Goal: Information Seeking & Learning: Check status

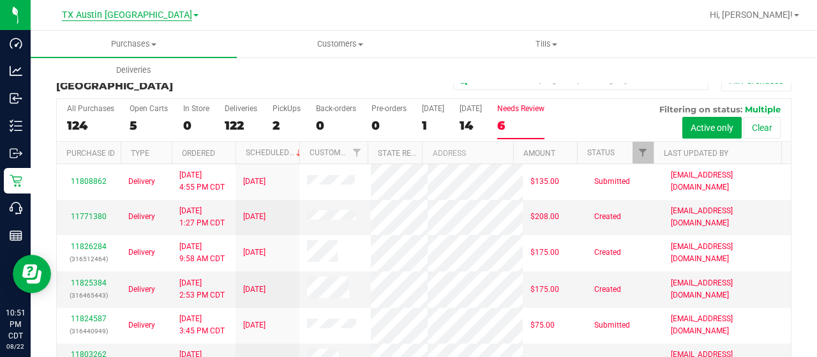
click at [134, 10] on span "TX Austin [GEOGRAPHIC_DATA]" at bounding box center [127, 15] width 130 height 11
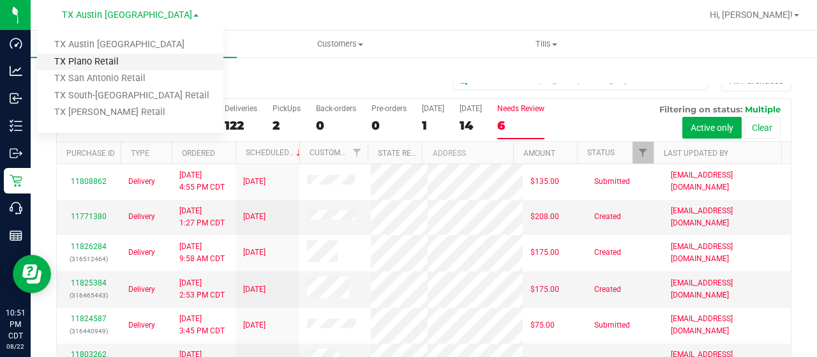
click at [120, 64] on link "TX Plano Retail" at bounding box center [130, 62] width 186 height 17
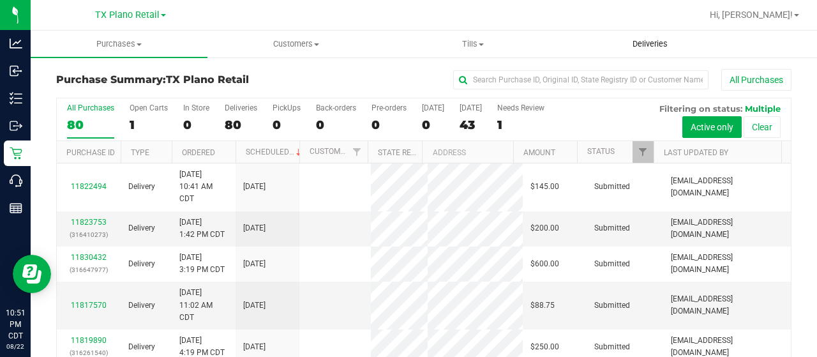
click at [639, 45] on span "Deliveries" at bounding box center [650, 43] width 70 height 11
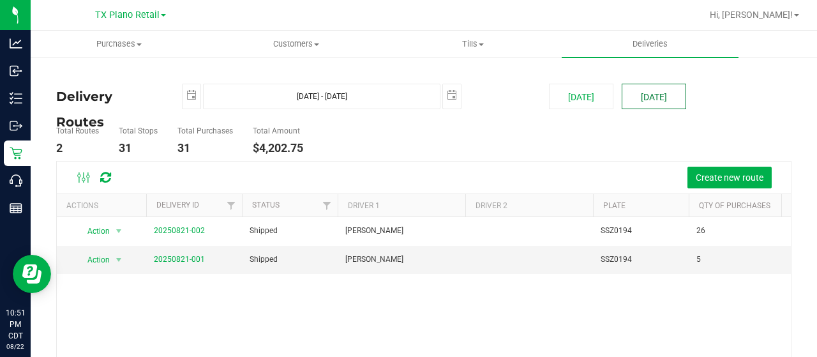
click at [635, 105] on button "[DATE]" at bounding box center [654, 97] width 64 height 26
type input "[DATE] - [DATE]"
type input "[DATE]"
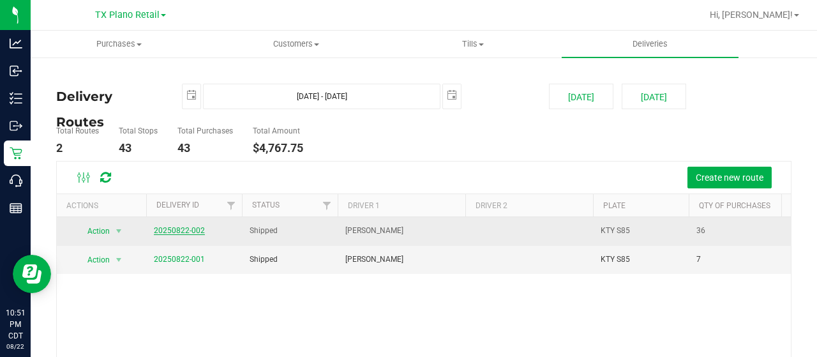
click at [178, 230] on link "20250822-002" at bounding box center [179, 230] width 51 height 9
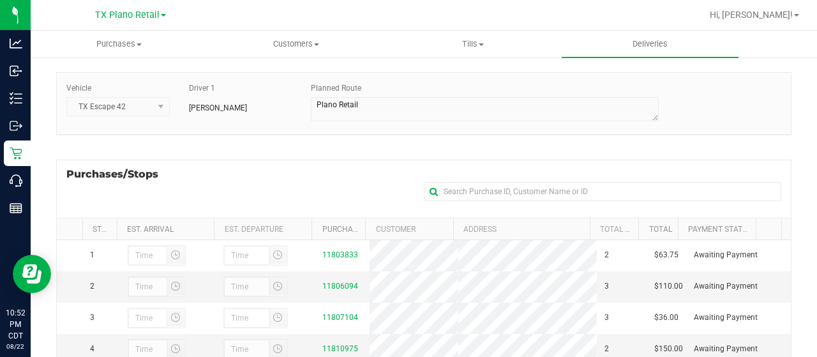
scroll to position [91, 0]
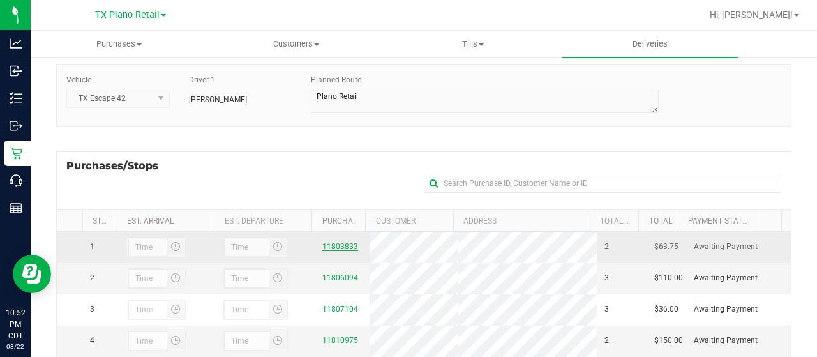
click at [332, 248] on link "11803833" at bounding box center [340, 246] width 36 height 9
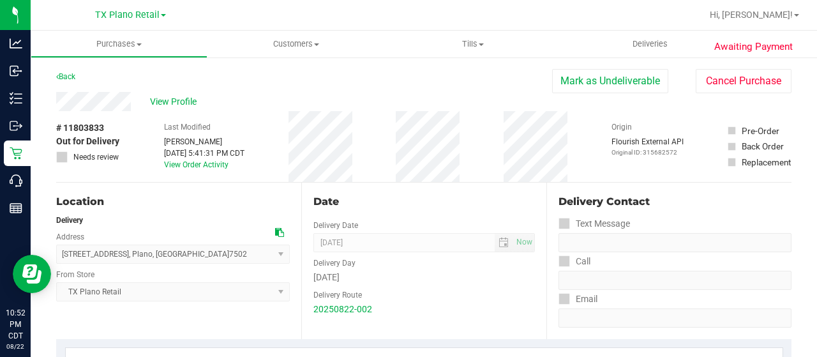
click at [98, 101] on div "View Profile" at bounding box center [304, 101] width 496 height 19
click at [186, 100] on span "View Profile" at bounding box center [175, 101] width 51 height 13
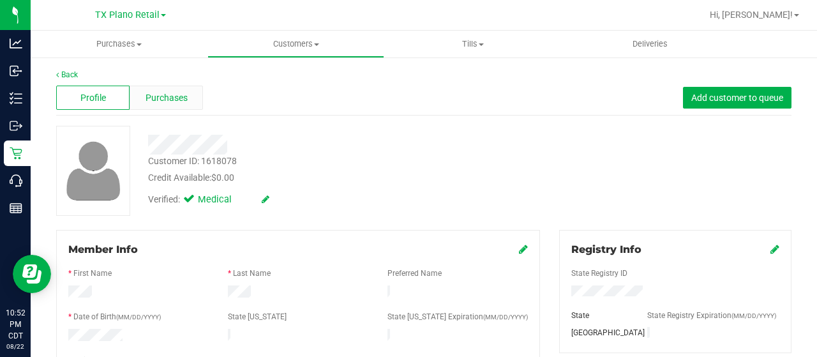
click at [184, 92] on span "Purchases" at bounding box center [166, 97] width 42 height 13
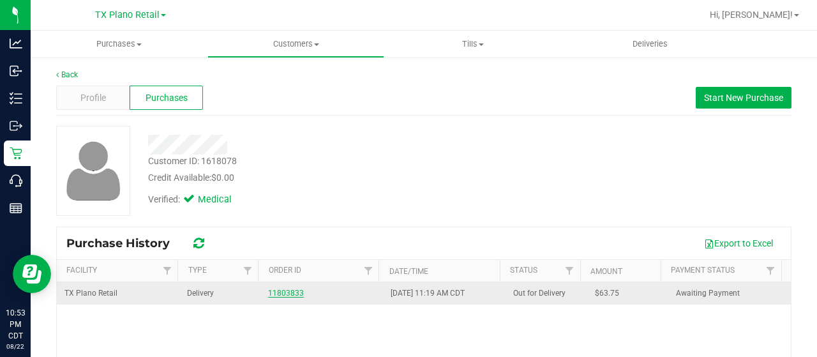
click at [271, 288] on link "11803833" at bounding box center [286, 292] width 36 height 9
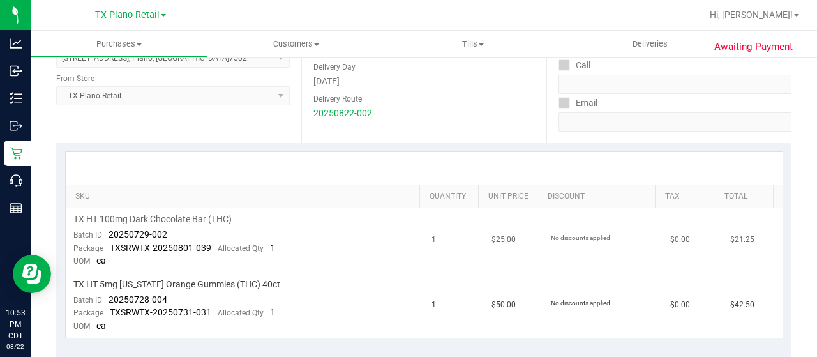
scroll to position [197, 0]
drag, startPoint x: 165, startPoint y: 231, endPoint x: 102, endPoint y: 232, distance: 62.5
click at [103, 232] on div "Batch ID 20250729-002" at bounding box center [120, 234] width 94 height 13
copy span "20250729-002"
drag, startPoint x: 170, startPoint y: 292, endPoint x: 108, endPoint y: 299, distance: 62.3
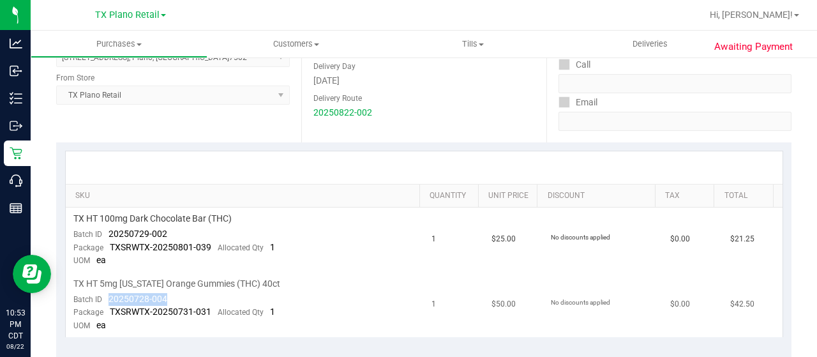
click at [108, 299] on td "TX HT 5mg [US_STATE] Orange Gummies (THC) 40ct Batch ID 20250728-004 Package TX…" at bounding box center [245, 304] width 359 height 64
copy span "20250728-004"
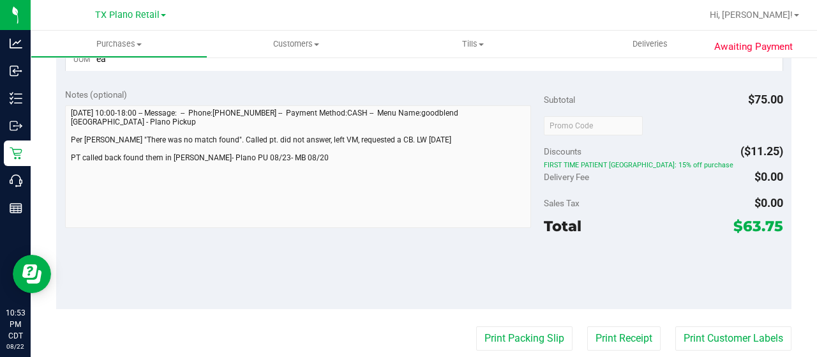
scroll to position [463, 0]
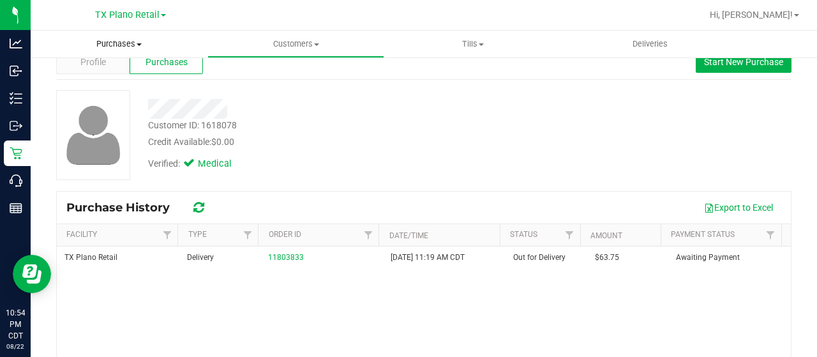
scroll to position [35, 0]
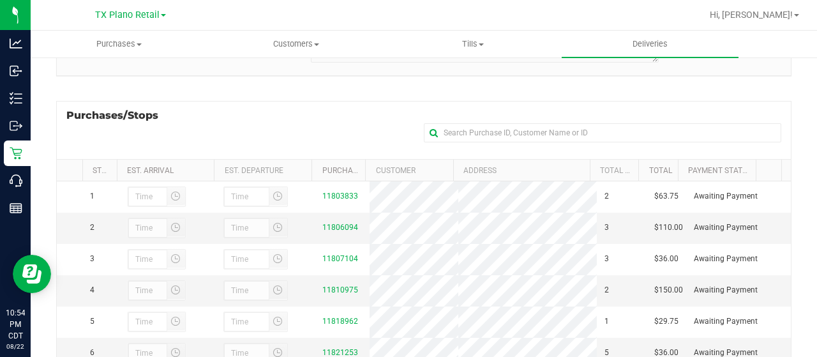
scroll to position [151, 0]
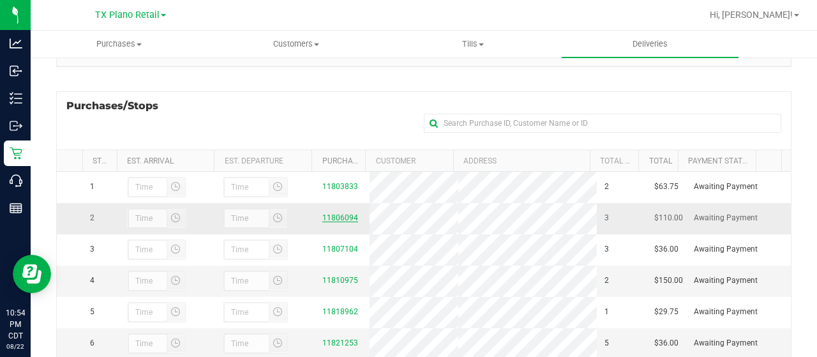
click at [339, 222] on link "11806094" at bounding box center [340, 217] width 36 height 9
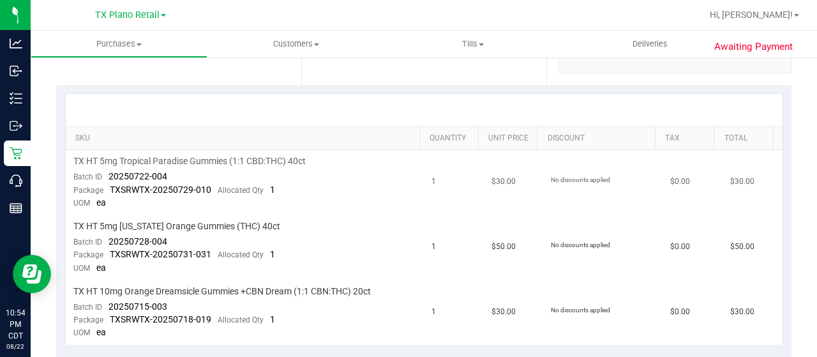
scroll to position [257, 0]
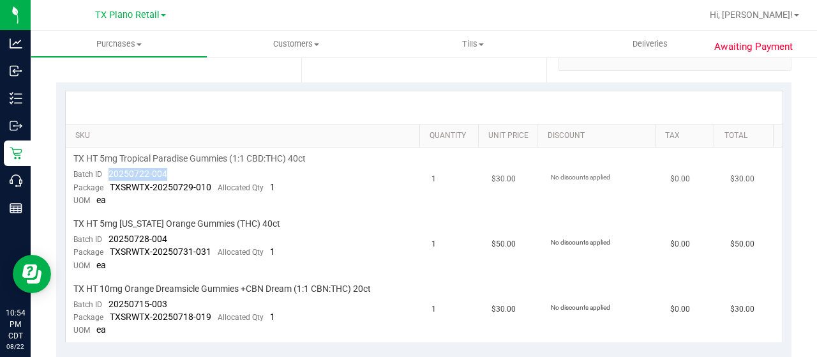
drag, startPoint x: 170, startPoint y: 173, endPoint x: 105, endPoint y: 177, distance: 65.2
click at [105, 177] on td "TX HT 5mg Tropical Paradise Gummies (1:1 CBD:THC) 40ct Batch ID 20250722-004 Pa…" at bounding box center [245, 179] width 359 height 65
copy span "20250722-004"
drag, startPoint x: 168, startPoint y: 235, endPoint x: 107, endPoint y: 235, distance: 61.9
click at [107, 235] on td "TX HT 5mg [US_STATE] Orange Gummies (THC) 40ct Batch ID 20250728-004 Package TX…" at bounding box center [245, 244] width 359 height 65
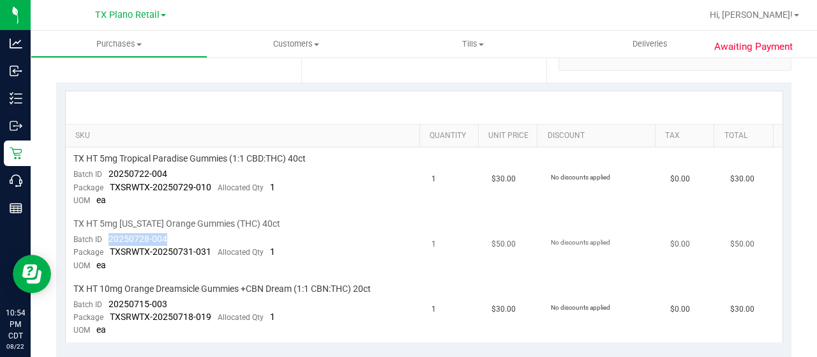
copy span "20250728-004"
drag, startPoint x: 172, startPoint y: 302, endPoint x: 108, endPoint y: 304, distance: 63.2
click at [111, 306] on td "TX HT 10mg Orange Dreamsicle Gummies +CBN Dream (1:1 CBN:THC) 20ct Batch ID 202…" at bounding box center [245, 310] width 359 height 64
click at [108, 304] on span "20250715-003" at bounding box center [137, 304] width 59 height 10
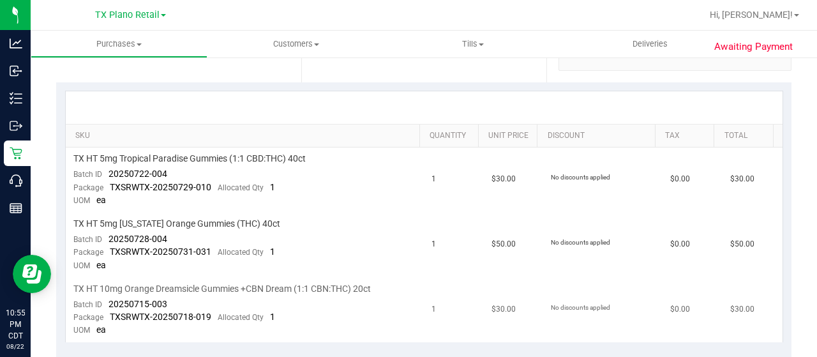
click at [175, 304] on td "TX HT 10mg Orange Dreamsicle Gummies +CBN Dream (1:1 CBN:THC) 20ct Batch ID 202…" at bounding box center [245, 310] width 359 height 64
drag, startPoint x: 175, startPoint y: 304, endPoint x: 106, endPoint y: 301, distance: 69.0
click at [106, 301] on td "TX HT 10mg Orange Dreamsicle Gummies +CBN Dream (1:1 CBN:THC) 20ct Batch ID 202…" at bounding box center [245, 310] width 359 height 64
copy span "20250715-003"
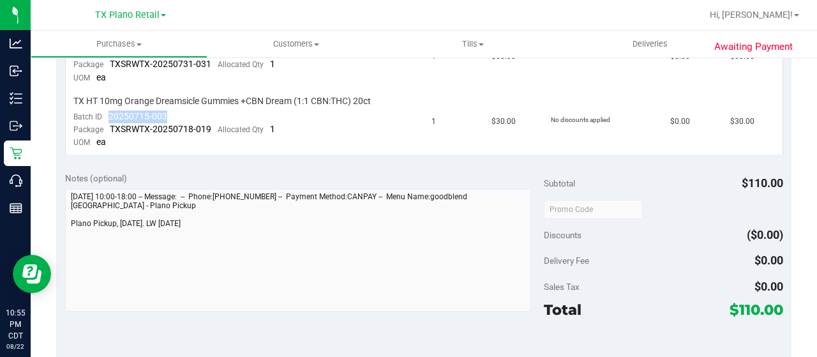
scroll to position [446, 0]
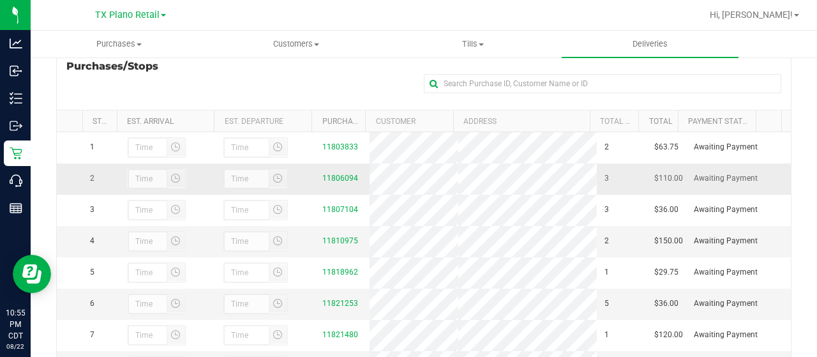
scroll to position [191, 0]
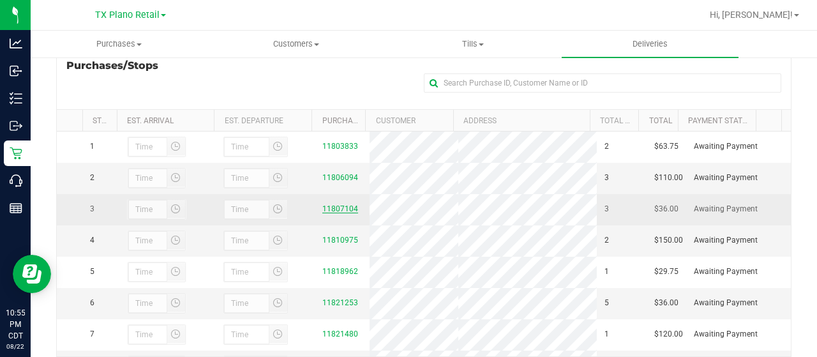
click at [322, 213] on link "11807104" at bounding box center [340, 208] width 36 height 9
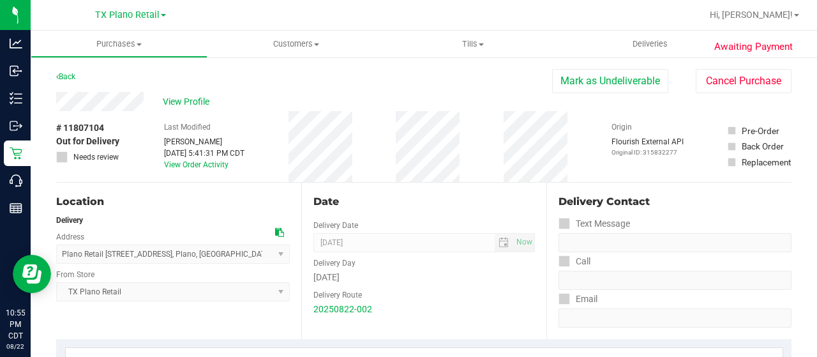
click at [115, 101] on div "View Profile" at bounding box center [304, 101] width 496 height 19
click at [179, 108] on span "View Profile" at bounding box center [188, 101] width 51 height 13
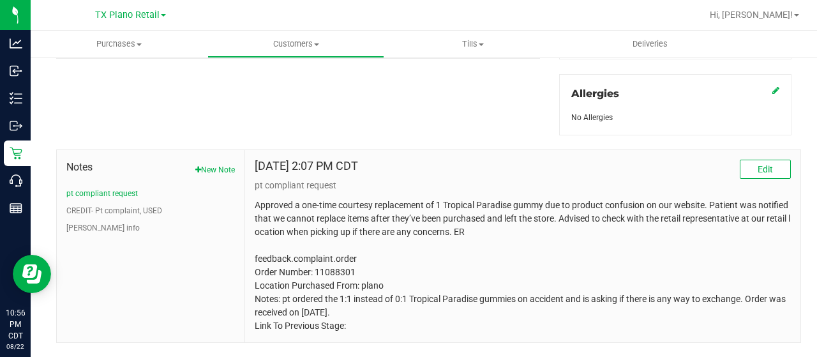
scroll to position [585, 0]
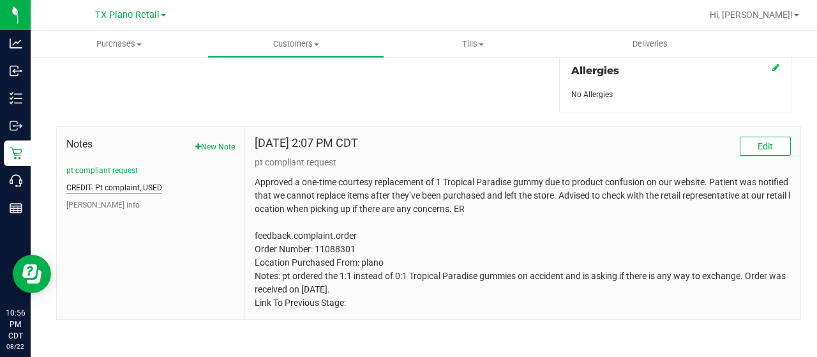
click at [101, 183] on button "CREDIT- Pt complaint, USED" at bounding box center [114, 187] width 96 height 11
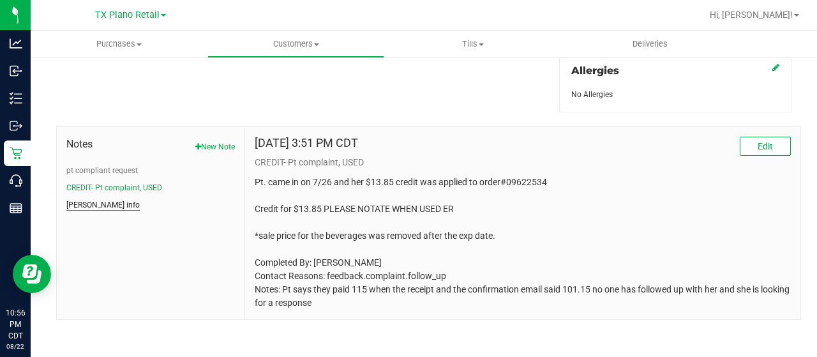
click at [86, 200] on button "[PERSON_NAME] info" at bounding box center [102, 204] width 73 height 11
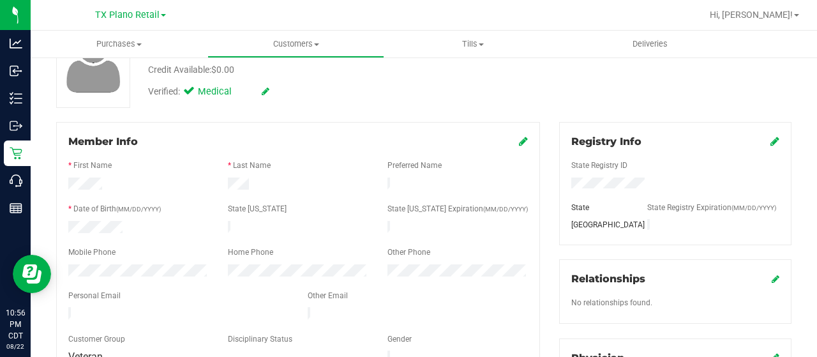
scroll to position [0, 0]
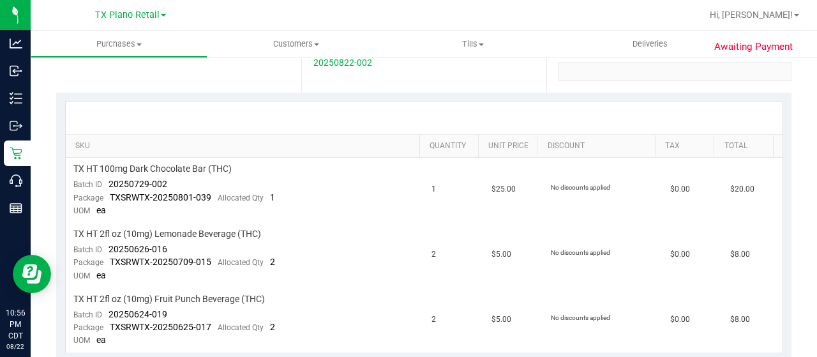
scroll to position [255, 0]
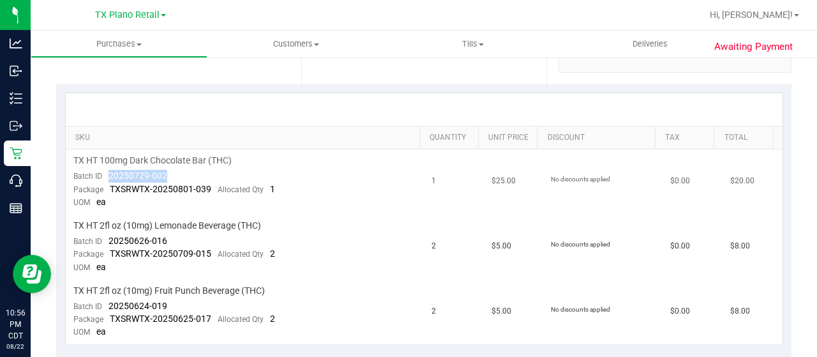
drag, startPoint x: 165, startPoint y: 169, endPoint x: 102, endPoint y: 169, distance: 63.2
click at [102, 170] on div "Batch ID 20250729-002" at bounding box center [120, 176] width 94 height 13
copy span "20250729-002"
drag, startPoint x: 167, startPoint y: 241, endPoint x: 107, endPoint y: 237, distance: 60.1
click at [107, 237] on td "TX HT 2fl oz (10mg) Lemonade Beverage (THC) Batch ID 20250626-016 Package TXSRW…" at bounding box center [245, 246] width 359 height 65
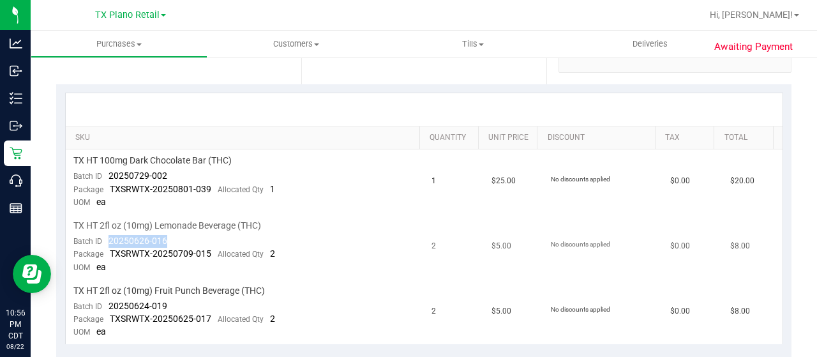
copy span "20250626-016"
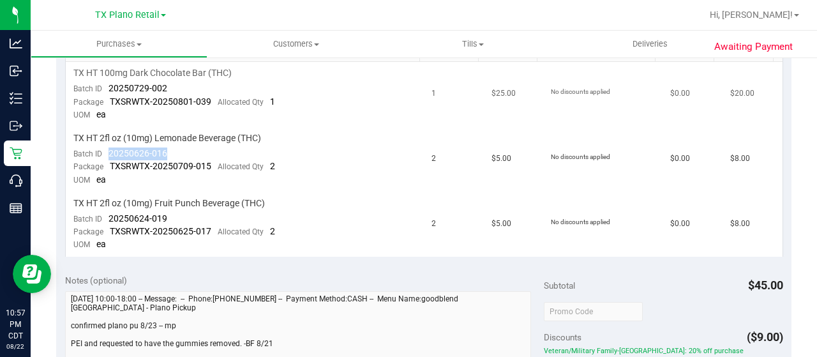
scroll to position [343, 0]
drag, startPoint x: 168, startPoint y: 214, endPoint x: 106, endPoint y: 218, distance: 62.7
click at [106, 218] on td "TX HT 2fl oz (10mg) Fruit Punch Beverage (THC) Batch ID 20250624-019 Package TX…" at bounding box center [245, 223] width 359 height 64
copy span "20250624-019"
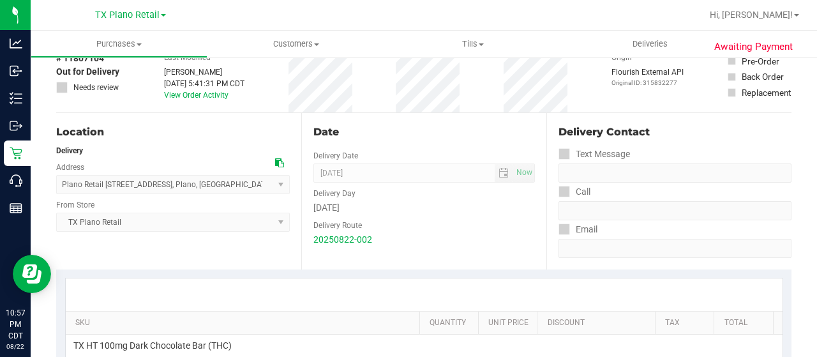
scroll to position [0, 0]
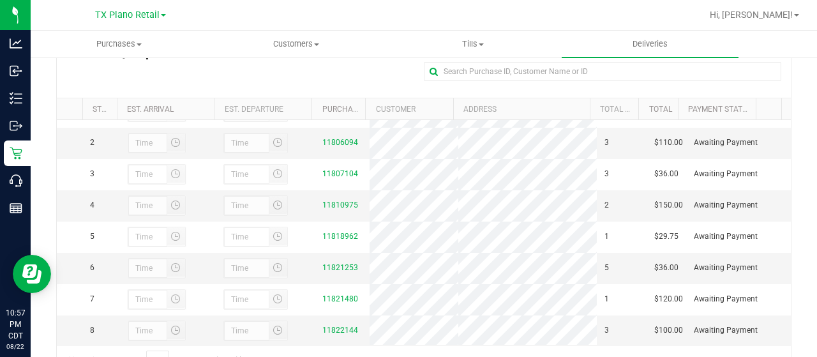
scroll to position [24, 0]
click at [324, 209] on link "11810975" at bounding box center [340, 204] width 36 height 9
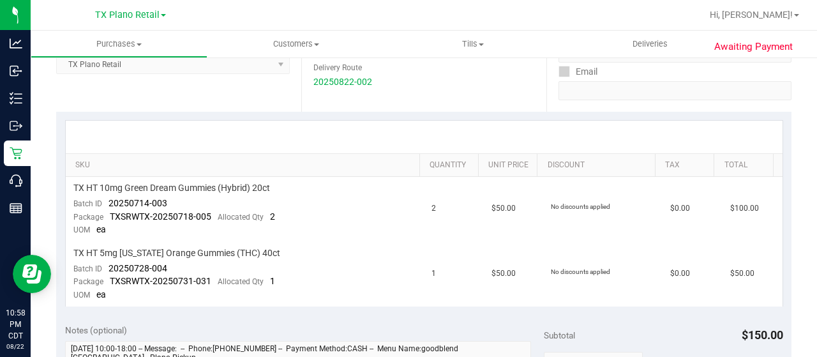
scroll to position [236, 0]
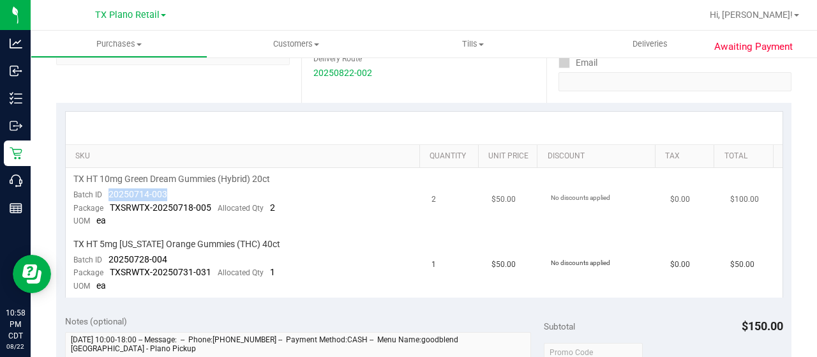
drag, startPoint x: 168, startPoint y: 192, endPoint x: 103, endPoint y: 192, distance: 65.1
click at [103, 192] on td "TX HT 10mg Green Dream Gummies (Hybrid) 20ct Batch ID 20250714-003 Package TXSR…" at bounding box center [245, 200] width 359 height 65
copy span "20250714-003"
click at [170, 257] on td "TX HT 5mg [US_STATE] Orange Gummies (THC) 40ct Batch ID 20250728-004 Package TX…" at bounding box center [245, 265] width 359 height 64
drag, startPoint x: 170, startPoint y: 257, endPoint x: 103, endPoint y: 260, distance: 66.4
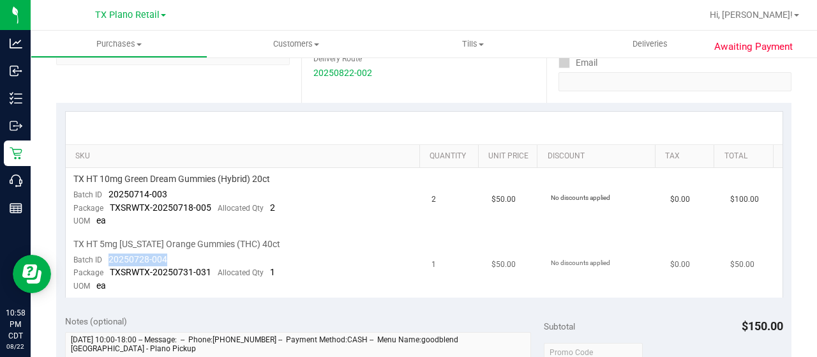
click at [103, 260] on td "TX HT 5mg [US_STATE] Orange Gummies (THC) 40ct Batch ID 20250728-004 Package TX…" at bounding box center [245, 265] width 359 height 64
copy span "20250728-004"
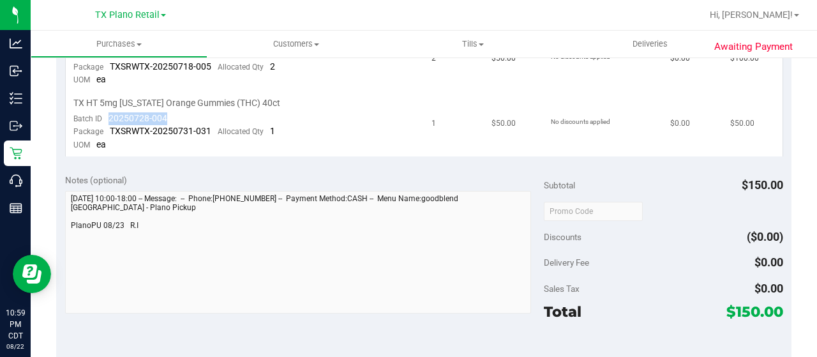
scroll to position [0, 0]
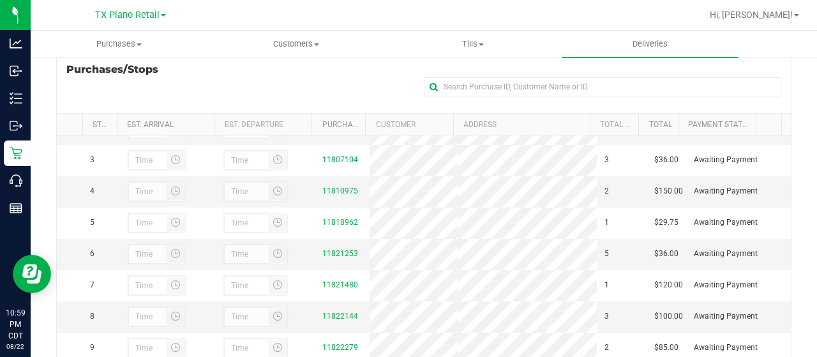
scroll to position [57, 0]
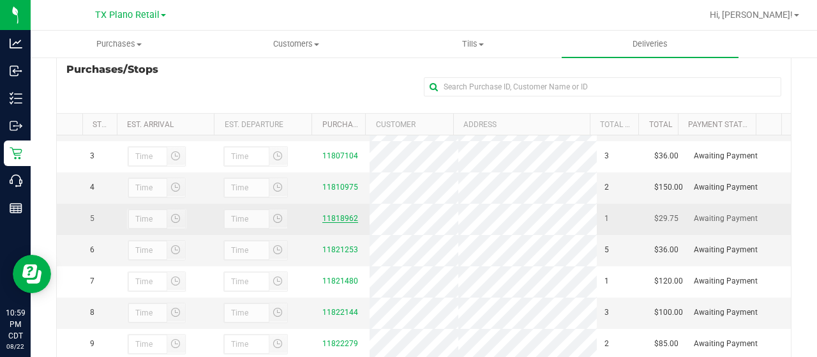
click at [339, 223] on link "11818962" at bounding box center [340, 218] width 36 height 9
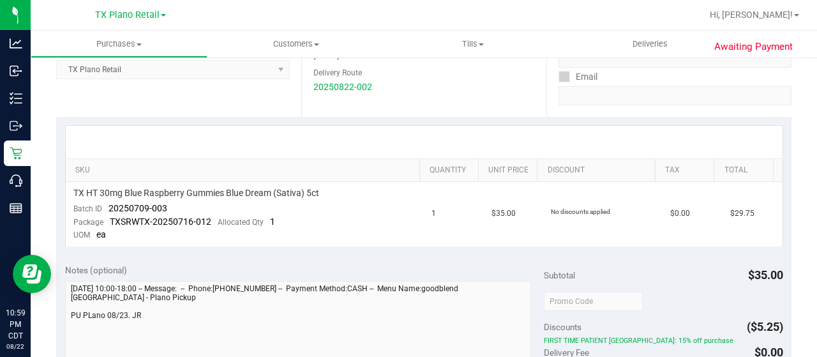
scroll to position [246, 0]
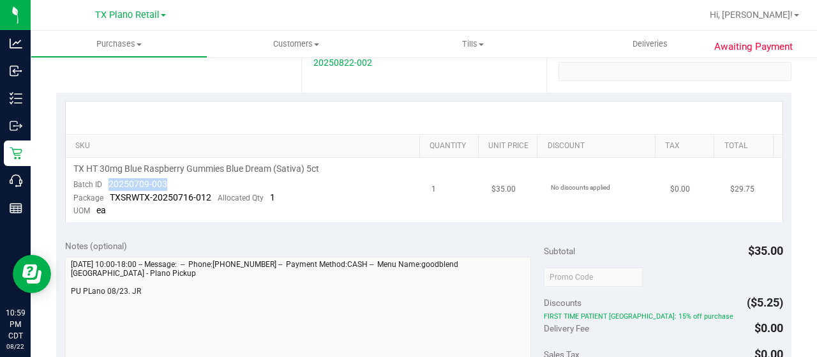
drag, startPoint x: 168, startPoint y: 182, endPoint x: 105, endPoint y: 181, distance: 63.2
click at [105, 181] on td "TX HT 30mg Blue Raspberry Gummies Blue Dream (Sativa) 5ct Batch ID 20250709-003…" at bounding box center [245, 190] width 359 height 64
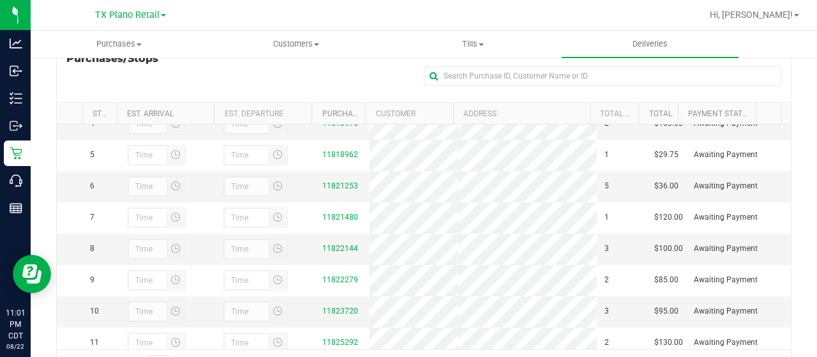
scroll to position [110, 0]
click at [331, 190] on link "11821253" at bounding box center [340, 185] width 36 height 9
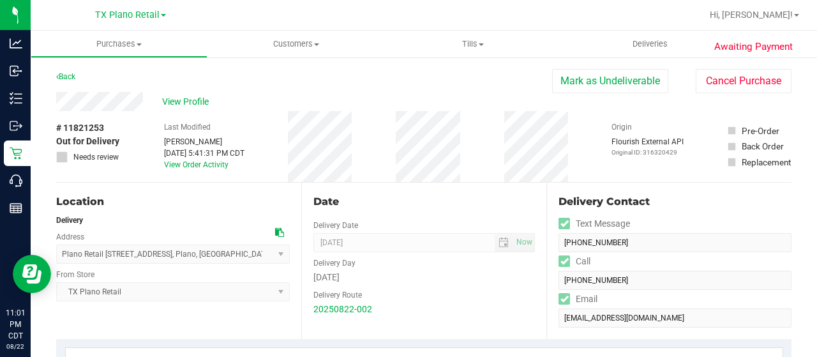
click at [106, 105] on div "View Profile" at bounding box center [304, 101] width 496 height 19
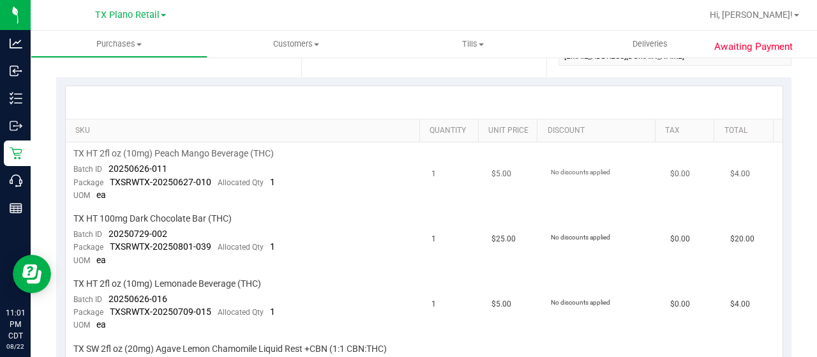
scroll to position [264, 0]
drag, startPoint x: 167, startPoint y: 165, endPoint x: 102, endPoint y: 163, distance: 65.1
click at [102, 163] on td "TX HT 2fl oz (10mg) Peach Mango Beverage (THC) Batch ID 20250626-011 Package TX…" at bounding box center [245, 172] width 359 height 65
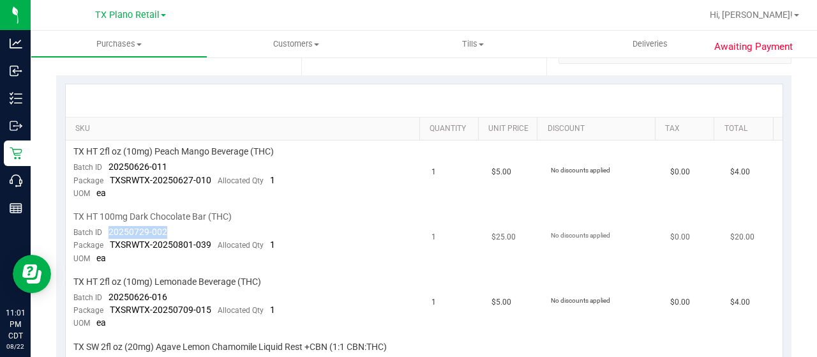
drag, startPoint x: 170, startPoint y: 227, endPoint x: 107, endPoint y: 229, distance: 62.6
click at [107, 228] on td "TX HT 100mg Dark Chocolate Bar (THC) Batch ID 20250729-002 Package TXSRWTX-2025…" at bounding box center [245, 237] width 359 height 65
drag, startPoint x: 167, startPoint y: 298, endPoint x: 107, endPoint y: 297, distance: 60.6
click at [107, 297] on td "TX HT 2fl oz (10mg) Lemonade Beverage (THC) Batch ID 20250626-016 Package TXSRW…" at bounding box center [245, 303] width 359 height 65
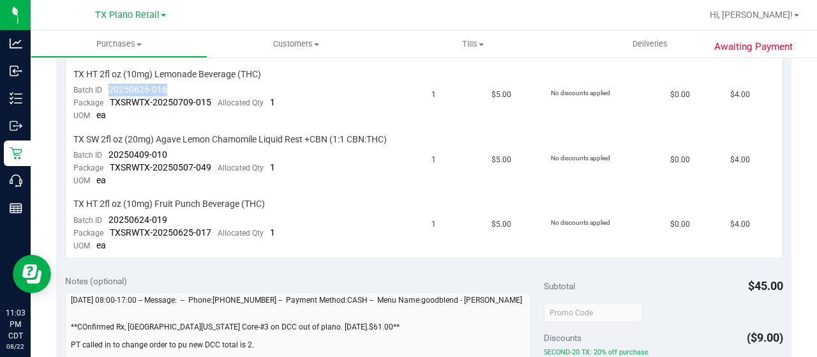
scroll to position [472, 0]
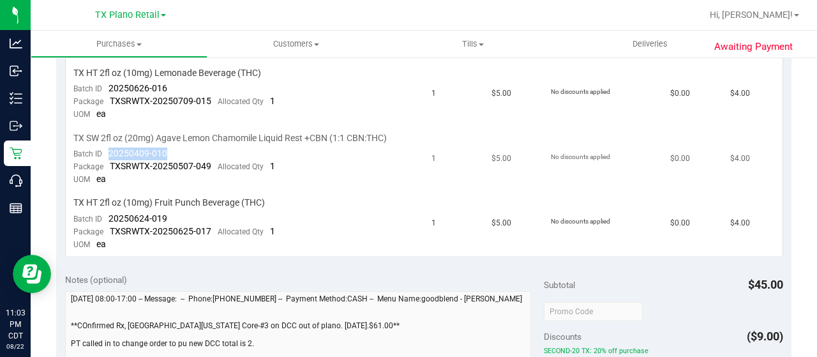
drag, startPoint x: 168, startPoint y: 147, endPoint x: 107, endPoint y: 153, distance: 61.5
click at [107, 151] on td "TX SW 2fl oz (20mg) Agave Lemon Chamomile Liquid Rest +CBN (1:1 CBN:THC) Batch …" at bounding box center [245, 159] width 359 height 65
drag, startPoint x: 169, startPoint y: 213, endPoint x: 105, endPoint y: 216, distance: 64.5
click at [105, 214] on td "TX HT 2fl oz (10mg) Fruit Punch Beverage (THC) Batch ID 20250624-019 Package TX…" at bounding box center [245, 223] width 359 height 64
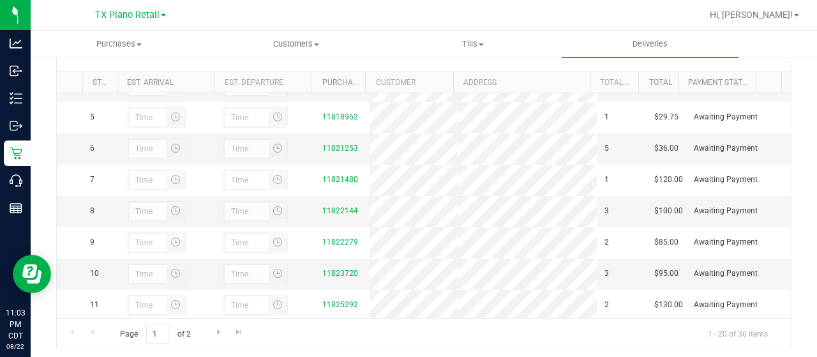
scroll to position [117, 0]
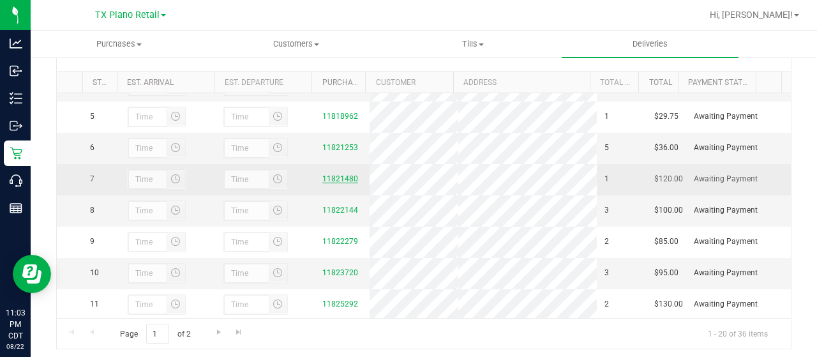
click at [329, 183] on link "11821480" at bounding box center [340, 178] width 36 height 9
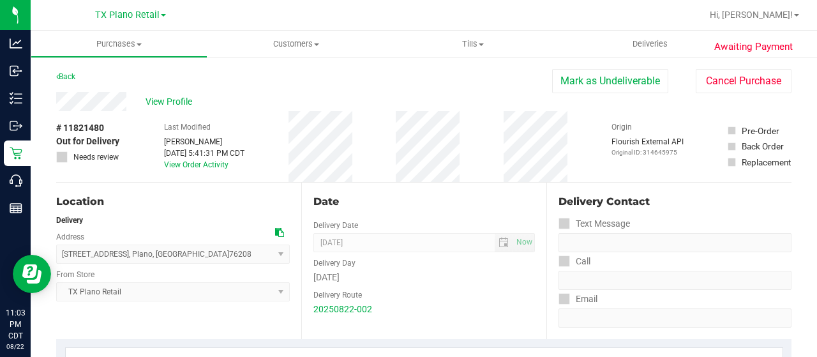
click at [98, 103] on div "View Profile" at bounding box center [304, 101] width 496 height 19
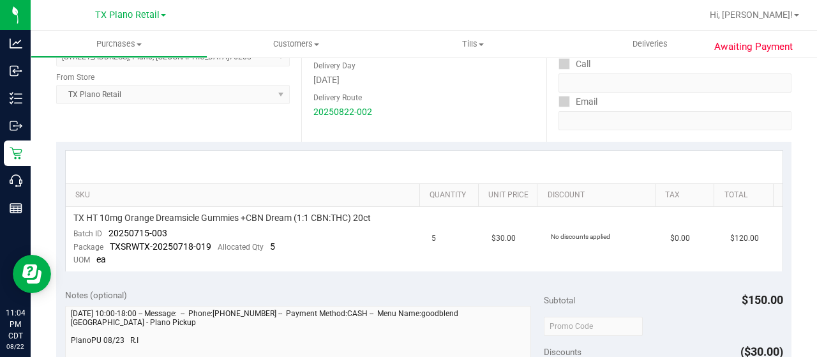
scroll to position [201, 0]
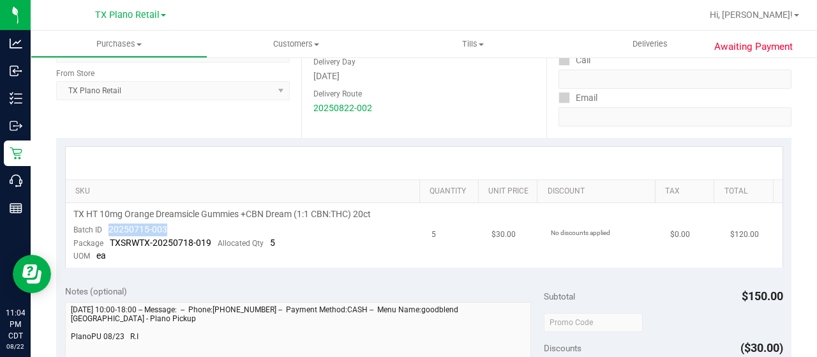
drag, startPoint x: 170, startPoint y: 224, endPoint x: 103, endPoint y: 230, distance: 66.7
click at [103, 230] on td "TX HT 10mg Orange Dreamsicle Gummies +CBN Dream (1:1 CBN:THC) 20ct Batch ID 202…" at bounding box center [245, 235] width 359 height 64
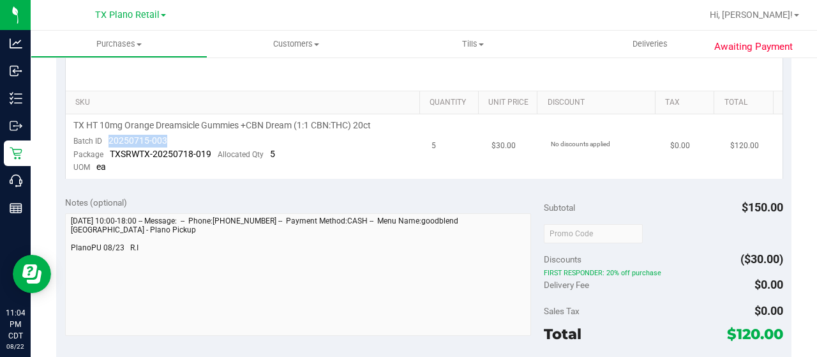
scroll to position [306, 0]
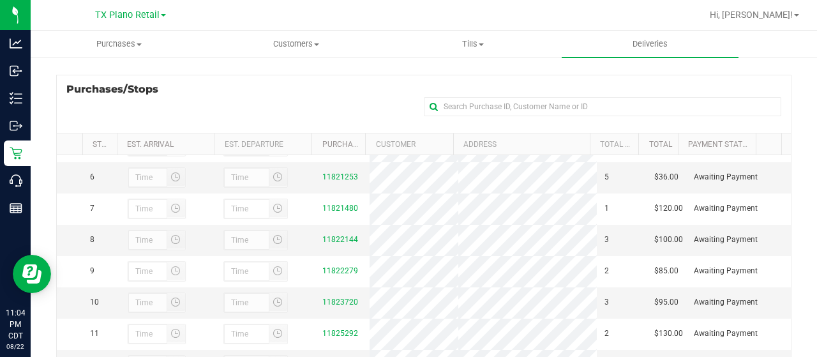
scroll to position [150, 0]
click at [329, 243] on link "11822144" at bounding box center [340, 238] width 36 height 9
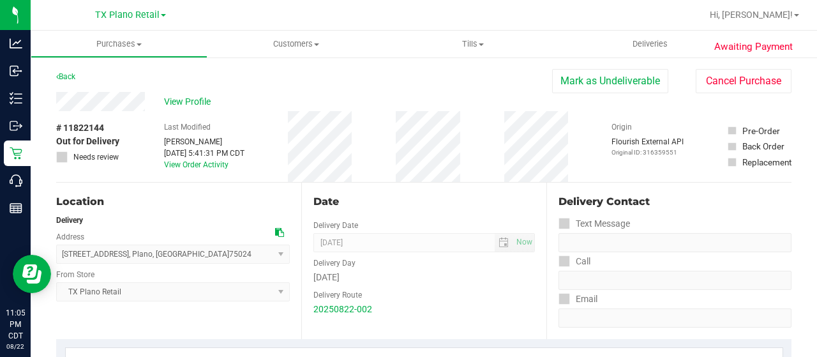
click at [104, 99] on div "View Profile" at bounding box center [304, 101] width 496 height 19
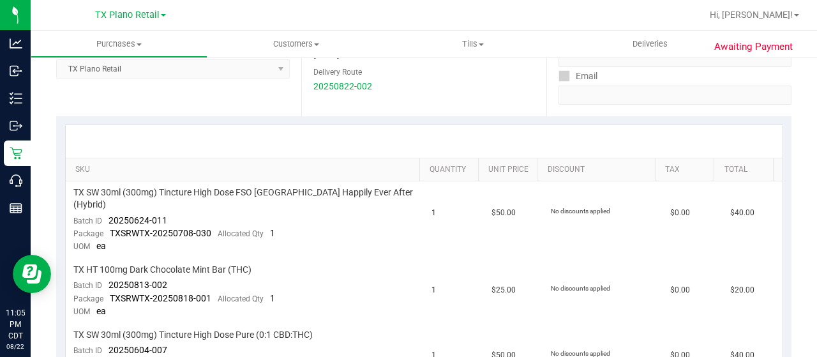
scroll to position [226, 0]
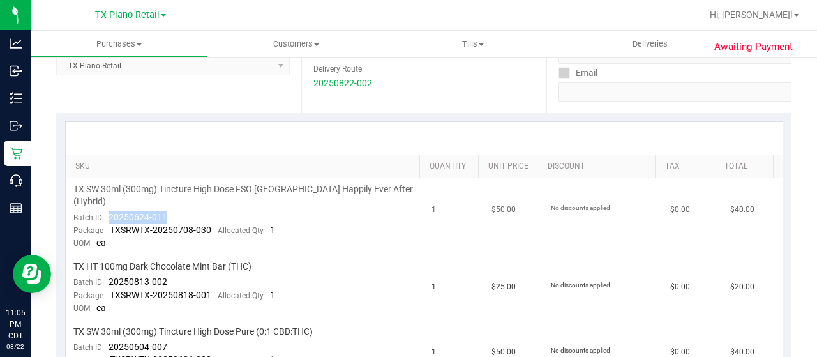
drag, startPoint x: 168, startPoint y: 202, endPoint x: 107, endPoint y: 202, distance: 61.3
click at [107, 202] on td "TX SW 30ml (300mg) Tincture High Dose FSO [GEOGRAPHIC_DATA] Happily Ever After …" at bounding box center [245, 216] width 359 height 77
drag, startPoint x: 166, startPoint y: 268, endPoint x: 106, endPoint y: 265, distance: 60.1
click at [106, 265] on td "TX HT 100mg Dark Chocolate Mint Bar (THC) Batch ID 20250813-002 Package TXSRWTX…" at bounding box center [245, 287] width 359 height 65
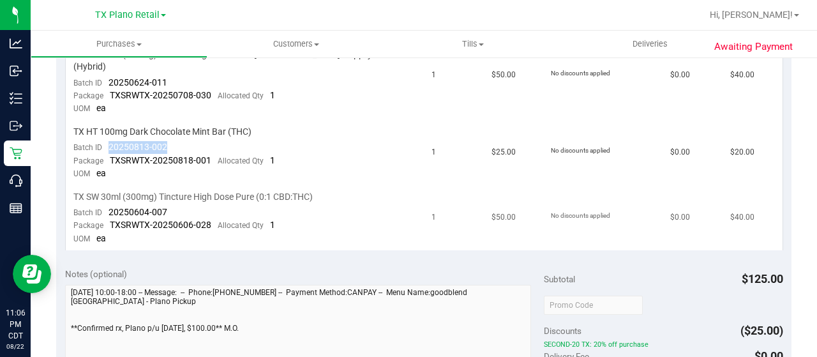
scroll to position [361, 0]
drag, startPoint x: 172, startPoint y: 198, endPoint x: 108, endPoint y: 200, distance: 63.8
click at [108, 198] on td "TX SW 30ml (300mg) Tincture High Dose Pure (0:1 CBD:THC) Batch ID 20250604-007 …" at bounding box center [245, 217] width 359 height 64
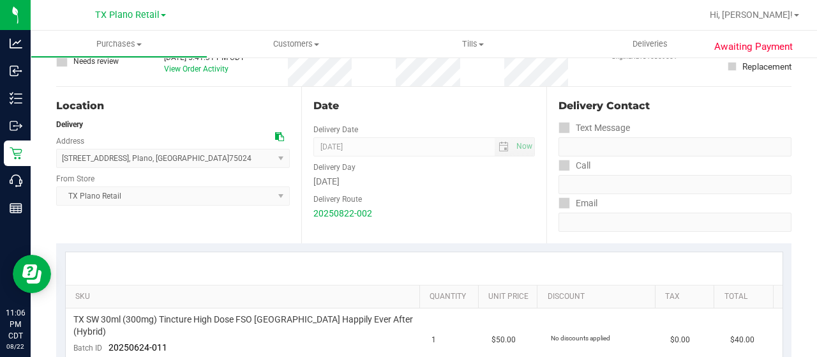
scroll to position [0, 0]
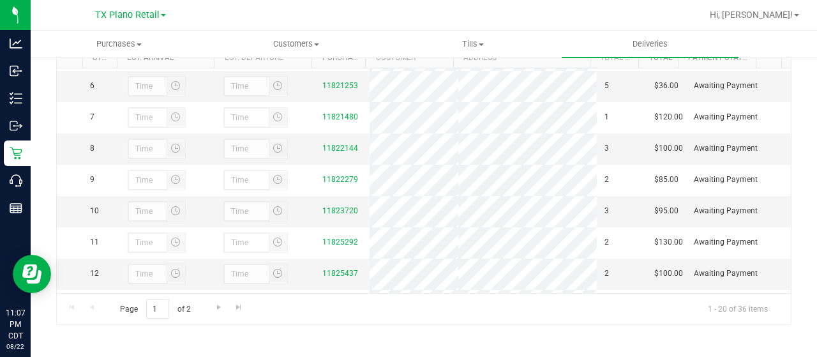
scroll to position [158, 0]
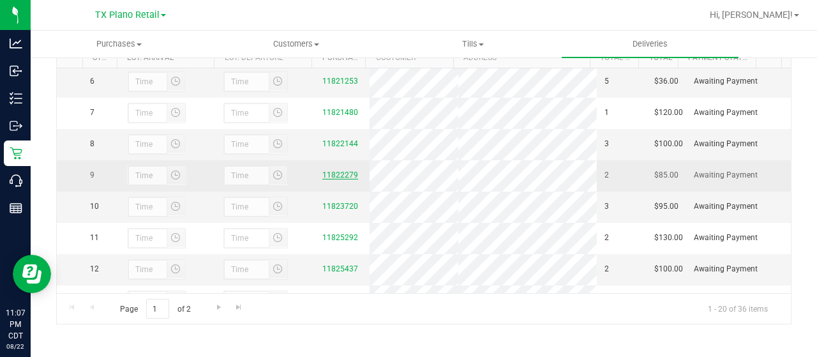
click at [329, 179] on link "11822279" at bounding box center [340, 174] width 36 height 9
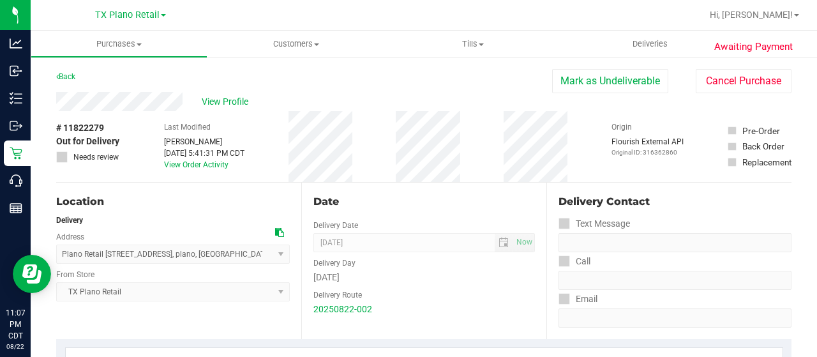
click at [141, 103] on div "View Profile" at bounding box center [304, 101] width 496 height 19
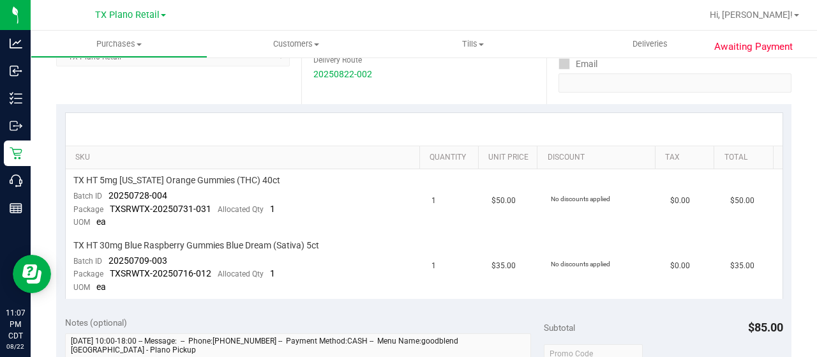
scroll to position [290, 0]
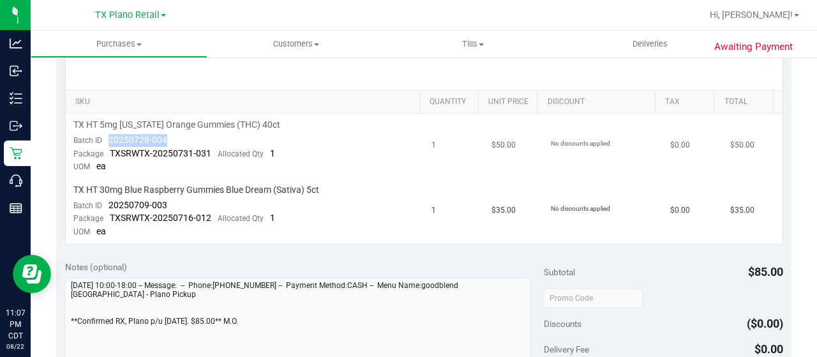
drag, startPoint x: 167, startPoint y: 137, endPoint x: 105, endPoint y: 139, distance: 62.0
click at [105, 139] on td "TX HT 5mg [US_STATE] Orange Gummies (THC) 40ct Batch ID 20250728-004 Package TX…" at bounding box center [245, 146] width 359 height 65
drag, startPoint x: 174, startPoint y: 206, endPoint x: 105, endPoint y: 202, distance: 69.7
click at [105, 201] on td "TX HT 30mg Blue Raspberry Gummies Blue Dream (Sativa) 5ct Batch ID 20250709-003…" at bounding box center [245, 211] width 359 height 64
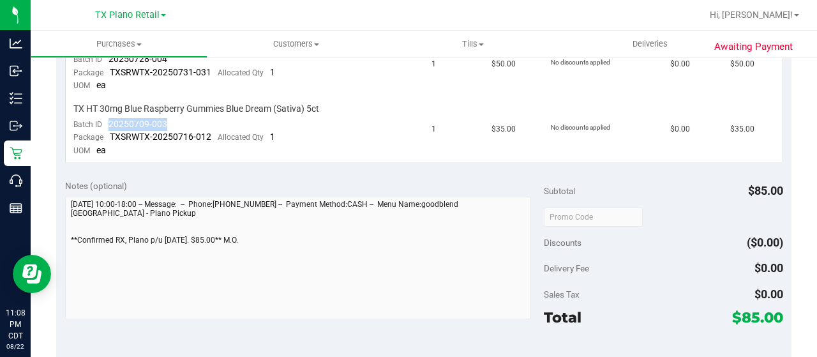
scroll to position [436, 0]
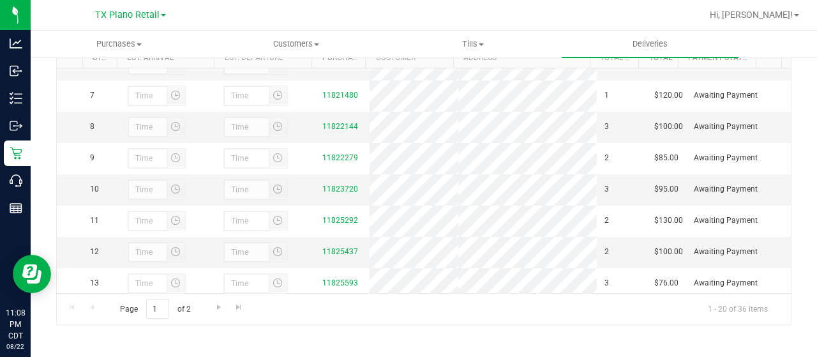
scroll to position [178, 0]
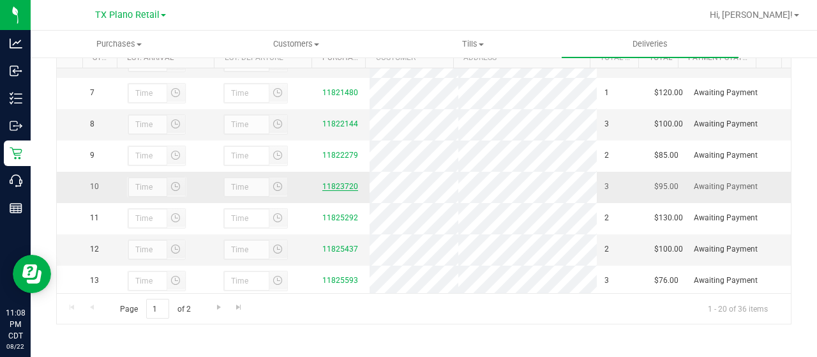
click at [331, 191] on link "11823720" at bounding box center [340, 186] width 36 height 9
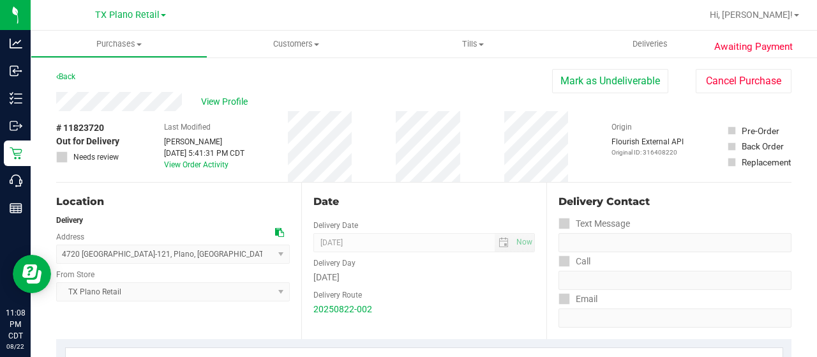
click at [117, 106] on div "View Profile" at bounding box center [304, 101] width 496 height 19
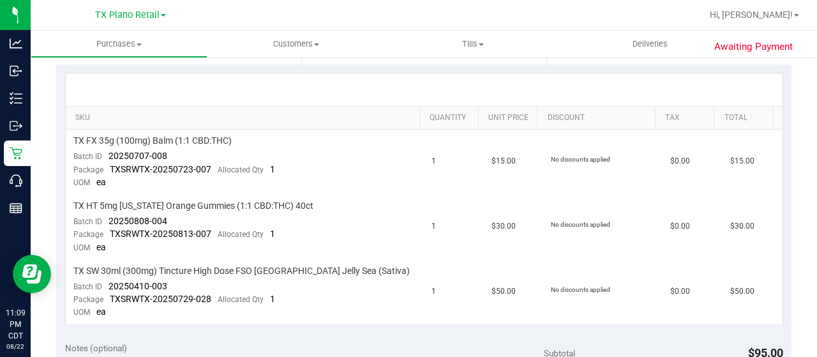
scroll to position [292, 0]
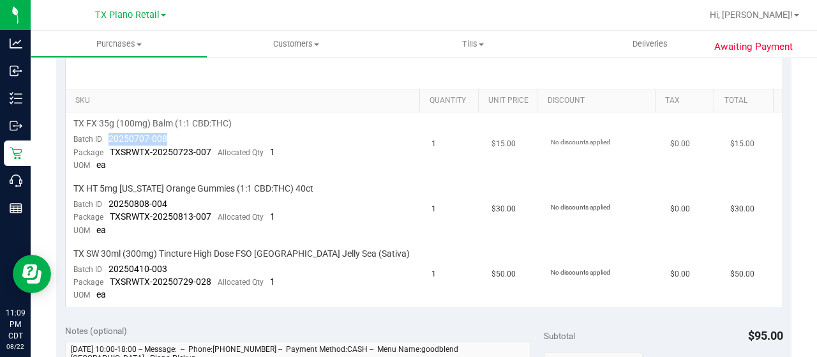
drag, startPoint x: 173, startPoint y: 136, endPoint x: 108, endPoint y: 140, distance: 65.2
click at [108, 140] on td "TX FX 35g (100mg) Balm (1:1 CBD:THC) Batch ID 20250707-008 Package TXSRWTX-2025…" at bounding box center [245, 144] width 359 height 65
drag, startPoint x: 168, startPoint y: 200, endPoint x: 103, endPoint y: 201, distance: 65.1
click at [103, 201] on td "TX HT 5mg [US_STATE] Orange Gummies (1:1 CBD:THC) 40ct Batch ID 20250808-004 Pa…" at bounding box center [245, 209] width 359 height 65
drag, startPoint x: 180, startPoint y: 269, endPoint x: 105, endPoint y: 264, distance: 75.5
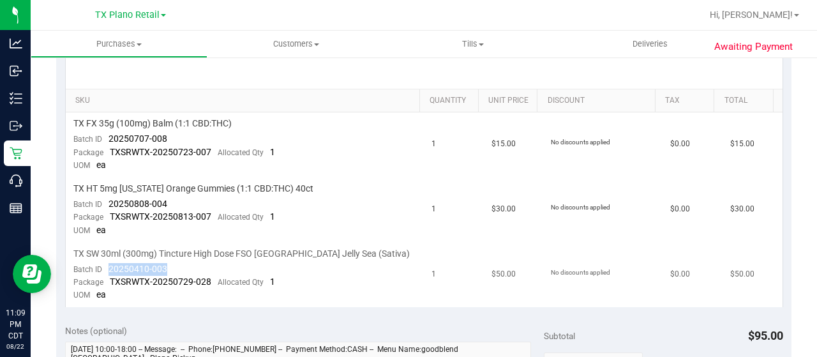
click at [105, 264] on td "TX SW 30ml (300mg) Tincture High Dose FSO [GEOGRAPHIC_DATA] Jelly Sea (Sativa) …" at bounding box center [245, 274] width 359 height 64
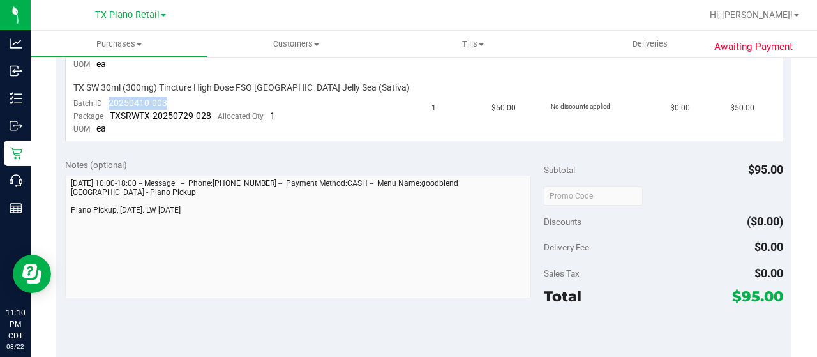
scroll to position [0, 0]
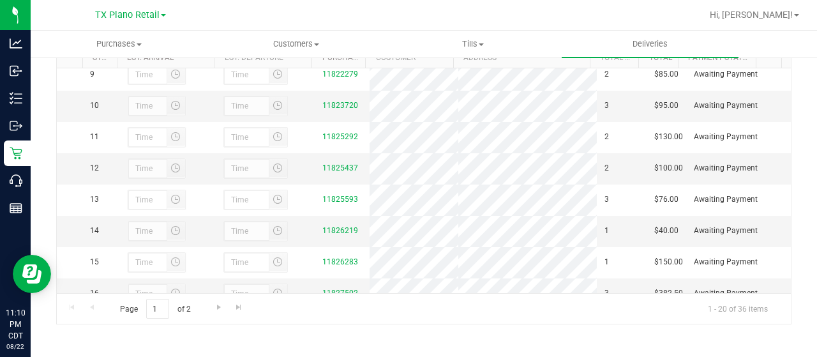
scroll to position [272, 0]
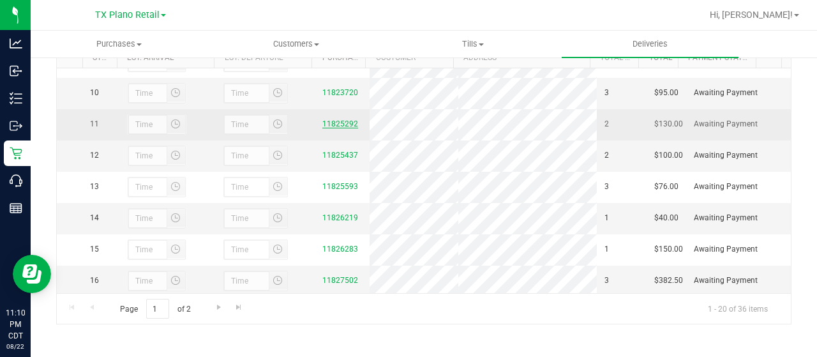
click at [326, 128] on link "11825292" at bounding box center [340, 123] width 36 height 9
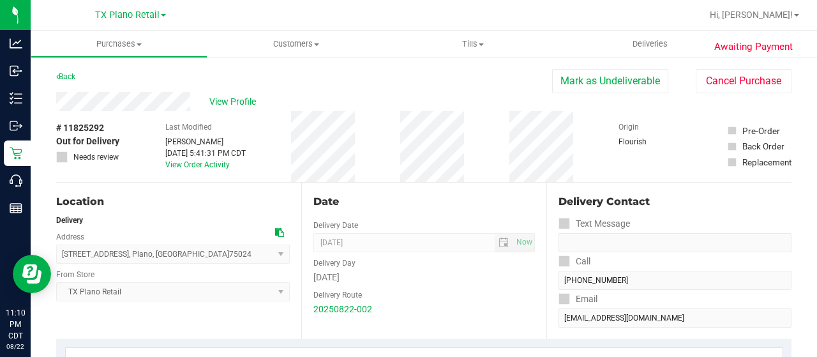
click at [120, 106] on div "View Profile" at bounding box center [304, 101] width 496 height 19
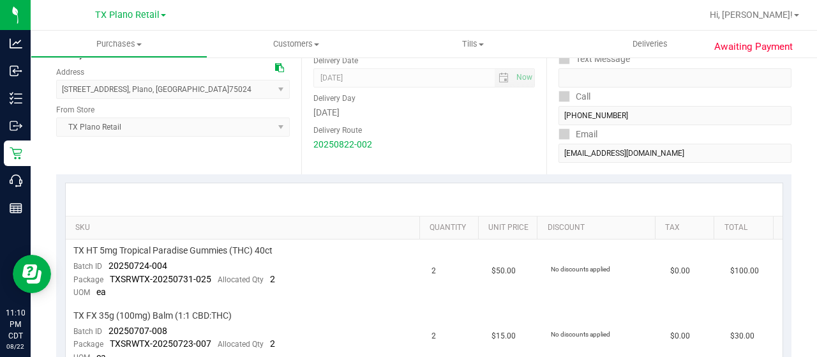
scroll to position [207, 0]
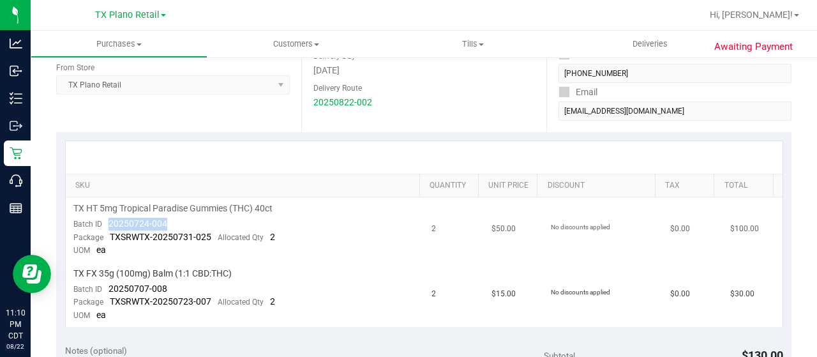
drag, startPoint x: 167, startPoint y: 223, endPoint x: 106, endPoint y: 220, distance: 61.3
click at [106, 220] on td "TX HT 5mg Tropical Paradise Gummies (THC) 40ct Batch ID 20250724-004 Package TX…" at bounding box center [245, 229] width 359 height 65
drag, startPoint x: 169, startPoint y: 284, endPoint x: 105, endPoint y: 289, distance: 64.7
click at [105, 289] on td "TX FX 35g (100mg) Balm (1:1 CBD:THC) Batch ID 20250707-008 Package TXSRWTX-2025…" at bounding box center [245, 294] width 359 height 64
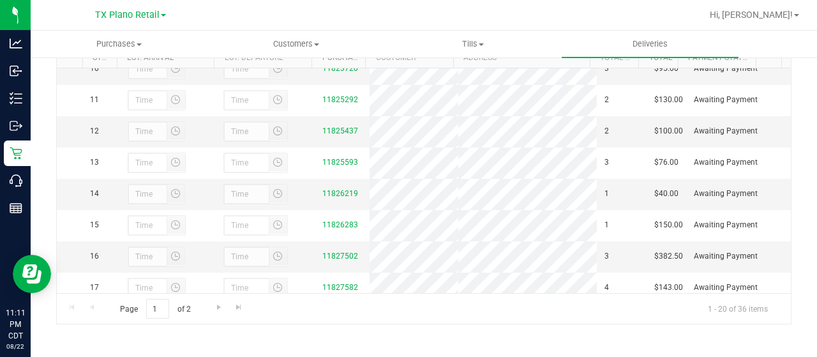
scroll to position [300, 0]
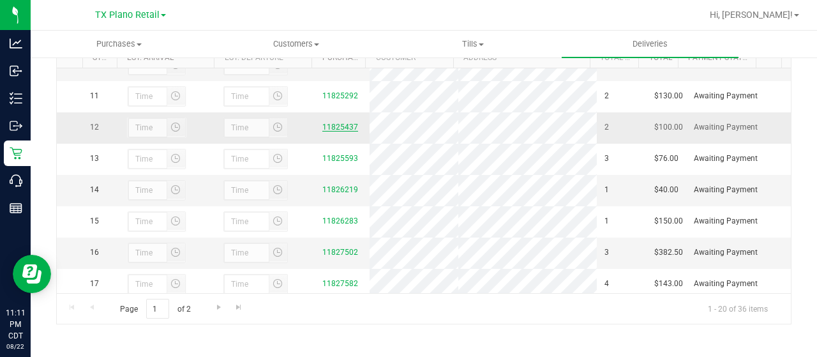
click at [327, 131] on link "11825437" at bounding box center [340, 127] width 36 height 9
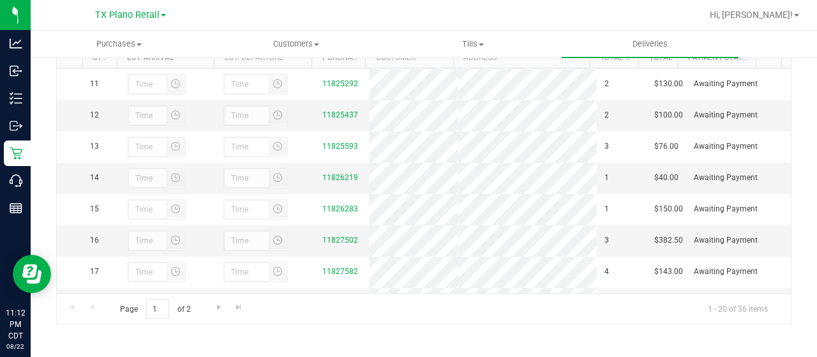
scroll to position [315, 0]
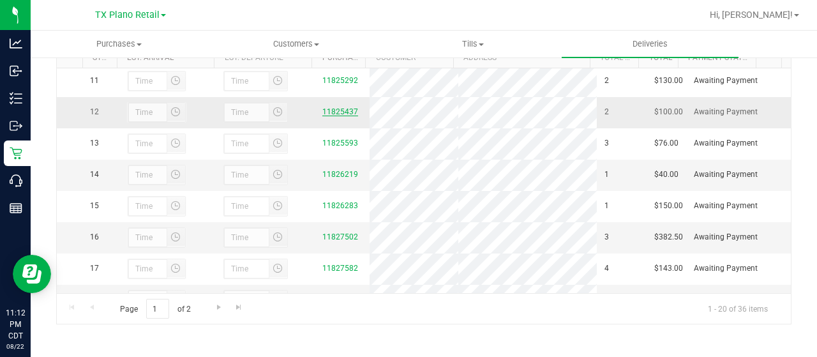
click at [328, 116] on link "11825437" at bounding box center [340, 111] width 36 height 9
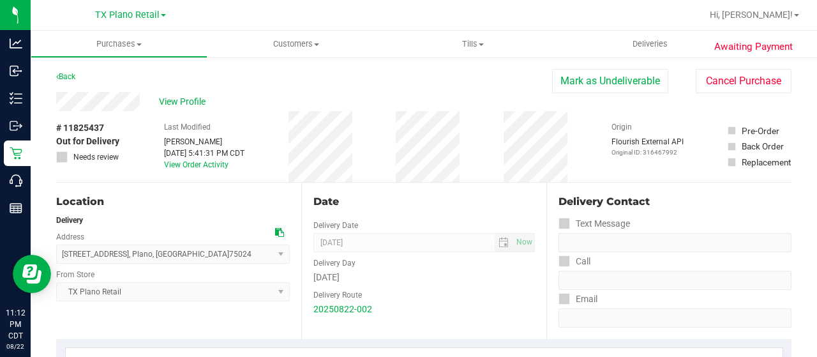
click at [93, 105] on div "View Profile" at bounding box center [304, 101] width 496 height 19
click at [167, 105] on span "View Profile" at bounding box center [184, 101] width 51 height 13
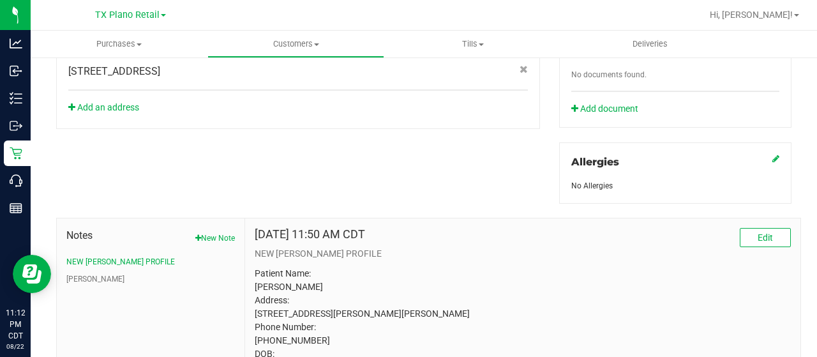
scroll to position [597, 0]
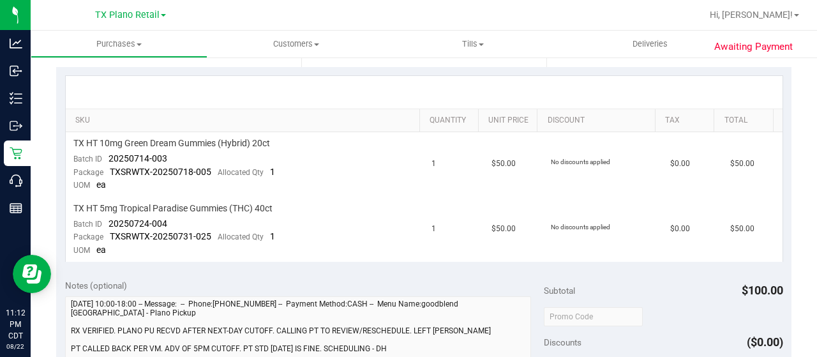
scroll to position [271, 0]
drag, startPoint x: 168, startPoint y: 157, endPoint x: 105, endPoint y: 158, distance: 63.8
click at [105, 158] on td "TX HT 10mg Green Dream Gummies (Hybrid) 20ct Batch ID 20250714-003 Package TXSR…" at bounding box center [245, 165] width 359 height 65
drag, startPoint x: 174, startPoint y: 220, endPoint x: 108, endPoint y: 228, distance: 66.2
click at [108, 228] on td "TX HT 5mg Tropical Paradise Gummies (THC) 40ct Batch ID 20250724-004 Package TX…" at bounding box center [245, 230] width 359 height 64
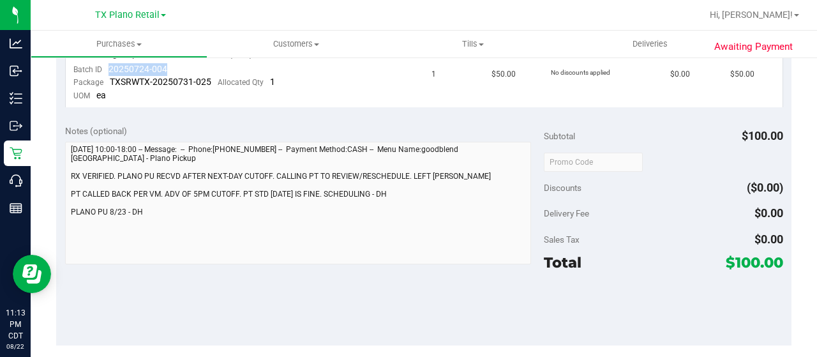
scroll to position [427, 0]
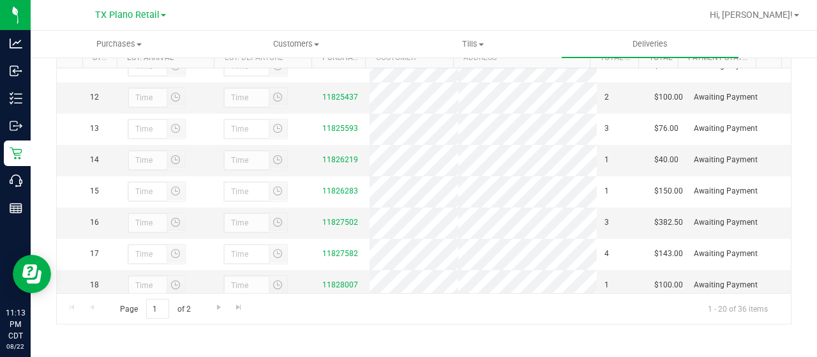
scroll to position [331, 0]
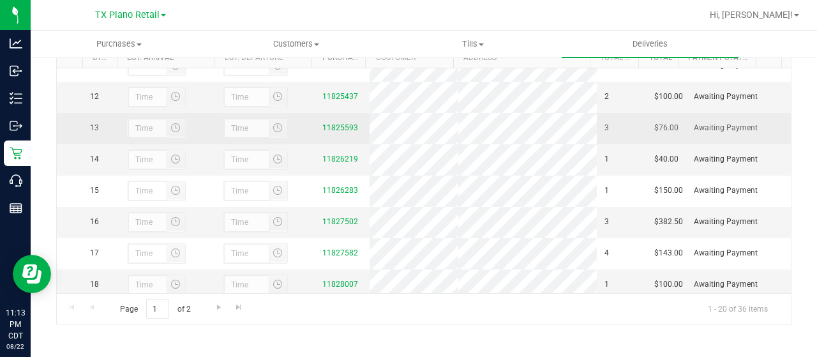
click at [333, 134] on div "11825593" at bounding box center [341, 128] width 39 height 12
click at [333, 132] on link "11825593" at bounding box center [340, 127] width 36 height 9
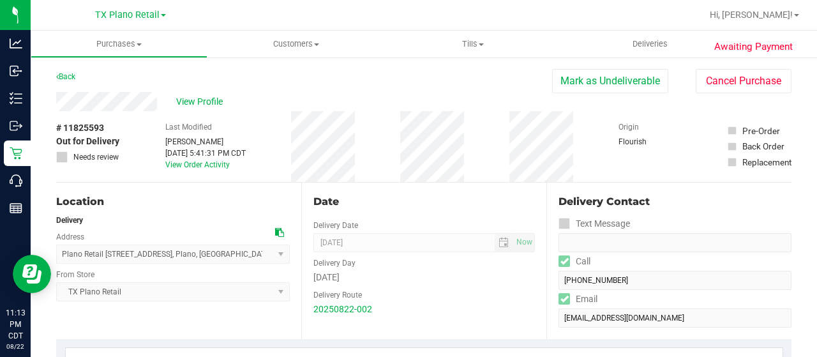
click at [124, 101] on div "View Profile" at bounding box center [304, 101] width 496 height 19
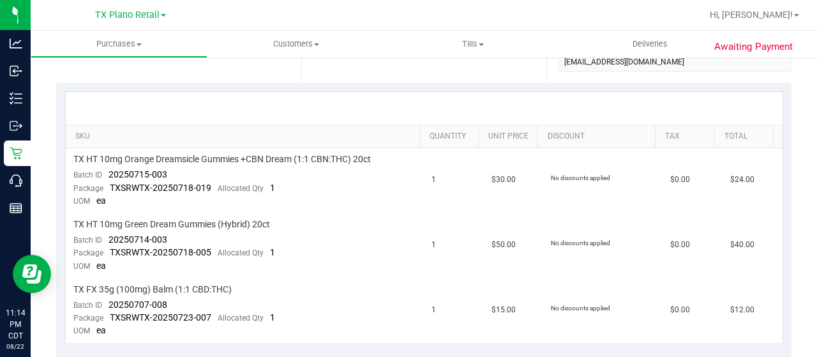
scroll to position [258, 0]
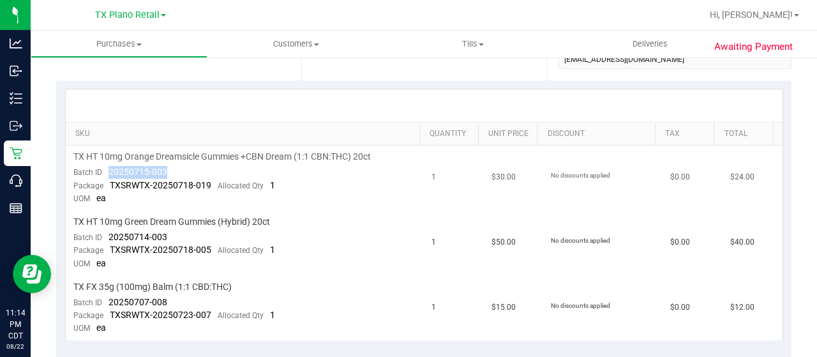
drag, startPoint x: 167, startPoint y: 173, endPoint x: 107, endPoint y: 173, distance: 60.6
click at [107, 173] on td "TX HT 10mg Orange Dreamsicle Gummies +CBN Dream (1:1 CBN:THC) 20ct Batch ID 202…" at bounding box center [245, 177] width 359 height 65
drag, startPoint x: 167, startPoint y: 233, endPoint x: 103, endPoint y: 237, distance: 63.9
click at [103, 237] on td "TX HT 10mg Green Dream Gummies (Hybrid) 20ct Batch ID 20250714-003 Package TXSR…" at bounding box center [245, 243] width 359 height 65
drag, startPoint x: 170, startPoint y: 301, endPoint x: 108, endPoint y: 301, distance: 62.5
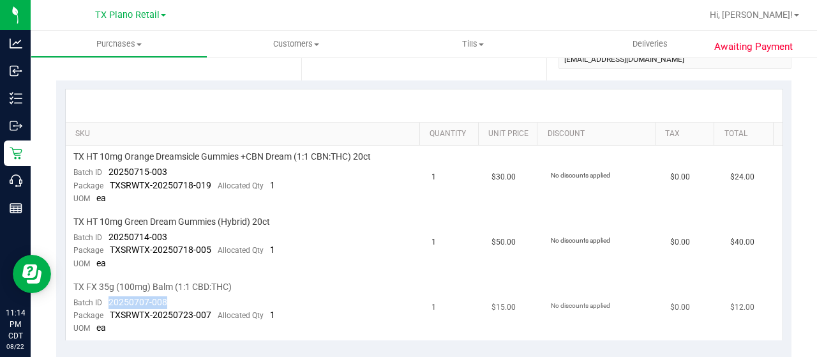
click at [108, 301] on td "TX FX 35g (100mg) Balm (1:1 CBD:THC) Batch ID 20250707-008 Package TXSRWTX-2025…" at bounding box center [245, 308] width 359 height 64
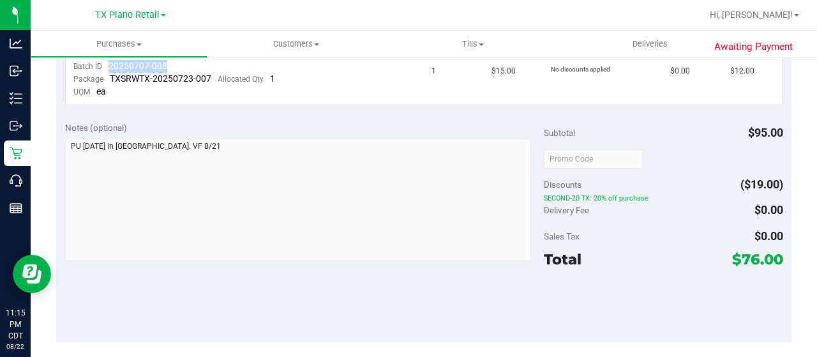
scroll to position [0, 0]
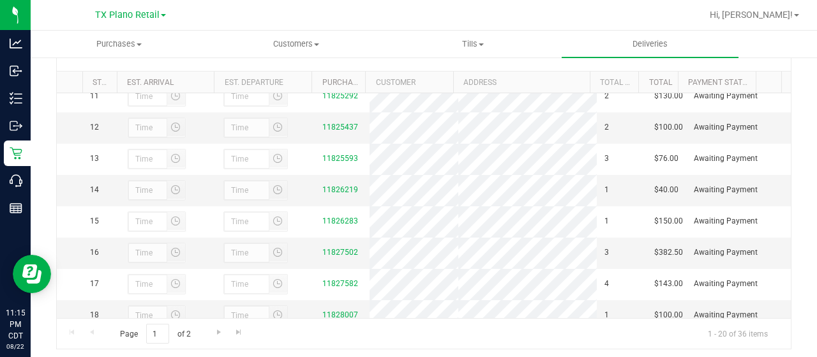
scroll to position [326, 0]
click at [339, 193] on link "11826219" at bounding box center [340, 188] width 36 height 9
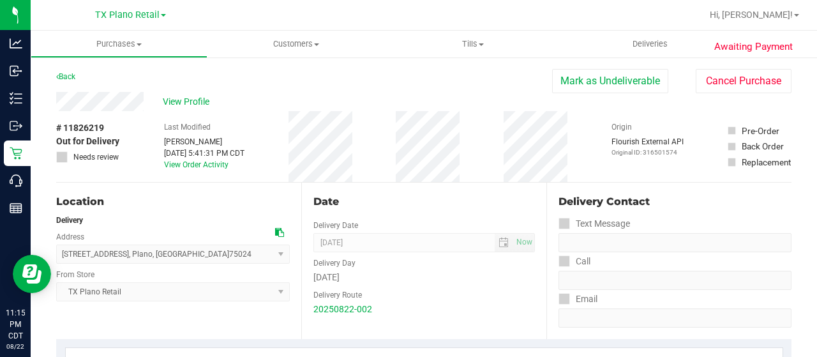
click at [114, 104] on div "View Profile" at bounding box center [304, 101] width 496 height 19
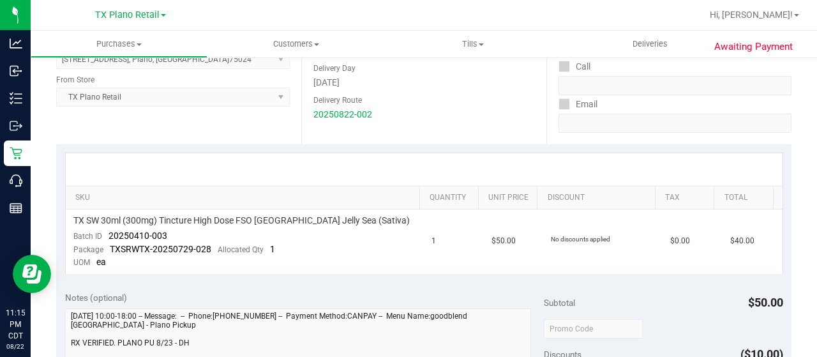
scroll to position [197, 0]
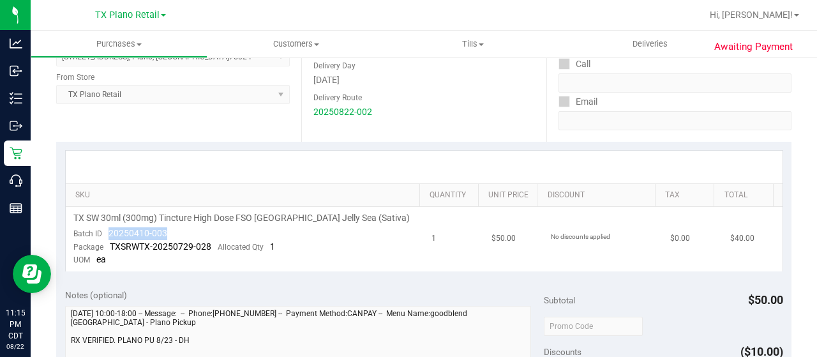
drag, startPoint x: 171, startPoint y: 227, endPoint x: 106, endPoint y: 230, distance: 65.2
click at [106, 230] on td "TX SW 30ml (300mg) Tincture High Dose FSO [GEOGRAPHIC_DATA] Jelly Sea (Sativa) …" at bounding box center [245, 239] width 359 height 64
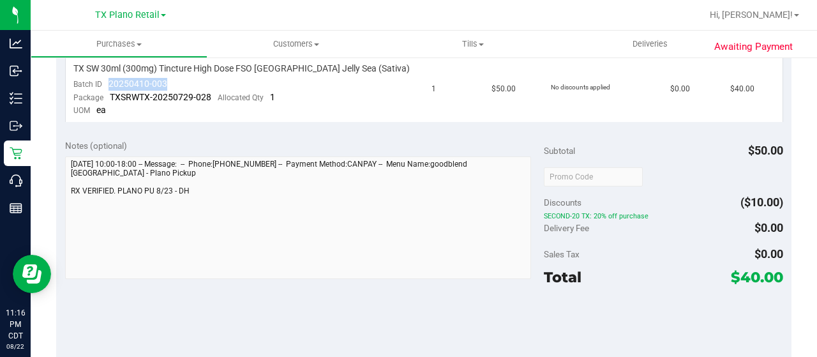
scroll to position [0, 0]
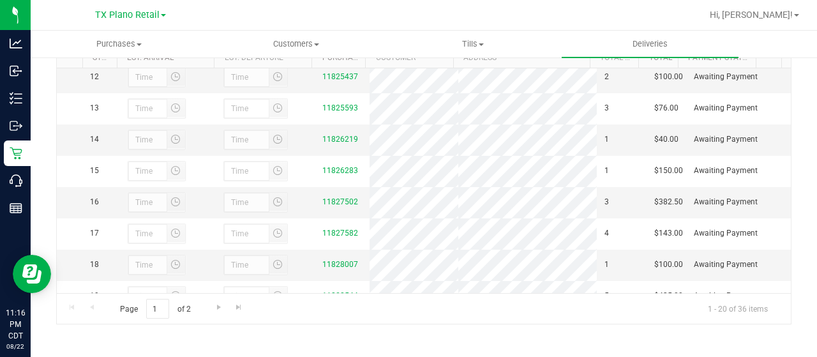
scroll to position [379, 0]
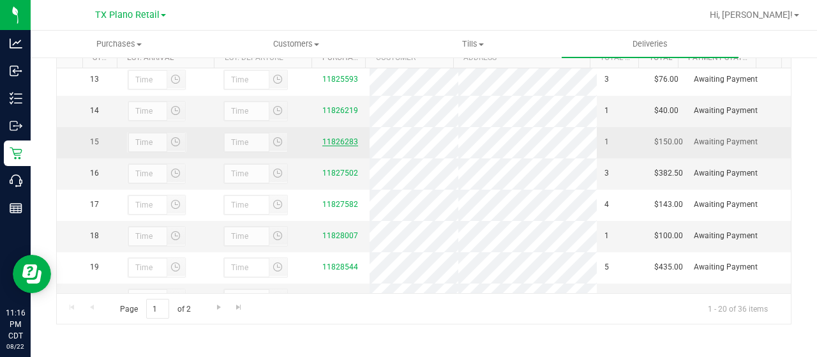
click at [331, 146] on link "11826283" at bounding box center [340, 141] width 36 height 9
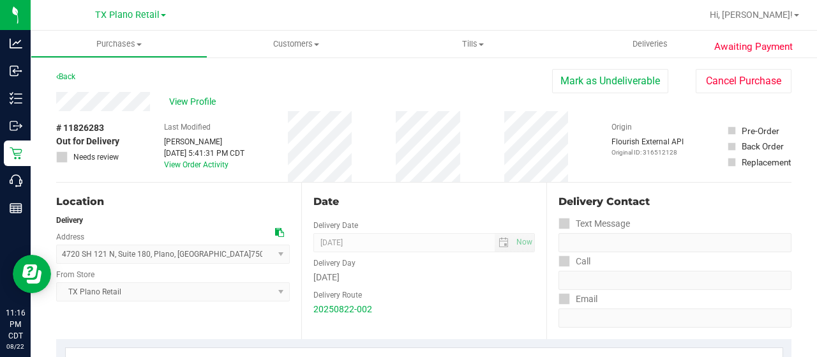
click at [111, 102] on div "View Profile" at bounding box center [304, 101] width 496 height 19
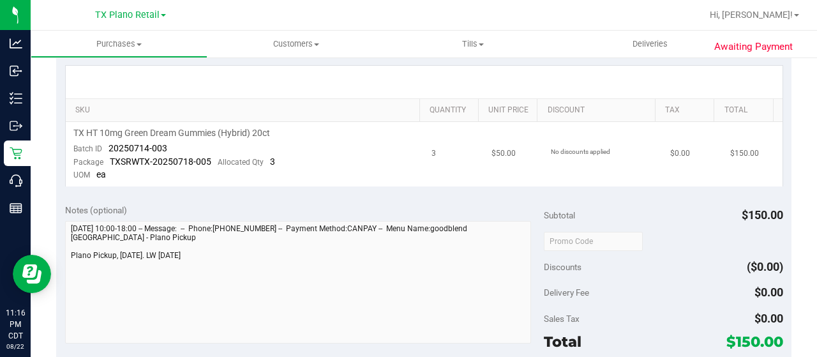
scroll to position [288, 0]
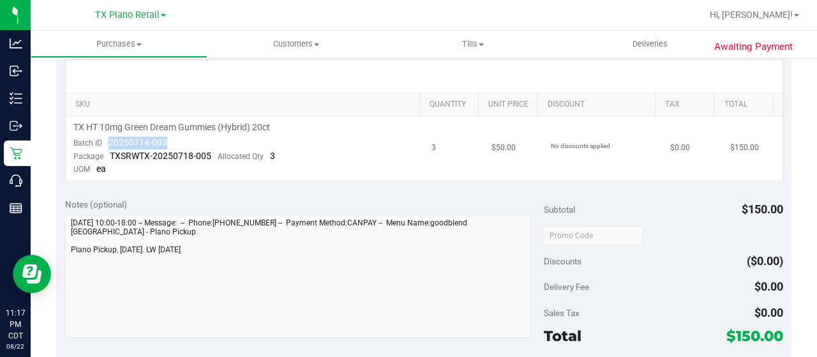
drag, startPoint x: 181, startPoint y: 144, endPoint x: 107, endPoint y: 142, distance: 74.0
click at [107, 144] on td "TX HT 10mg Green Dream Gummies (Hybrid) 20ct Batch ID 20250714-003 Package TXSR…" at bounding box center [245, 148] width 359 height 64
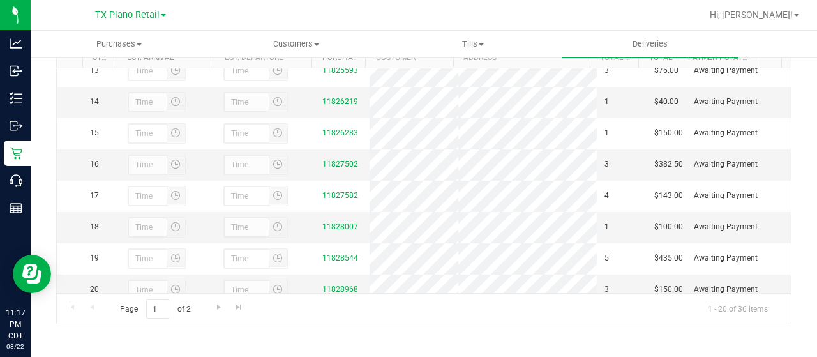
scroll to position [394, 0]
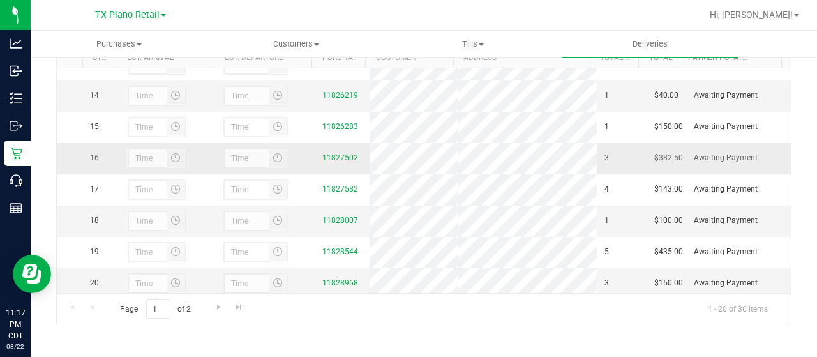
click at [323, 162] on link "11827502" at bounding box center [340, 157] width 36 height 9
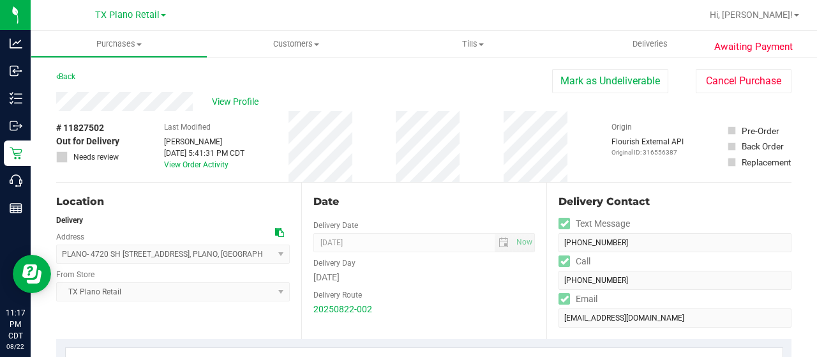
click at [117, 105] on div "View Profile" at bounding box center [304, 101] width 496 height 19
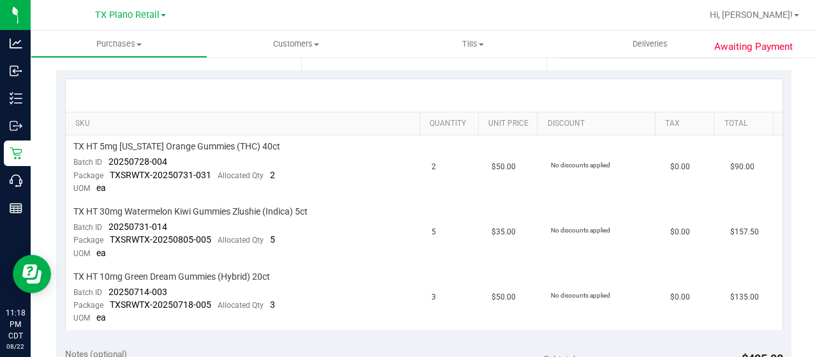
scroll to position [278, 0]
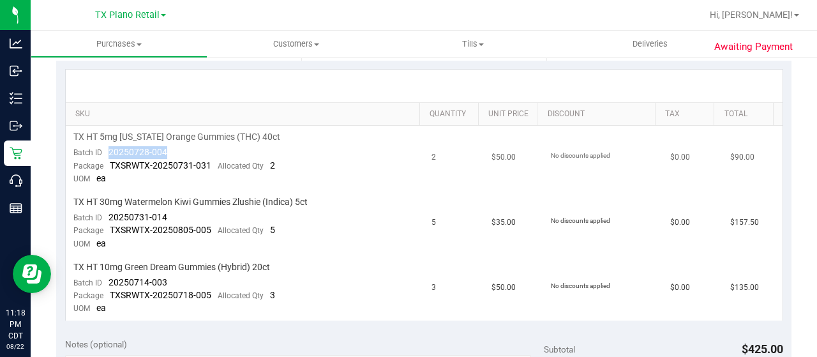
drag, startPoint x: 167, startPoint y: 158, endPoint x: 106, endPoint y: 151, distance: 61.6
click at [106, 151] on td "TX HT 5mg [US_STATE] Orange Gummies (THC) 40ct Batch ID 20250728-004 Package TX…" at bounding box center [245, 158] width 359 height 65
drag, startPoint x: 170, startPoint y: 215, endPoint x: 107, endPoint y: 218, distance: 63.2
click at [107, 218] on td "TX HT 30mg Watermelon Kiwi Gummies Zlushie (Indica) 5ct Batch ID 20250731-014 P…" at bounding box center [245, 223] width 359 height 65
drag, startPoint x: 168, startPoint y: 272, endPoint x: 104, endPoint y: 284, distance: 65.5
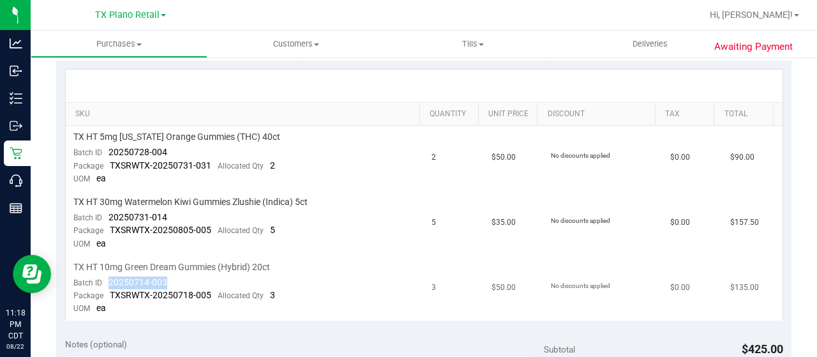
click at [104, 284] on td "TX HT 10mg Green Dream Gummies (Hybrid) 20ct Batch ID 20250714-003 Package TXSR…" at bounding box center [245, 288] width 359 height 64
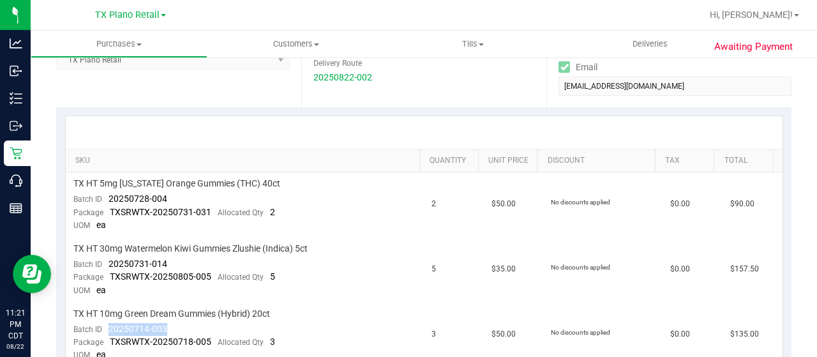
scroll to position [0, 0]
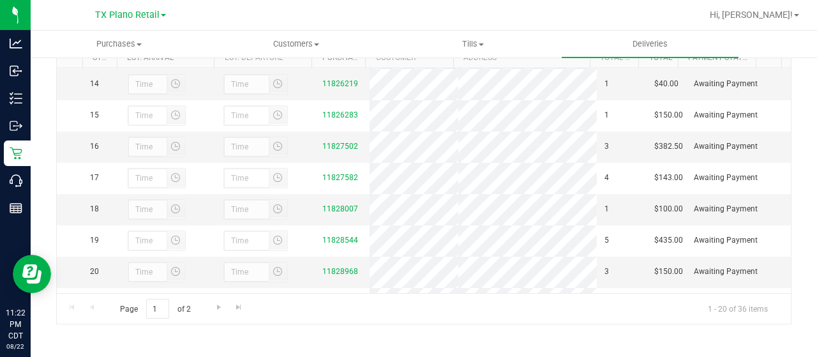
scroll to position [413, 0]
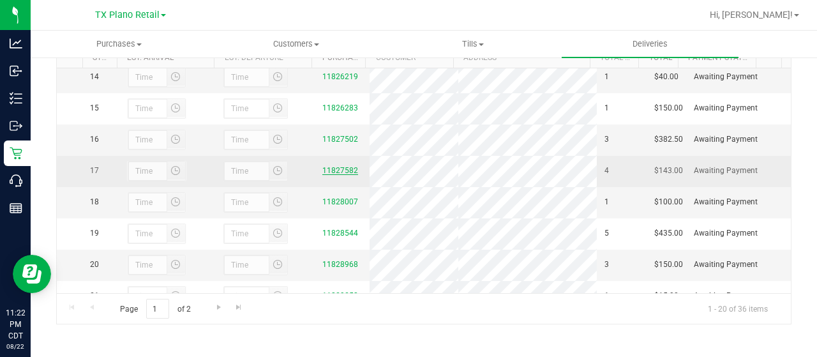
click at [336, 175] on link "11827582" at bounding box center [340, 170] width 36 height 9
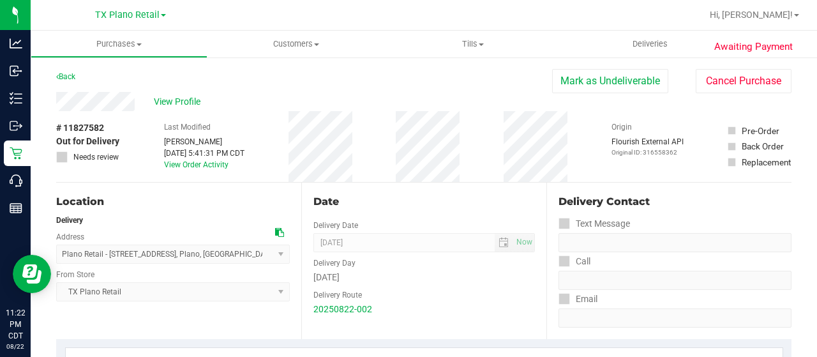
click at [112, 101] on div "View Profile" at bounding box center [304, 101] width 496 height 19
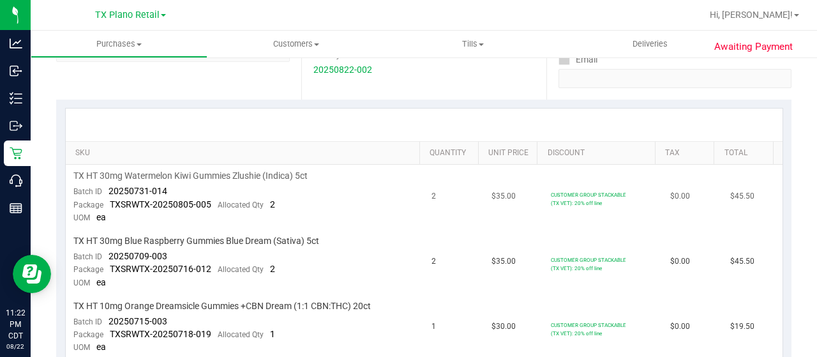
scroll to position [243, 0]
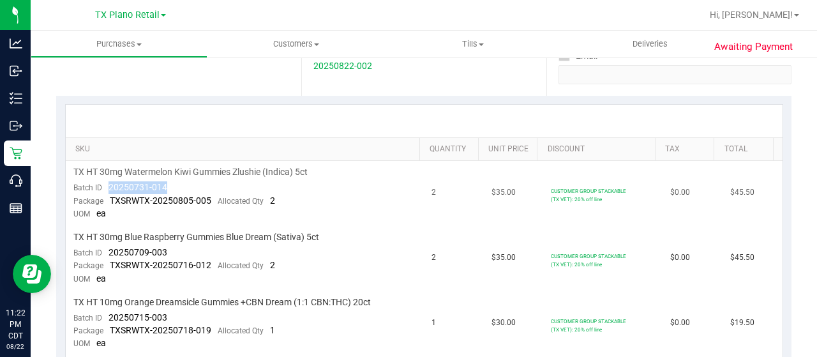
drag, startPoint x: 167, startPoint y: 182, endPoint x: 106, endPoint y: 187, distance: 60.8
click at [106, 187] on td "TX HT 30mg Watermelon Kiwi Gummies Zlushie (Indica) 5ct Batch ID 20250731-014 P…" at bounding box center [245, 193] width 359 height 65
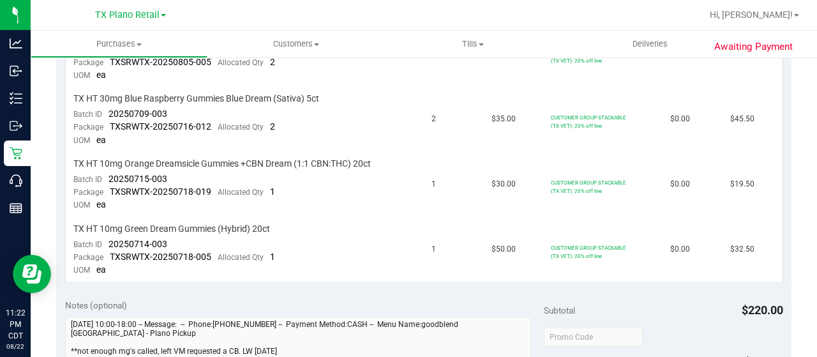
scroll to position [382, 0]
drag, startPoint x: 168, startPoint y: 112, endPoint x: 112, endPoint y: 116, distance: 55.7
click at [107, 113] on td "TX HT 30mg Blue Raspberry Gummies Blue Dream (Sativa) 5ct Batch ID 20250709-003…" at bounding box center [245, 119] width 359 height 65
drag, startPoint x: 167, startPoint y: 234, endPoint x: 106, endPoint y: 241, distance: 61.7
click at [106, 241] on td "TX HT 10mg Green Dream Gummies (Hybrid) 20ct Batch ID 20250714-003 Package TXSR…" at bounding box center [245, 249] width 359 height 64
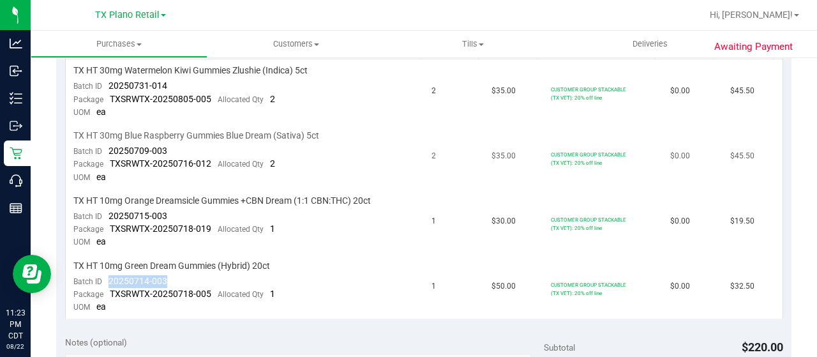
scroll to position [344, 0]
drag, startPoint x: 172, startPoint y: 213, endPoint x: 103, endPoint y: 212, distance: 68.3
click at [103, 212] on td "TX HT 10mg Orange Dreamsicle Gummies +CBN Dream (1:1 CBN:THC) 20ct Batch ID 202…" at bounding box center [245, 222] width 359 height 65
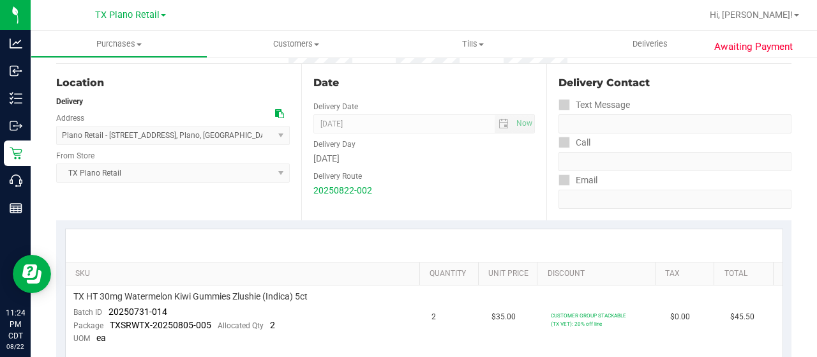
scroll to position [0, 0]
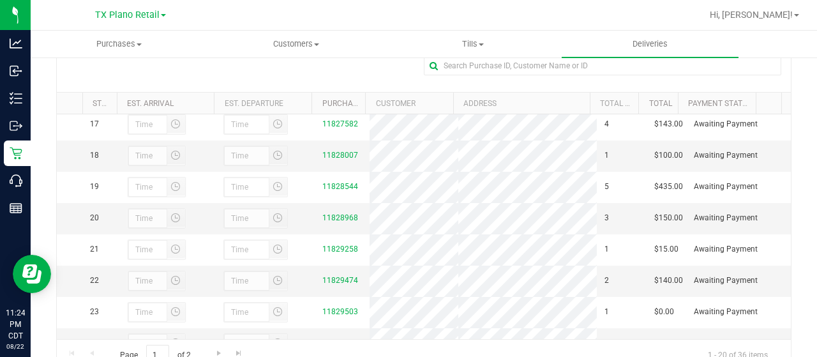
scroll to position [506, 0]
click at [341, 159] on link "11828007" at bounding box center [340, 154] width 36 height 9
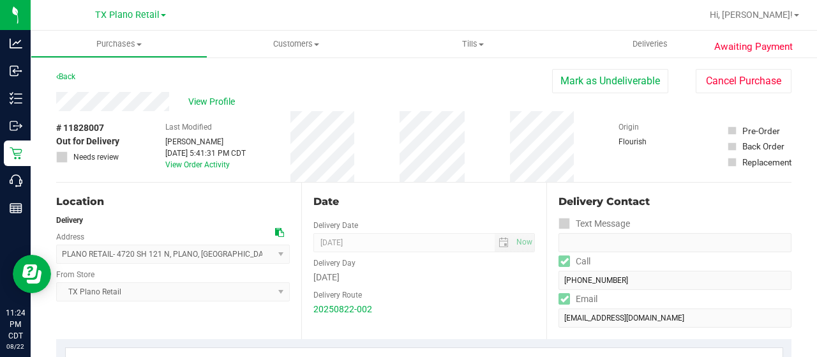
click at [117, 105] on div "View Profile" at bounding box center [304, 101] width 496 height 19
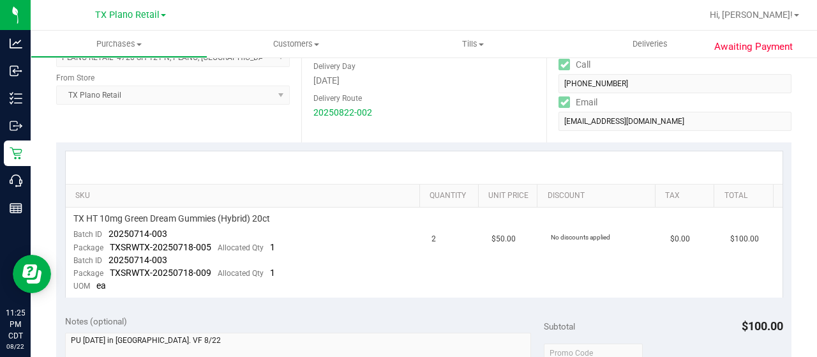
scroll to position [198, 0]
drag, startPoint x: 168, startPoint y: 232, endPoint x: 107, endPoint y: 235, distance: 61.4
click at [107, 235] on td "TX HT 10mg Green Dream Gummies (Hybrid) 20ct Batch ID 20250714-003 Package TXSR…" at bounding box center [245, 251] width 359 height 90
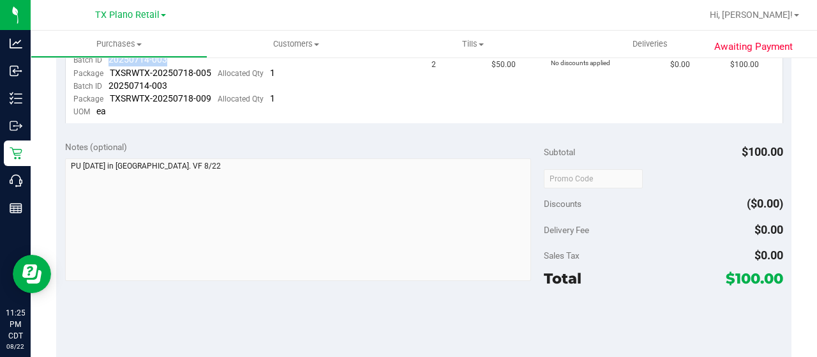
scroll to position [0, 0]
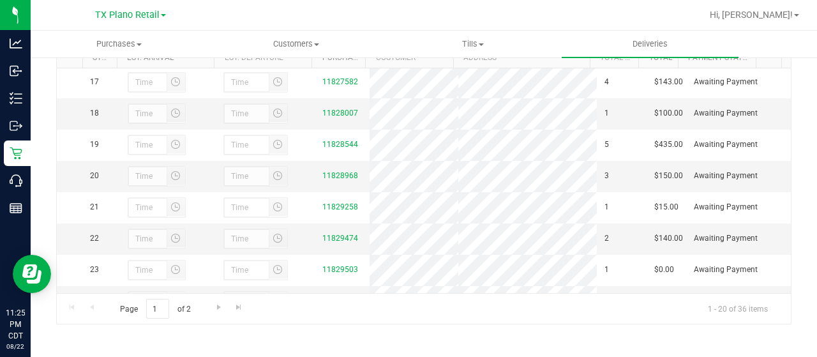
scroll to position [503, 0]
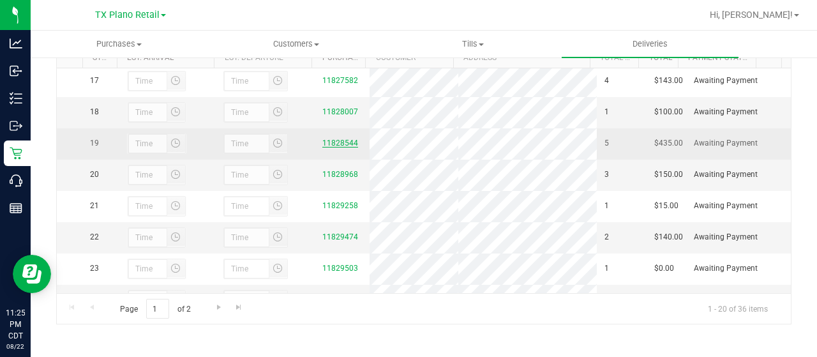
click at [326, 147] on link "11828544" at bounding box center [340, 142] width 36 height 9
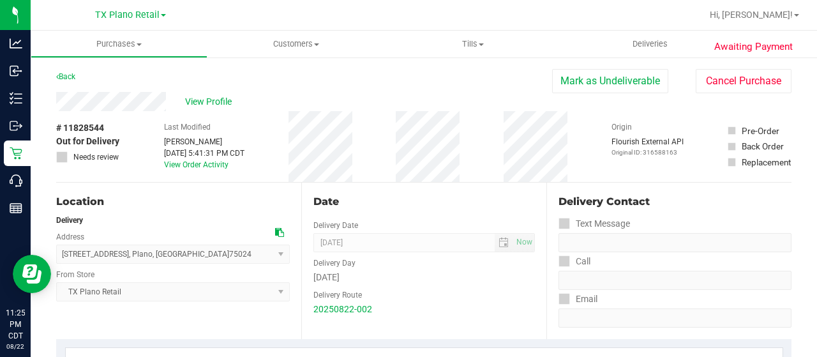
click at [110, 106] on div "View Profile" at bounding box center [304, 101] width 496 height 19
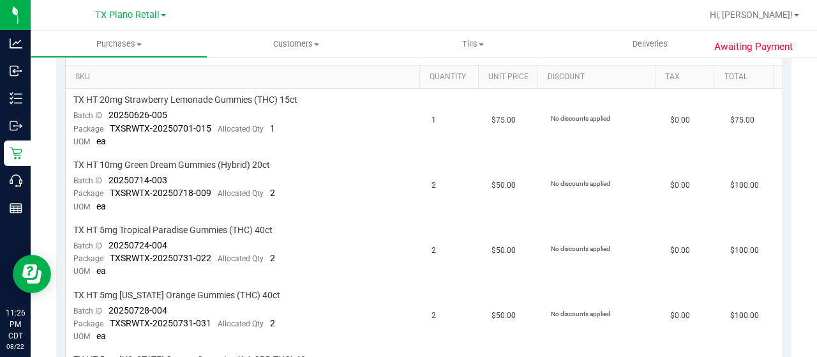
scroll to position [320, 0]
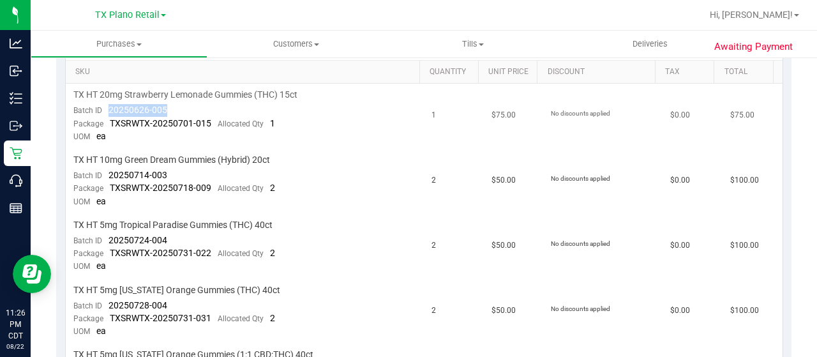
drag, startPoint x: 174, startPoint y: 108, endPoint x: 106, endPoint y: 111, distance: 67.7
click at [106, 111] on td "TX HT 20mg Strawberry Lemonade Gummies (THC) 15ct Batch ID 20250626-005 Package…" at bounding box center [245, 116] width 359 height 65
drag, startPoint x: 170, startPoint y: 174, endPoint x: 108, endPoint y: 170, distance: 61.3
click at [108, 170] on td "TX HT 10mg Green Dream Gummies (Hybrid) 20ct Batch ID 20250714-003 Package TXSR…" at bounding box center [245, 181] width 359 height 65
drag, startPoint x: 169, startPoint y: 237, endPoint x: 103, endPoint y: 235, distance: 66.4
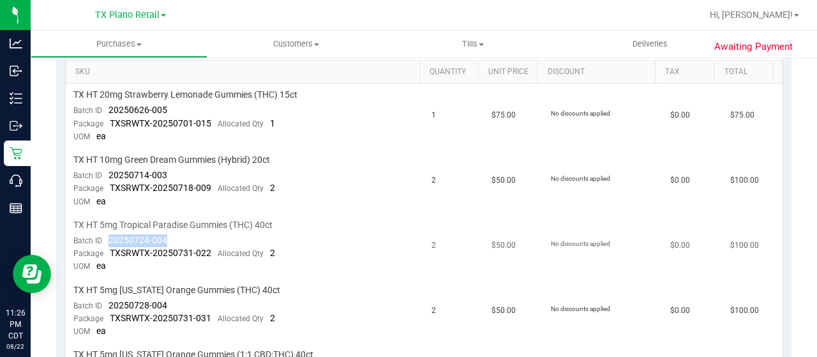
click at [103, 235] on td "TX HT 5mg Tropical Paradise Gummies (THC) 40ct Batch ID 20250724-004 Package TX…" at bounding box center [245, 246] width 359 height 65
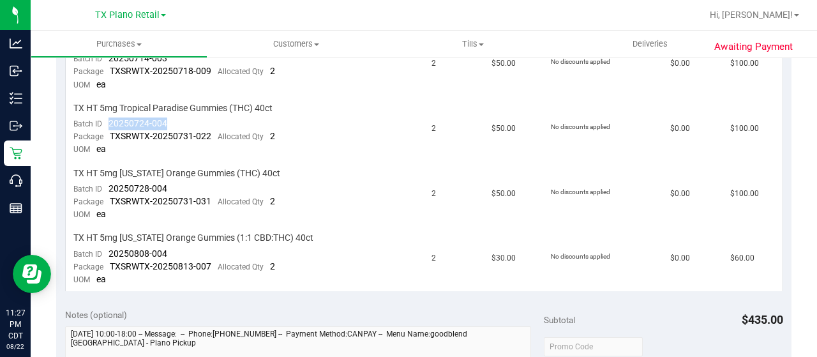
scroll to position [439, 0]
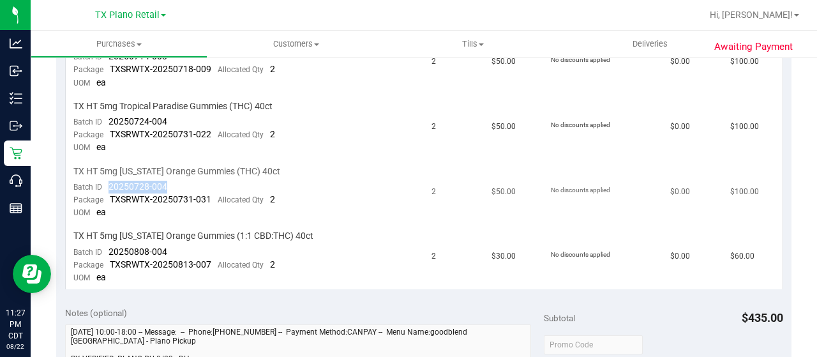
drag, startPoint x: 169, startPoint y: 181, endPoint x: 107, endPoint y: 186, distance: 62.7
click at [107, 185] on td "TX HT 5mg [US_STATE] Orange Gummies (THC) 40ct Batch ID 20250728-004 Package TX…" at bounding box center [245, 192] width 359 height 65
drag, startPoint x: 175, startPoint y: 241, endPoint x: 110, endPoint y: 246, distance: 65.2
click at [110, 246] on td "TX HT 5mg [US_STATE] Orange Gummies (1:1 CBD:THC) 40ct Batch ID 20250808-004 Pa…" at bounding box center [245, 257] width 359 height 64
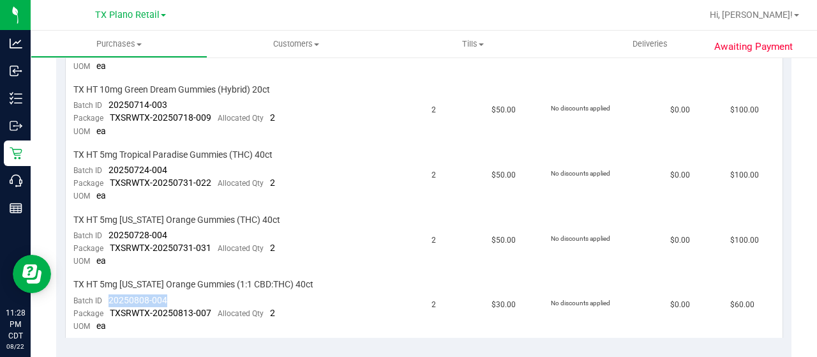
scroll to position [0, 0]
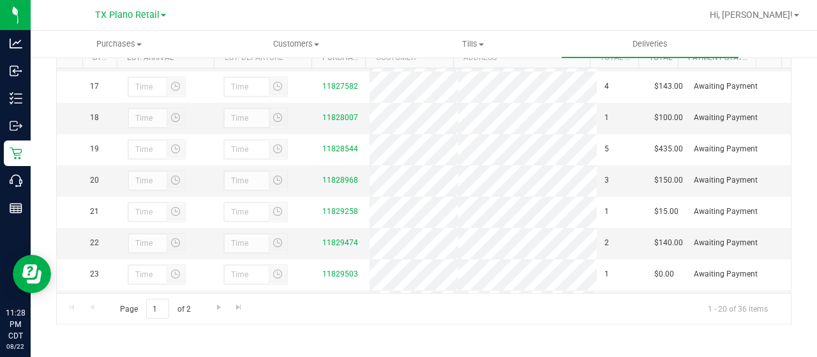
scroll to position [498, 0]
click at [341, 183] on link "11828968" at bounding box center [340, 178] width 36 height 9
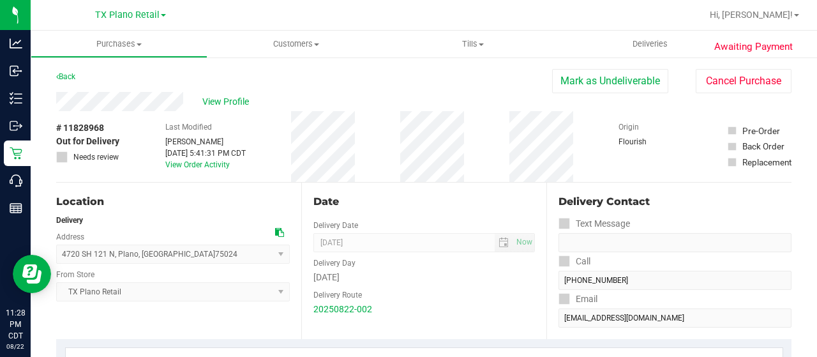
click at [108, 98] on div "View Profile" at bounding box center [304, 101] width 496 height 19
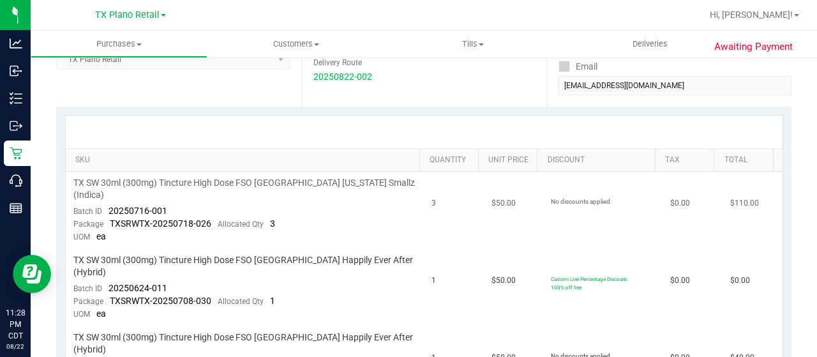
scroll to position [234, 0]
drag, startPoint x: 174, startPoint y: 195, endPoint x: 107, endPoint y: 195, distance: 66.4
click at [107, 195] on td "TX SW 30ml (300mg) Tincture High Dose FSO [GEOGRAPHIC_DATA] [US_STATE] Smallz (…" at bounding box center [245, 208] width 359 height 77
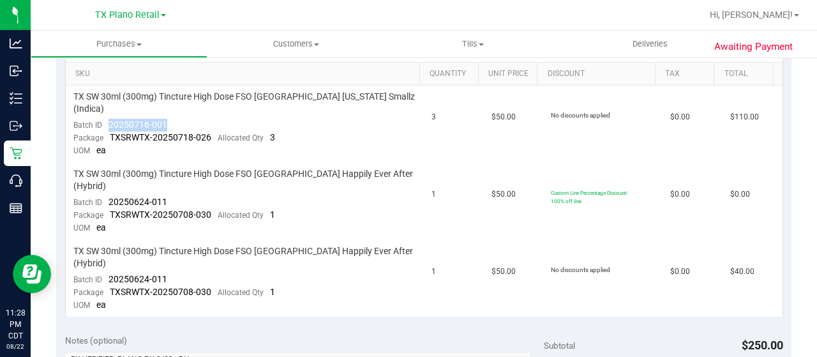
scroll to position [321, 0]
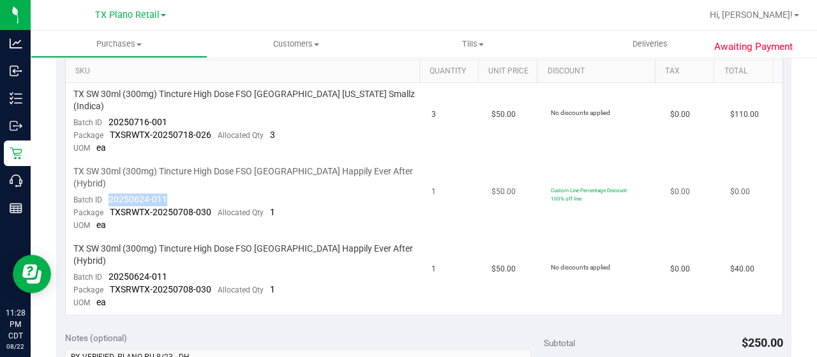
drag, startPoint x: 176, startPoint y: 169, endPoint x: 106, endPoint y: 173, distance: 70.3
click at [106, 173] on td "TX SW 30ml (300mg) Tincture High Dose FSO [GEOGRAPHIC_DATA] Happily Ever After …" at bounding box center [245, 198] width 359 height 77
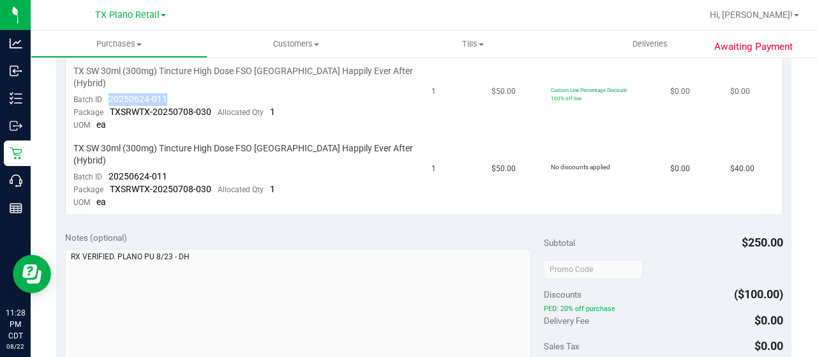
scroll to position [443, 0]
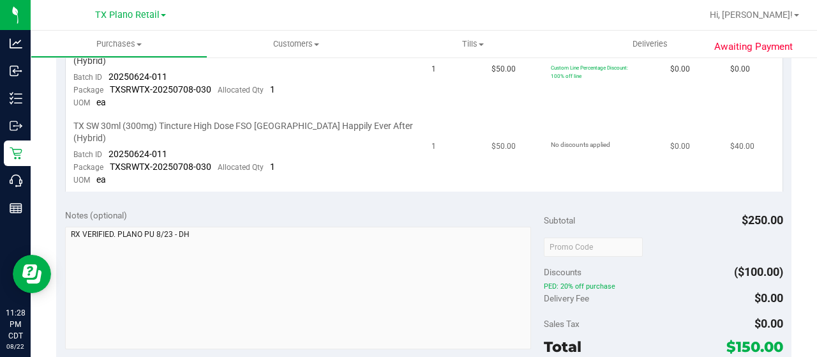
click at [169, 116] on td "TX SW 30ml (300mg) Tincture High Dose FSO [GEOGRAPHIC_DATA] Happily Ever After …" at bounding box center [245, 153] width 359 height 77
drag, startPoint x: 169, startPoint y: 116, endPoint x: 106, endPoint y: 116, distance: 63.2
click at [106, 116] on td "TX SW 30ml (300mg) Tincture High Dose FSO [GEOGRAPHIC_DATA] Happily Ever After …" at bounding box center [245, 153] width 359 height 77
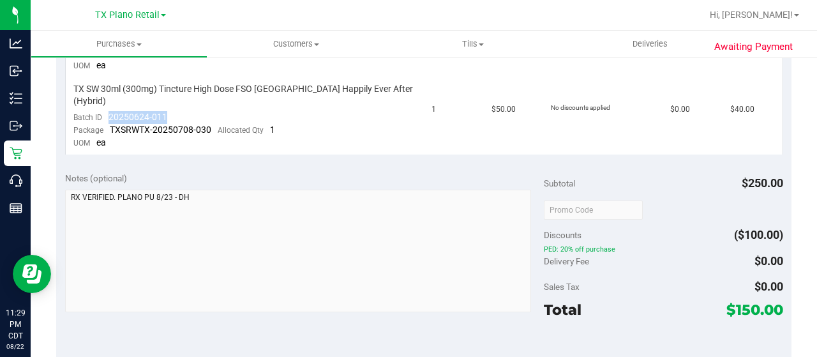
scroll to position [0, 0]
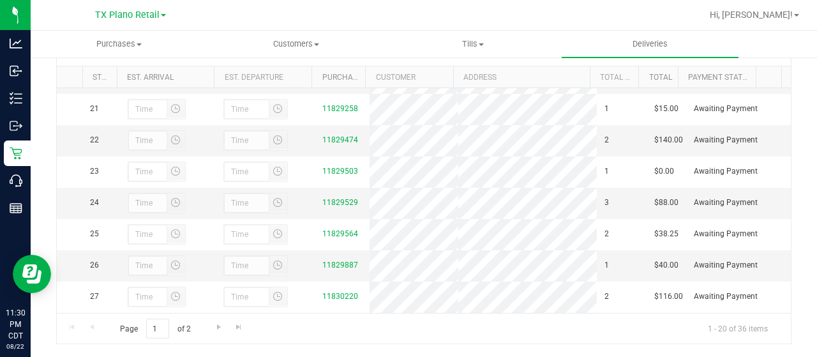
scroll to position [618, 0]
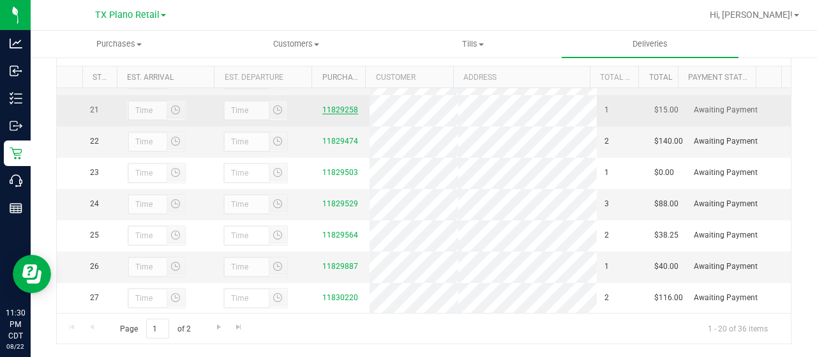
click at [334, 114] on link "11829258" at bounding box center [340, 109] width 36 height 9
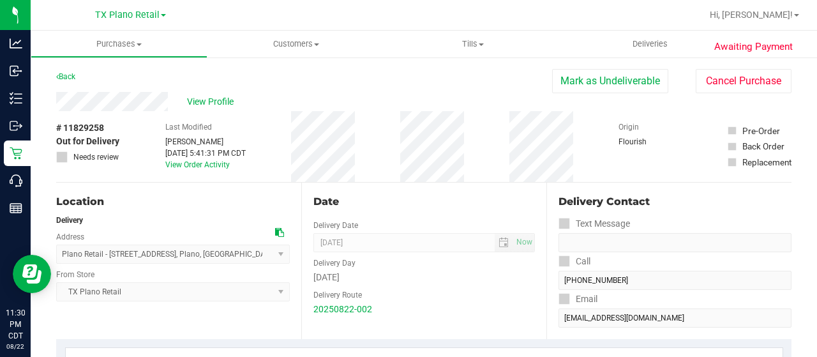
click at [114, 101] on div "View Profile" at bounding box center [304, 101] width 496 height 19
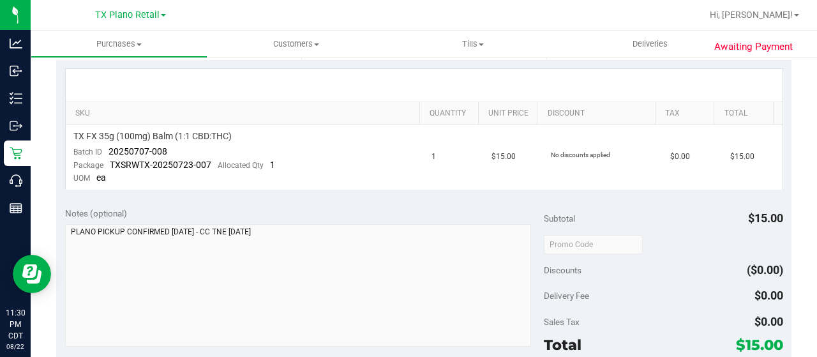
scroll to position [282, 0]
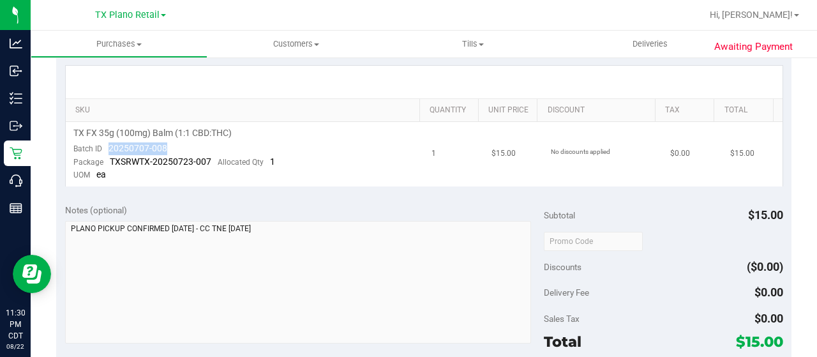
drag, startPoint x: 171, startPoint y: 154, endPoint x: 110, endPoint y: 150, distance: 61.4
click at [110, 150] on td "TX FX 35g (100mg) Balm (1:1 CBD:THC) Batch ID 20250707-008 Package TXSRWTX-2025…" at bounding box center [245, 154] width 359 height 64
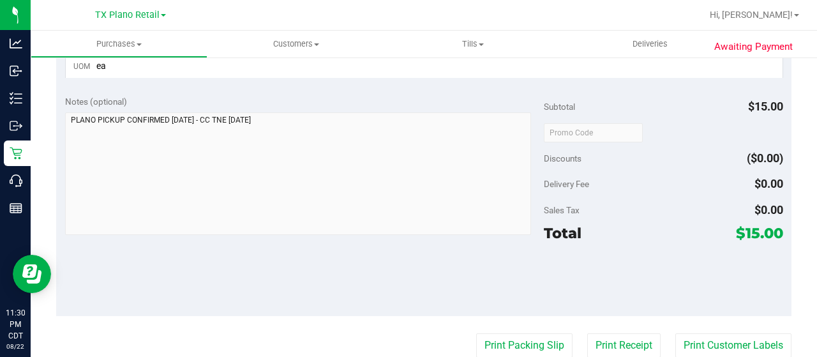
scroll to position [0, 0]
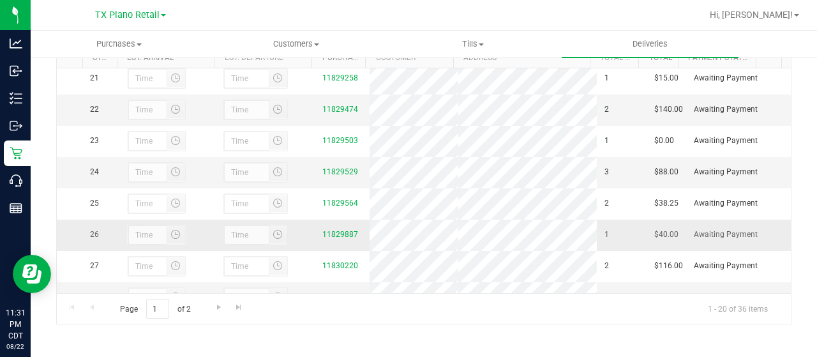
scroll to position [622, 0]
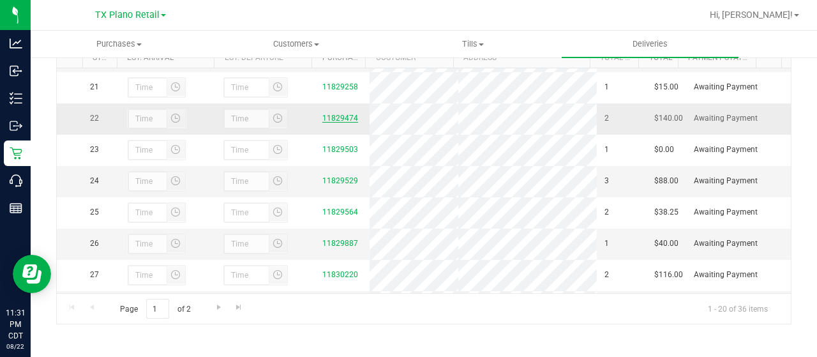
click at [329, 123] on link "11829474" at bounding box center [340, 118] width 36 height 9
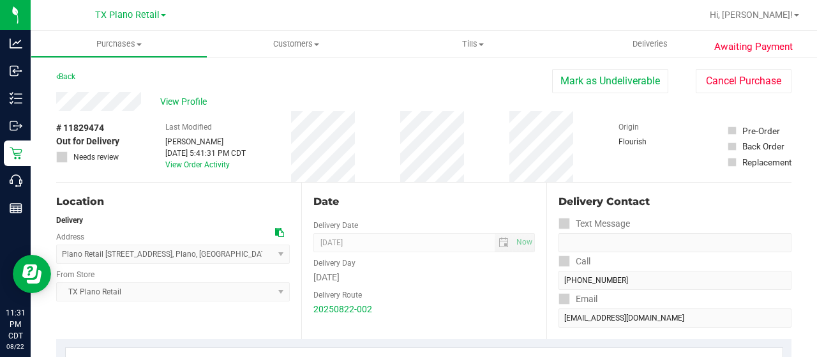
click at [108, 107] on div "View Profile" at bounding box center [304, 101] width 496 height 19
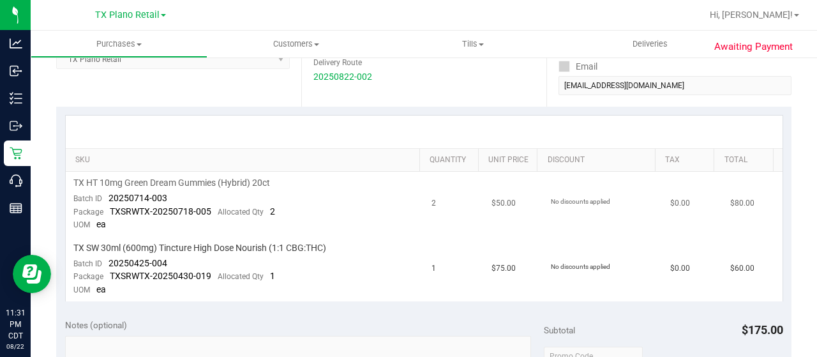
scroll to position [237, 0]
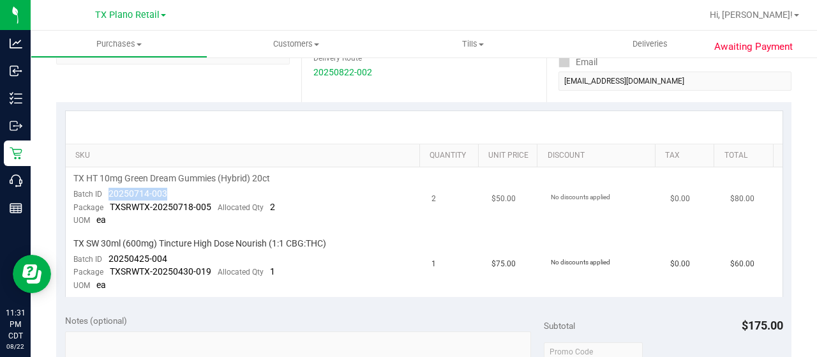
drag, startPoint x: 177, startPoint y: 188, endPoint x: 105, endPoint y: 193, distance: 72.3
click at [105, 193] on td "TX HT 10mg Green Dream Gummies (Hybrid) 20ct Batch ID 20250714-003 Package TXSR…" at bounding box center [245, 199] width 359 height 65
drag, startPoint x: 168, startPoint y: 259, endPoint x: 105, endPoint y: 255, distance: 63.9
click at [105, 255] on td "TX SW 30ml (600mg) Tincture High Dose Nourish (1:1 CBG:THC) Batch ID 20250425-0…" at bounding box center [245, 264] width 359 height 64
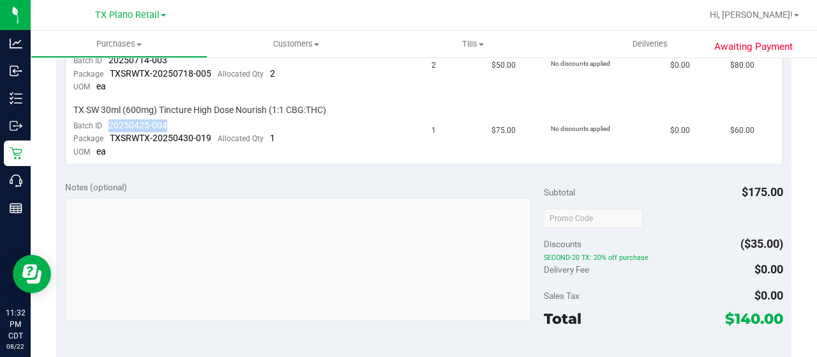
scroll to position [0, 0]
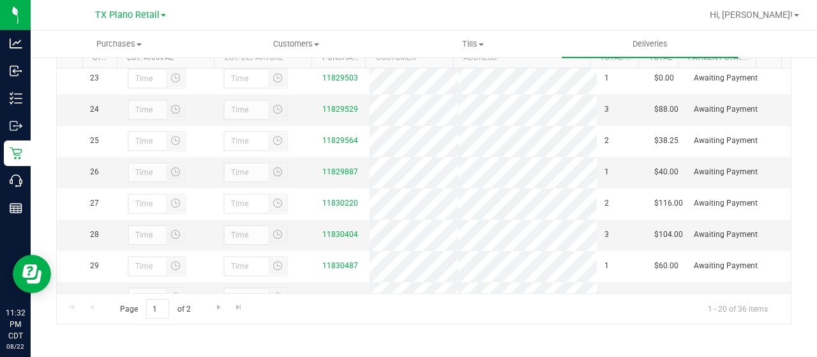
scroll to position [694, 0]
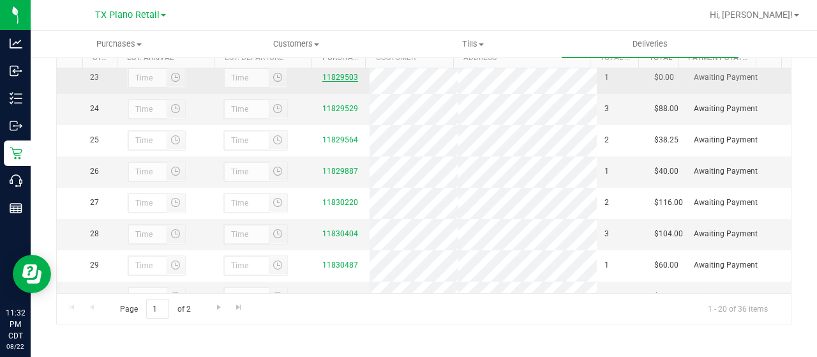
click at [336, 82] on link "11829503" at bounding box center [340, 77] width 36 height 9
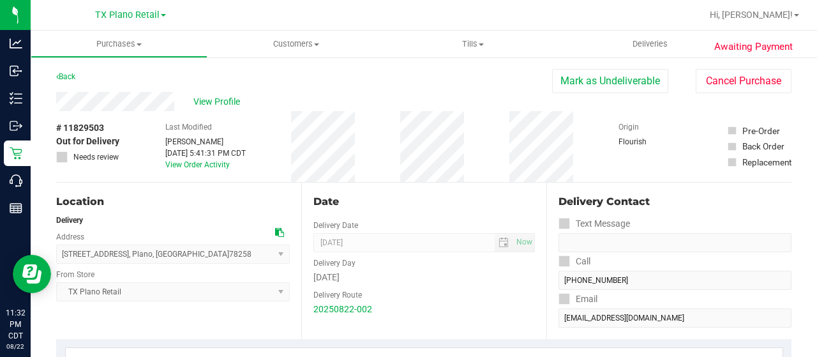
click at [102, 100] on div "View Profile" at bounding box center [304, 101] width 496 height 19
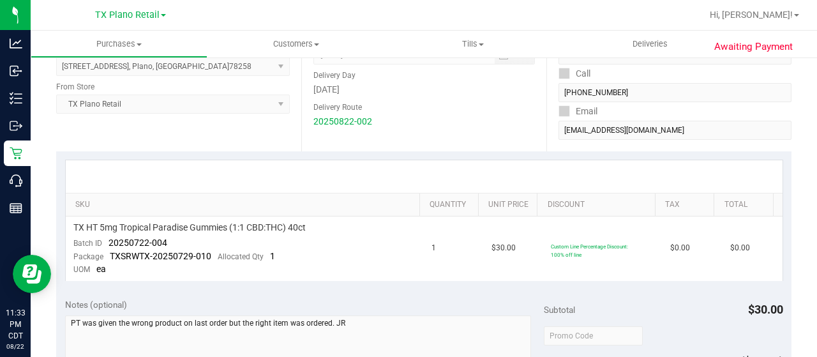
scroll to position [200, 0]
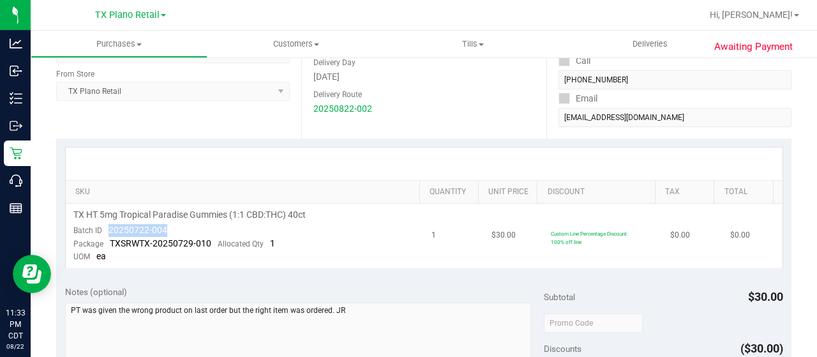
drag, startPoint x: 172, startPoint y: 232, endPoint x: 101, endPoint y: 230, distance: 71.5
click at [101, 230] on td "TX HT 5mg Tropical Paradise Gummies (1:1 CBD:THC) 40ct Batch ID 20250722-004 Pa…" at bounding box center [245, 236] width 359 height 64
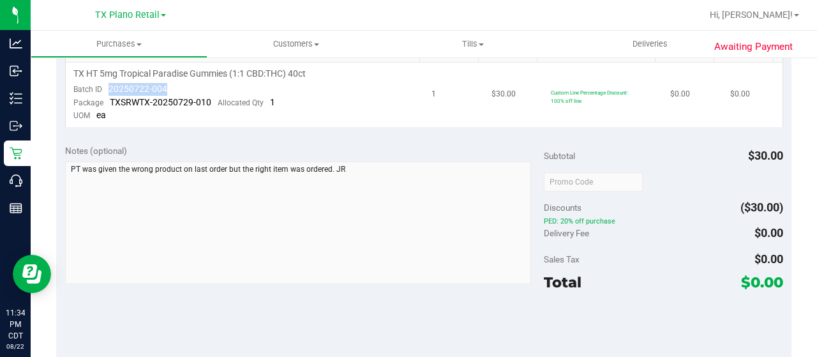
scroll to position [0, 0]
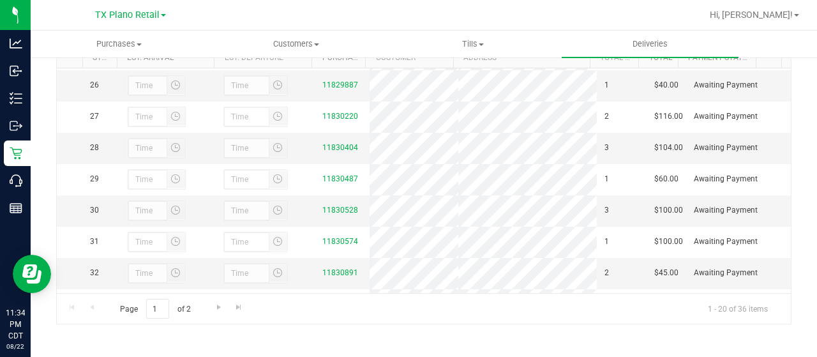
scroll to position [782, 0]
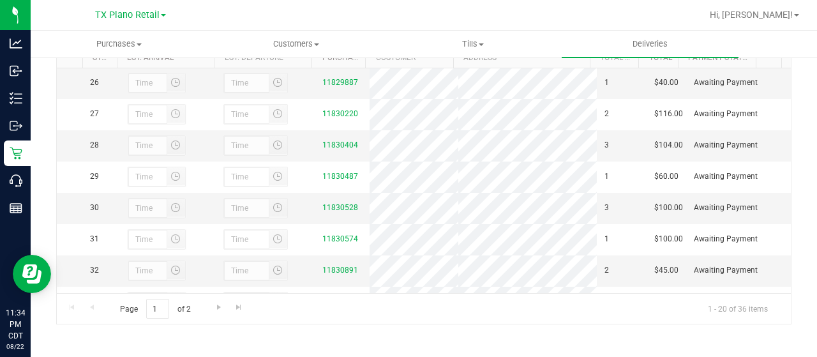
click at [336, 24] on link "11829529" at bounding box center [340, 19] width 36 height 9
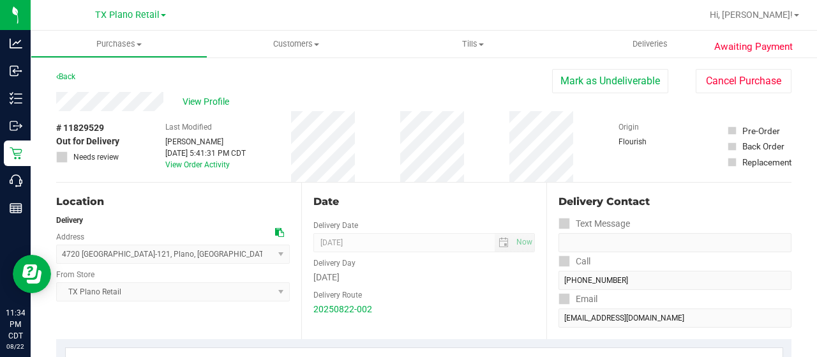
click at [113, 93] on div "View Profile" at bounding box center [304, 101] width 496 height 19
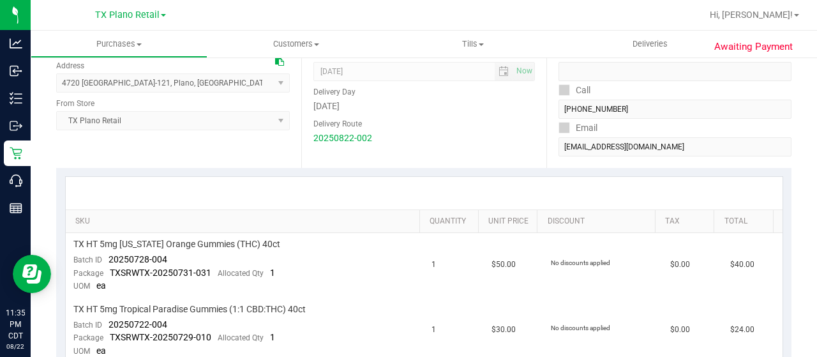
scroll to position [191, 0]
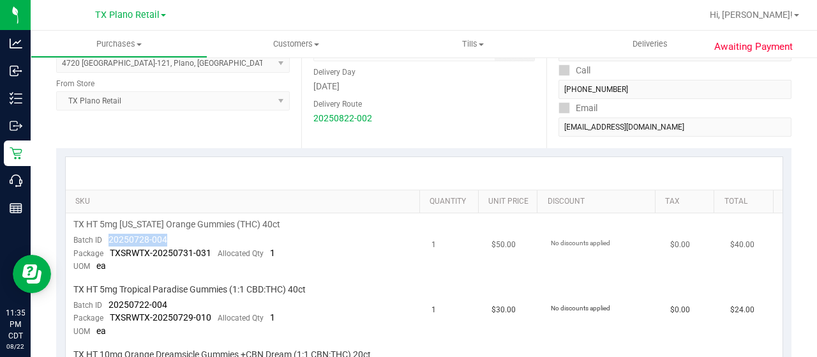
drag, startPoint x: 174, startPoint y: 239, endPoint x: 100, endPoint y: 241, distance: 74.1
click at [100, 241] on td "TX HT 5mg [US_STATE] Orange Gummies (THC) 40ct Batch ID 20250728-004 Package TX…" at bounding box center [245, 245] width 359 height 65
drag, startPoint x: 173, startPoint y: 304, endPoint x: 109, endPoint y: 305, distance: 63.8
click at [109, 305] on td "TX HT 5mg Tropical Paradise Gummies (1:1 CBD:THC) 40ct Batch ID 20250722-004 Pa…" at bounding box center [245, 310] width 359 height 65
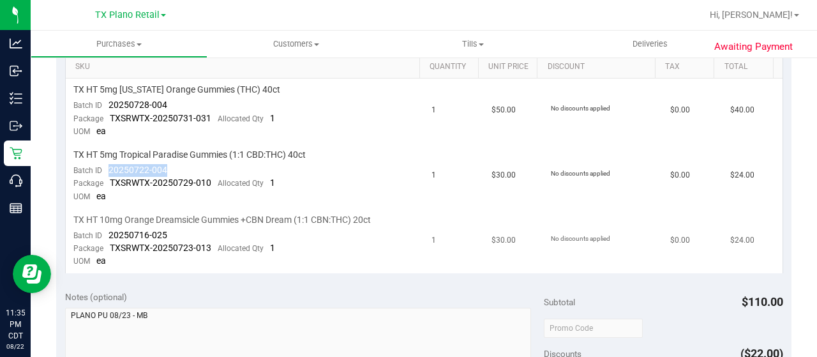
scroll to position [326, 0]
drag, startPoint x: 177, startPoint y: 233, endPoint x: 105, endPoint y: 239, distance: 71.8
click at [105, 239] on td "TX HT 10mg Orange Dreamsicle Gummies +CBN Dream (1:1 CBN:THC) 20ct Batch ID 202…" at bounding box center [245, 240] width 359 height 64
click at [168, 231] on td "TX HT 10mg Orange Dreamsicle Gummies +CBN Dream (1:1 CBN:THC) 20ct Batch ID 202…" at bounding box center [245, 240] width 359 height 64
drag, startPoint x: 168, startPoint y: 231, endPoint x: 129, endPoint y: 234, distance: 39.7
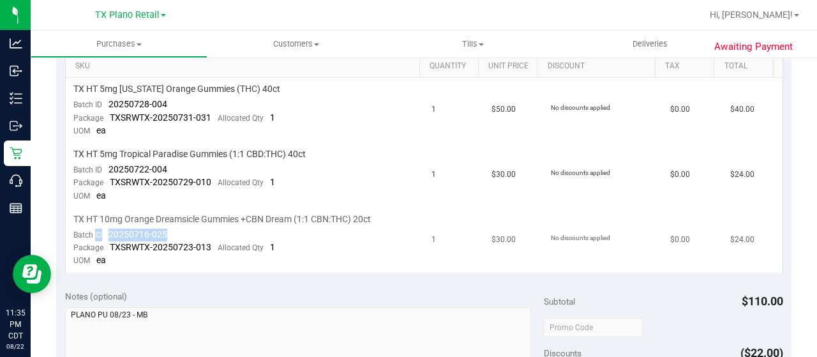
click at [128, 234] on td "TX HT 10mg Orange Dreamsicle Gummies +CBN Dream (1:1 CBN:THC) 20ct Batch ID 202…" at bounding box center [245, 240] width 359 height 64
click at [131, 234] on span "20250716-025" at bounding box center [137, 234] width 59 height 10
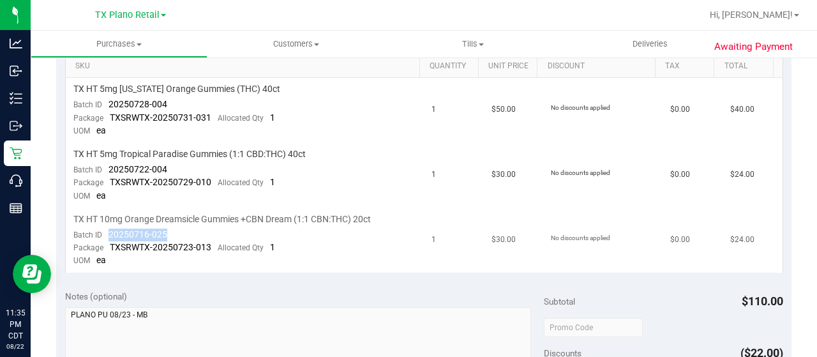
drag, startPoint x: 170, startPoint y: 229, endPoint x: 108, endPoint y: 232, distance: 62.0
click at [108, 232] on td "TX HT 10mg Orange Dreamsicle Gummies +CBN Dream (1:1 CBN:THC) 20ct Batch ID 202…" at bounding box center [245, 240] width 359 height 64
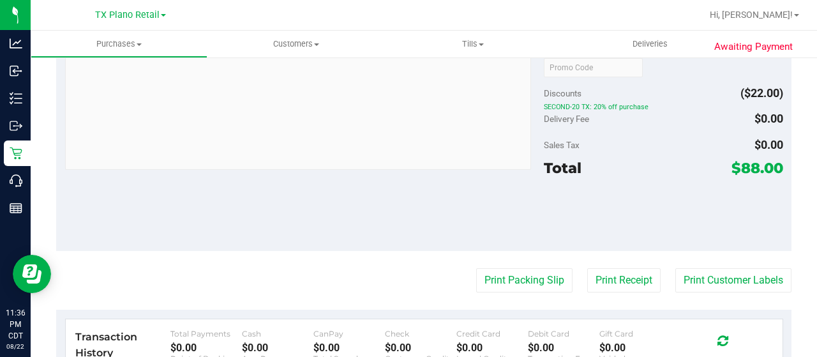
scroll to position [0, 0]
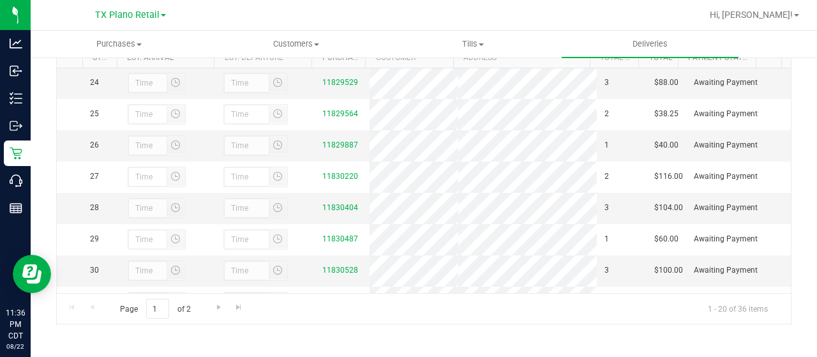
scroll to position [720, 0]
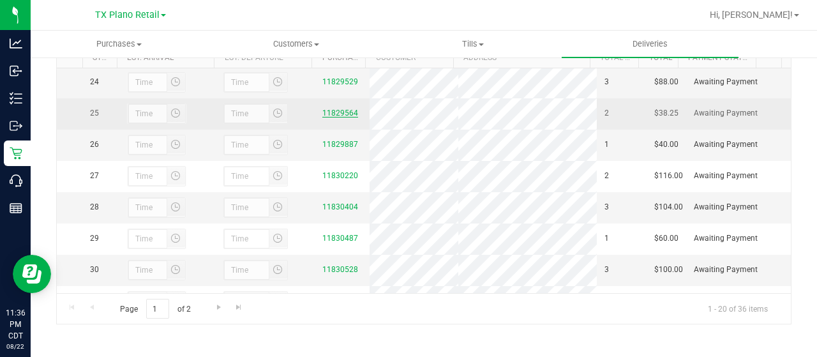
click at [327, 117] on link "11829564" at bounding box center [340, 112] width 36 height 9
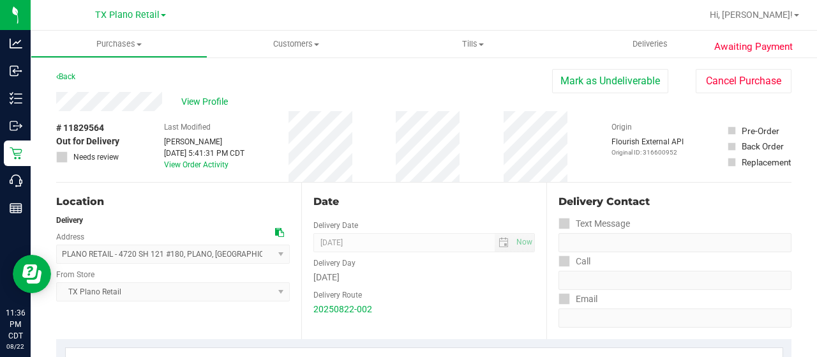
click at [108, 107] on div "View Profile" at bounding box center [304, 101] width 496 height 19
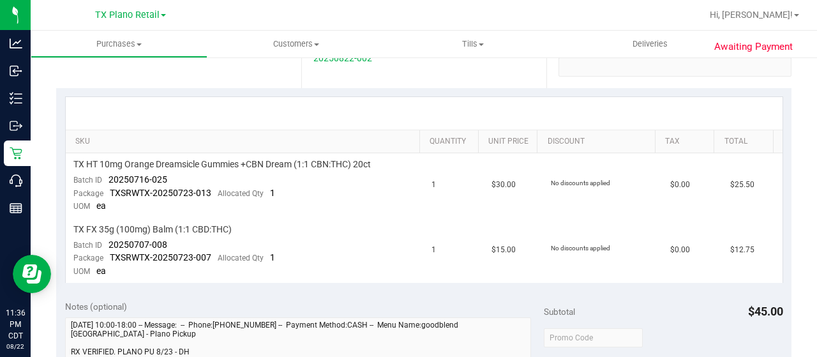
scroll to position [298, 0]
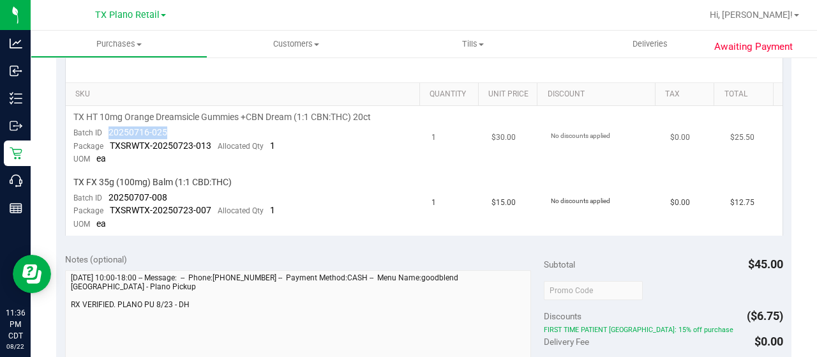
drag, startPoint x: 168, startPoint y: 131, endPoint x: 107, endPoint y: 131, distance: 61.9
click at [107, 131] on td "TX HT 10mg Orange Dreamsicle Gummies +CBN Dream (1:1 CBN:THC) 20ct Batch ID 202…" at bounding box center [245, 138] width 359 height 65
drag, startPoint x: 174, startPoint y: 194, endPoint x: 107, endPoint y: 193, distance: 67.0
click at [107, 193] on td "TX FX 35g (100mg) Balm (1:1 CBD:THC) Batch ID 20250707-008 Package TXSRWTX-2025…" at bounding box center [245, 203] width 359 height 64
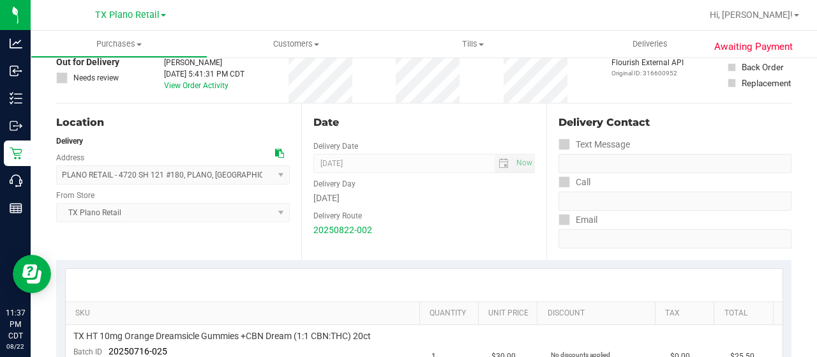
scroll to position [0, 0]
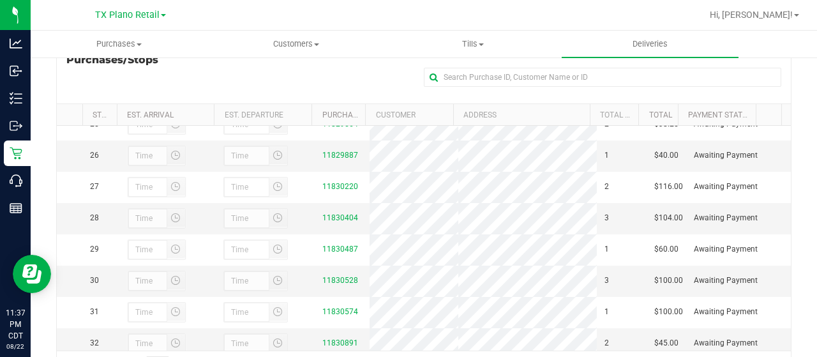
scroll to position [768, 0]
click at [327, 158] on link "11829887" at bounding box center [340, 153] width 36 height 9
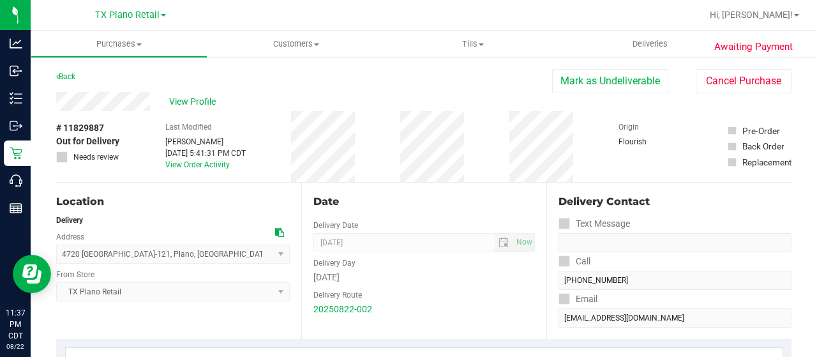
click at [112, 105] on div "View Profile" at bounding box center [304, 101] width 496 height 19
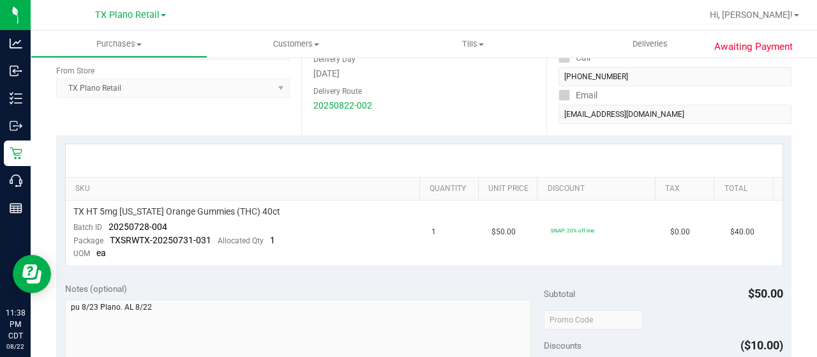
scroll to position [211, 0]
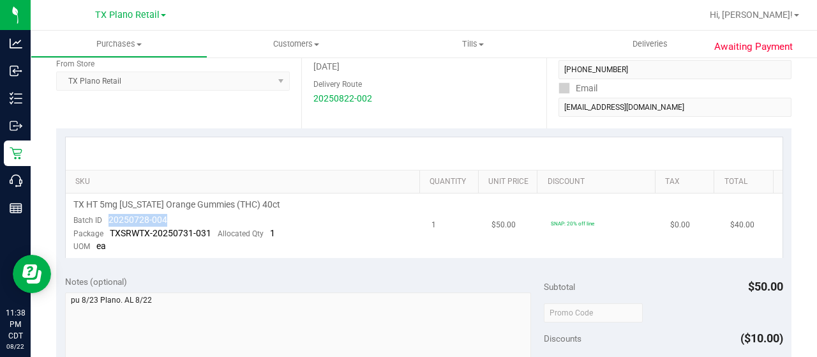
drag, startPoint x: 170, startPoint y: 222, endPoint x: 103, endPoint y: 221, distance: 66.4
click at [103, 221] on td "TX HT 5mg [US_STATE] Orange Gummies (THC) 40ct Batch ID 20250728-004 Package TX…" at bounding box center [245, 225] width 359 height 64
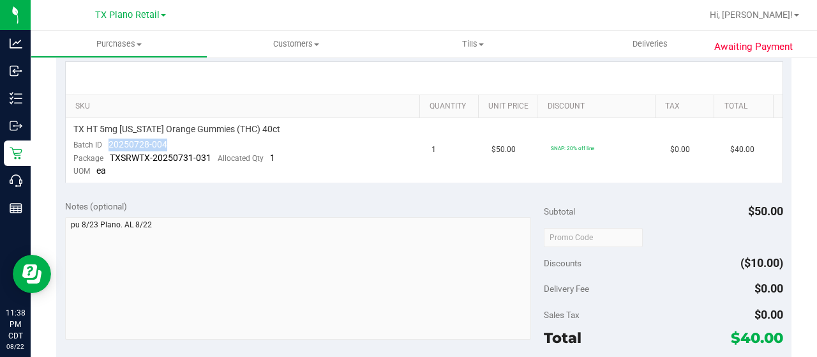
scroll to position [0, 0]
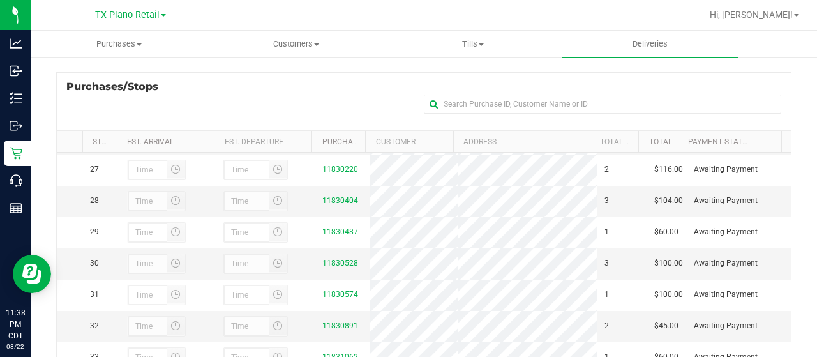
scroll to position [835, 0]
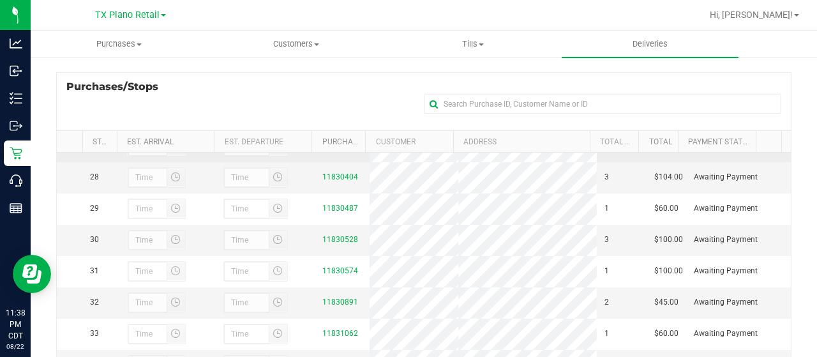
click at [325, 150] on link "11830220" at bounding box center [340, 145] width 36 height 9
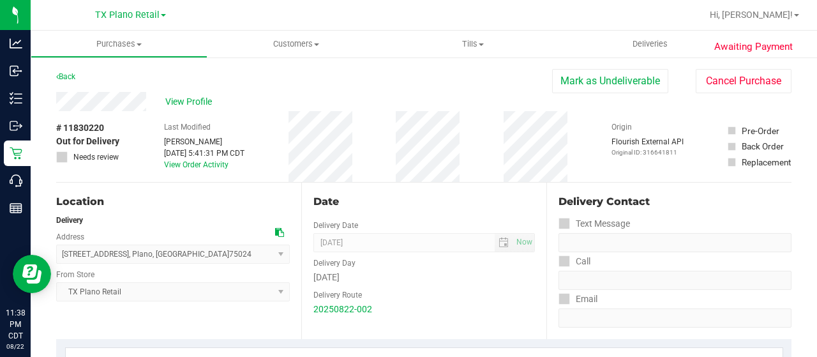
click at [108, 107] on div "View Profile" at bounding box center [304, 101] width 496 height 19
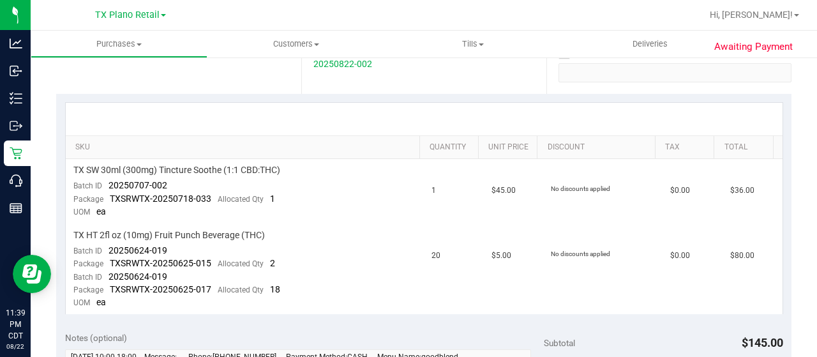
scroll to position [246, 0]
drag, startPoint x: 170, startPoint y: 182, endPoint x: 107, endPoint y: 188, distance: 62.9
click at [107, 188] on td "TX SW 30ml (300mg) Tincture Soothe (1:1 CBD:THC) Batch ID 20250707-002 Package …" at bounding box center [245, 190] width 359 height 65
drag, startPoint x: 169, startPoint y: 246, endPoint x: 105, endPoint y: 250, distance: 63.9
click at [105, 250] on td "TX HT 2fl oz (10mg) Fruit Punch Beverage (THC) Batch ID 20250624-019 Package TX…" at bounding box center [245, 268] width 359 height 90
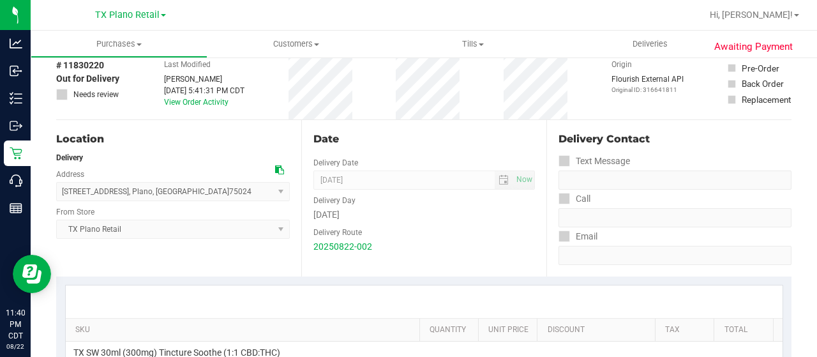
scroll to position [0, 0]
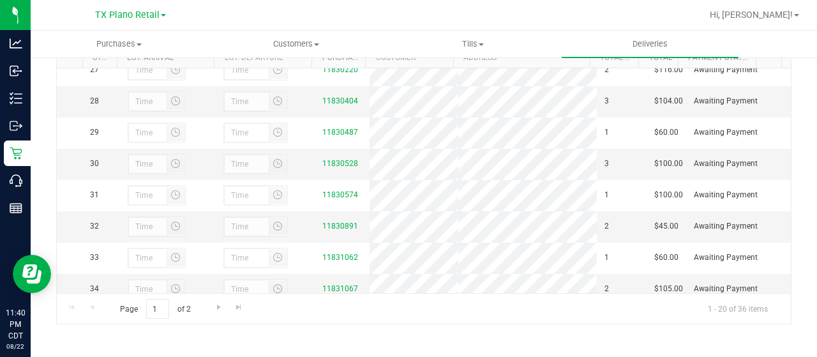
scroll to position [828, 0]
click at [330, 104] on link "11830404" at bounding box center [340, 99] width 36 height 9
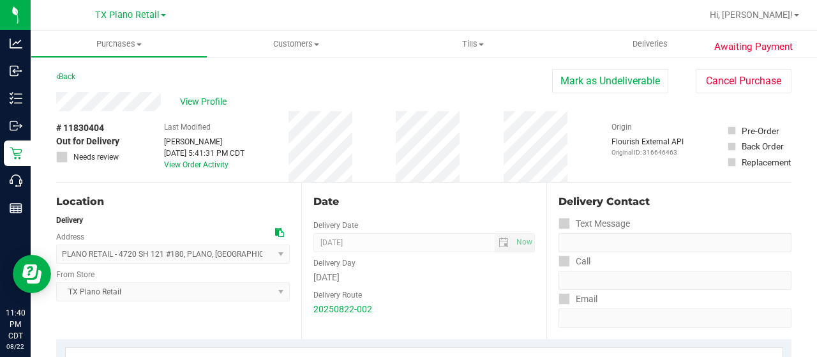
click at [123, 103] on div "View Profile" at bounding box center [304, 101] width 496 height 19
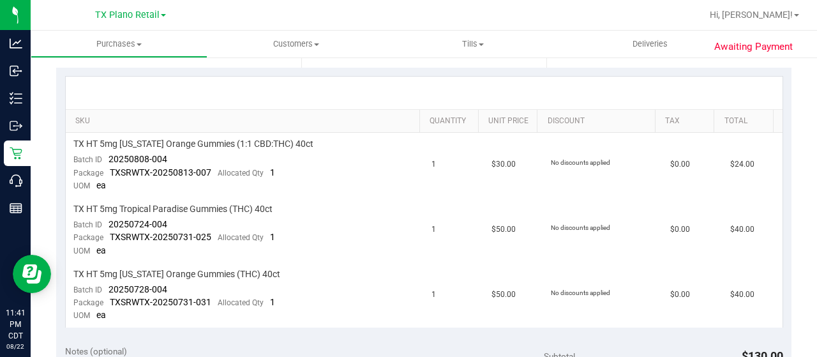
scroll to position [272, 0]
drag, startPoint x: 168, startPoint y: 159, endPoint x: 108, endPoint y: 160, distance: 60.6
click at [108, 160] on td "TX HT 5mg [US_STATE] Orange Gummies (1:1 CBD:THC) 40ct Batch ID 20250808-004 Pa…" at bounding box center [245, 164] width 359 height 65
drag, startPoint x: 166, startPoint y: 219, endPoint x: 105, endPoint y: 217, distance: 61.3
click at [105, 217] on td "TX HT 5mg Tropical Paradise Gummies (THC) 40ct Batch ID 20250724-004 Package TX…" at bounding box center [245, 229] width 359 height 65
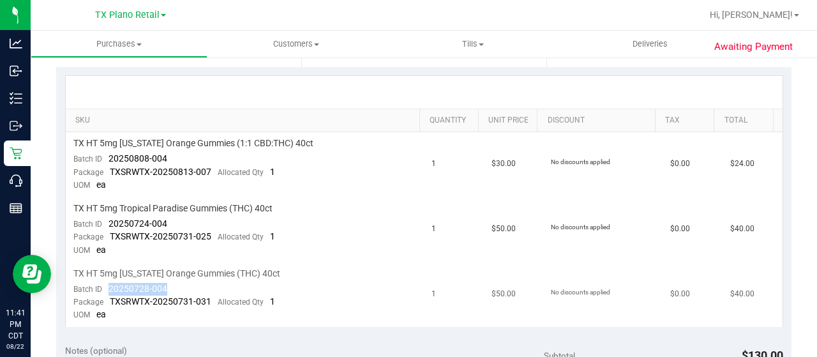
drag, startPoint x: 181, startPoint y: 285, endPoint x: 106, endPoint y: 286, distance: 75.3
click at [106, 286] on td "TX HT 5mg [US_STATE] Orange Gummies (THC) 40ct Batch ID 20250728-004 Package TX…" at bounding box center [245, 294] width 359 height 64
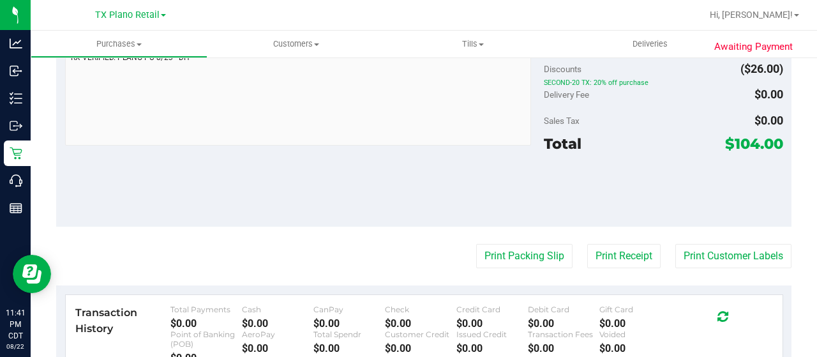
scroll to position [618, 0]
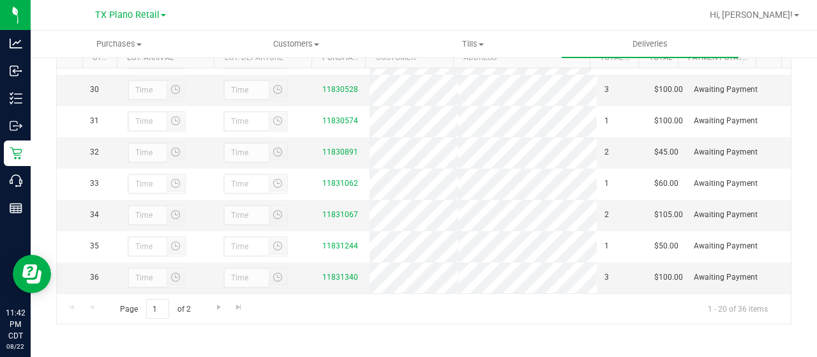
scroll to position [932, 0]
click at [328, 63] on link "11830487" at bounding box center [340, 58] width 36 height 9
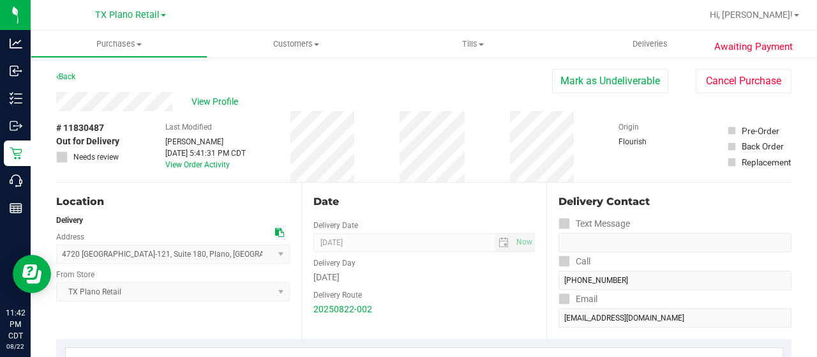
click at [100, 101] on div "View Profile" at bounding box center [304, 101] width 496 height 19
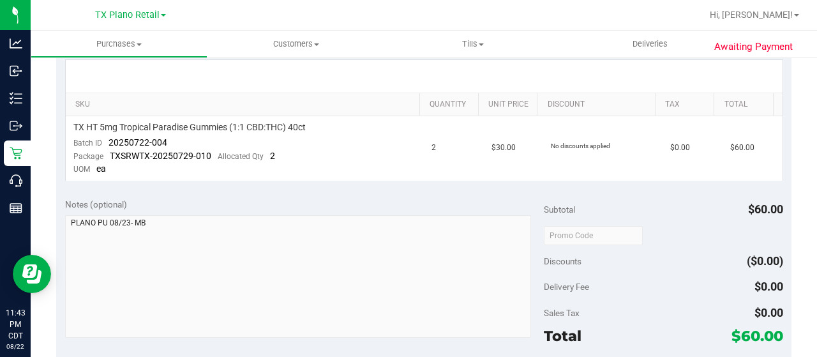
scroll to position [288, 0]
drag, startPoint x: 174, startPoint y: 139, endPoint x: 107, endPoint y: 140, distance: 66.4
click at [107, 140] on td "TX HT 5mg Tropical Paradise Gummies (1:1 CBD:THC) 40ct Batch ID 20250722-004 Pa…" at bounding box center [245, 148] width 359 height 64
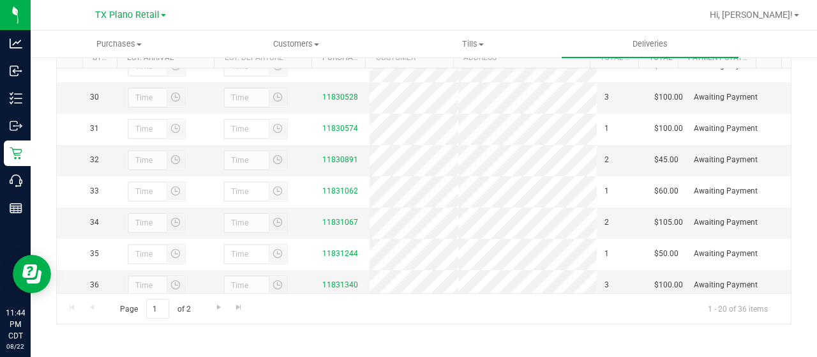
scroll to position [889, 0]
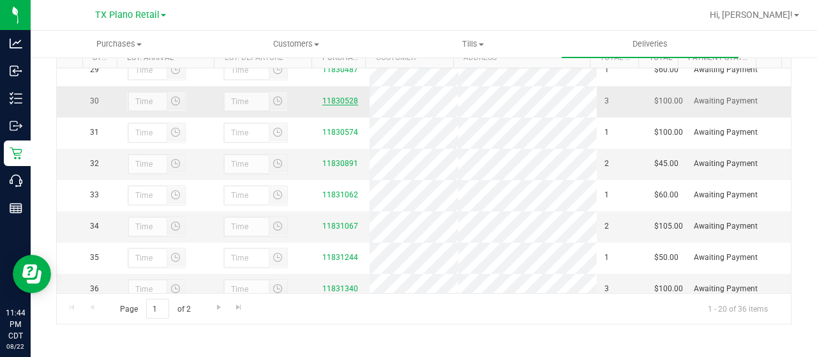
click at [327, 105] on link "11830528" at bounding box center [340, 100] width 36 height 9
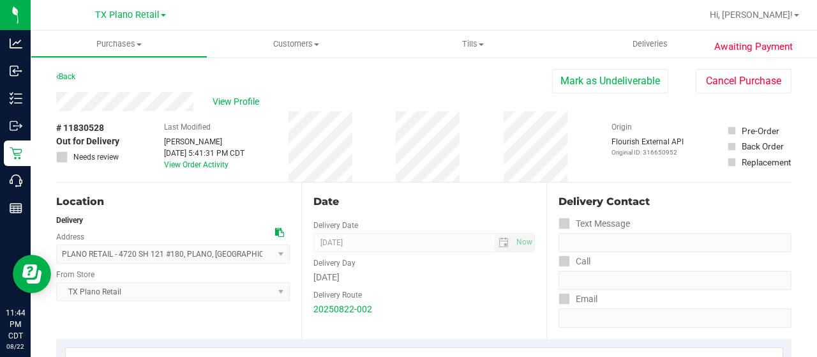
click at [147, 100] on div "View Profile" at bounding box center [304, 101] width 496 height 19
click at [233, 101] on span "View Profile" at bounding box center [237, 101] width 51 height 13
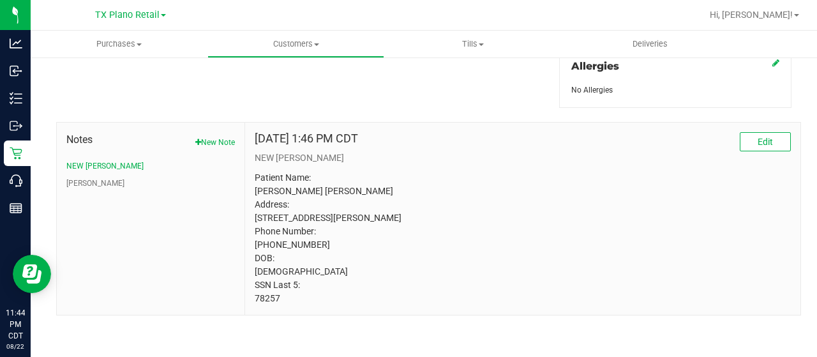
scroll to position [595, 0]
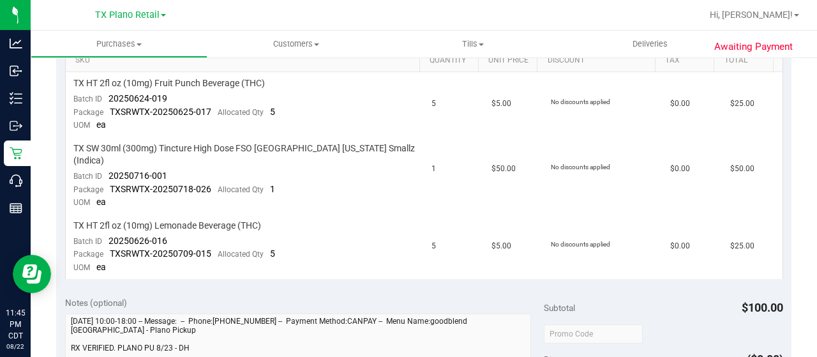
scroll to position [331, 0]
drag, startPoint x: 170, startPoint y: 95, endPoint x: 105, endPoint y: 101, distance: 65.4
click at [105, 101] on td "TX HT 2fl oz (10mg) Fruit Punch Beverage (THC) Batch ID 20250624-019 Package TX…" at bounding box center [245, 105] width 359 height 65
drag, startPoint x: 171, startPoint y: 163, endPoint x: 107, endPoint y: 165, distance: 63.9
click at [106, 164] on td "TX SW 30ml (300mg) Tincture High Dose FSO [GEOGRAPHIC_DATA] [US_STATE] Smallz (…" at bounding box center [245, 176] width 359 height 77
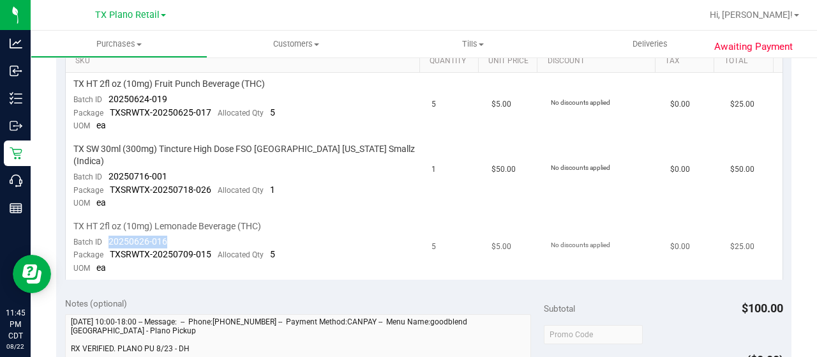
drag, startPoint x: 177, startPoint y: 230, endPoint x: 105, endPoint y: 227, distance: 72.2
click at [105, 227] on td "TX HT 2fl oz (10mg) Lemonade Beverage (THC) Batch ID 20250626-016 Package TXSRW…" at bounding box center [245, 247] width 359 height 64
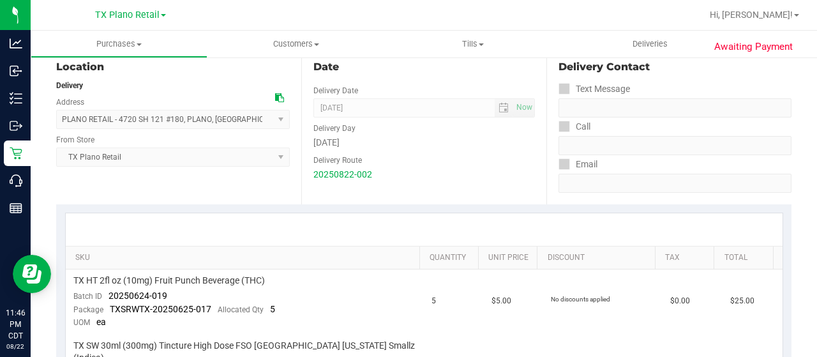
scroll to position [0, 0]
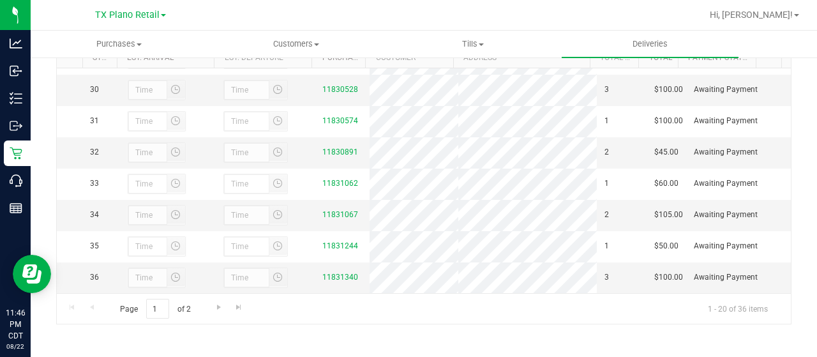
scroll to position [974, 0]
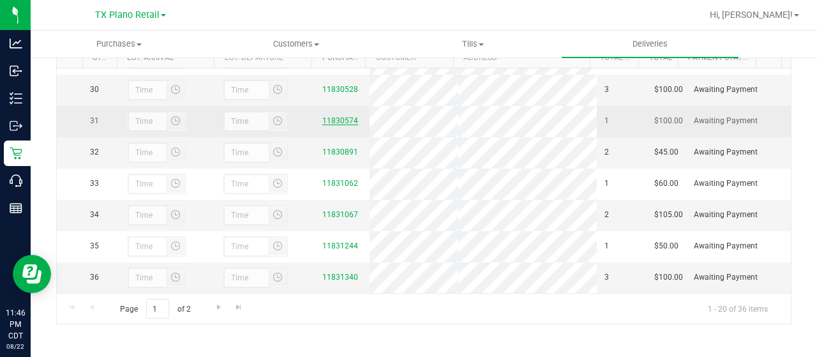
click at [332, 125] on link "11830574" at bounding box center [340, 120] width 36 height 9
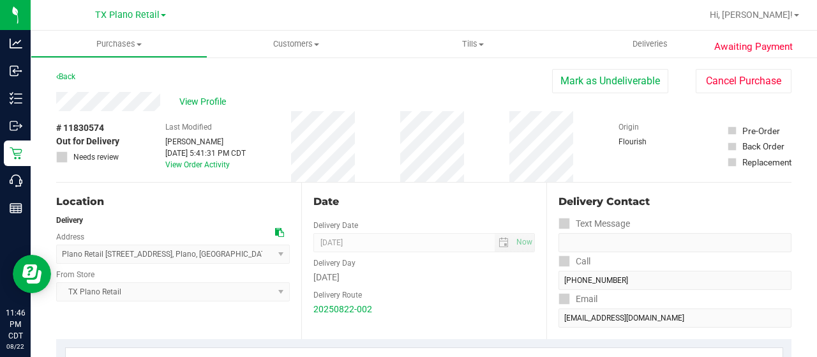
click at [123, 105] on div "View Profile" at bounding box center [304, 101] width 496 height 19
click at [191, 105] on span "View Profile" at bounding box center [204, 101] width 51 height 13
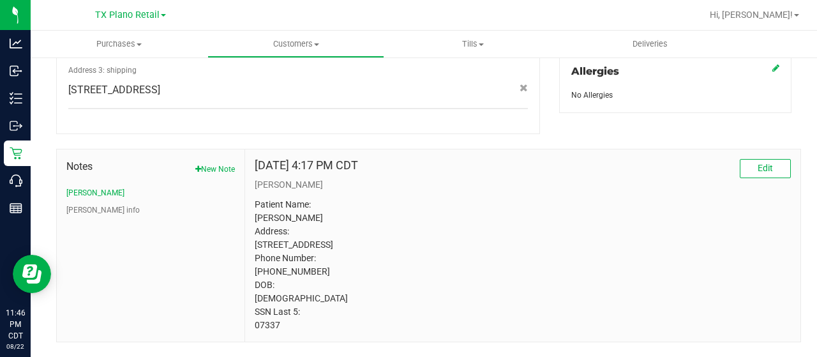
scroll to position [607, 0]
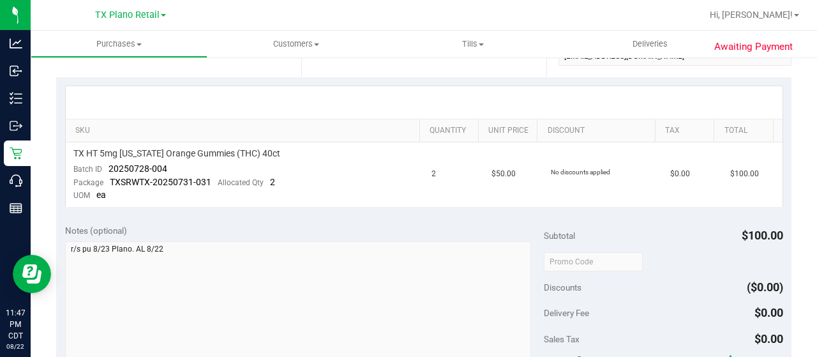
scroll to position [260, 0]
drag, startPoint x: 171, startPoint y: 172, endPoint x: 104, endPoint y: 167, distance: 67.2
click at [104, 167] on td "TX HT 5mg [US_STATE] Orange Gummies (THC) 40ct Batch ID 20250728-004 Package TX…" at bounding box center [245, 176] width 359 height 64
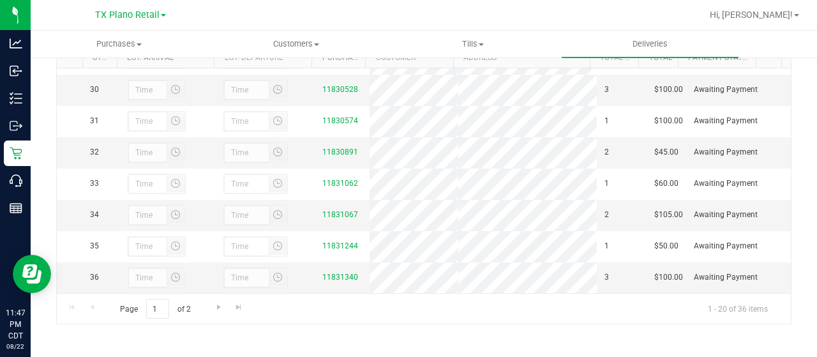
scroll to position [978, 0]
click at [328, 156] on link "11830891" at bounding box center [340, 151] width 36 height 9
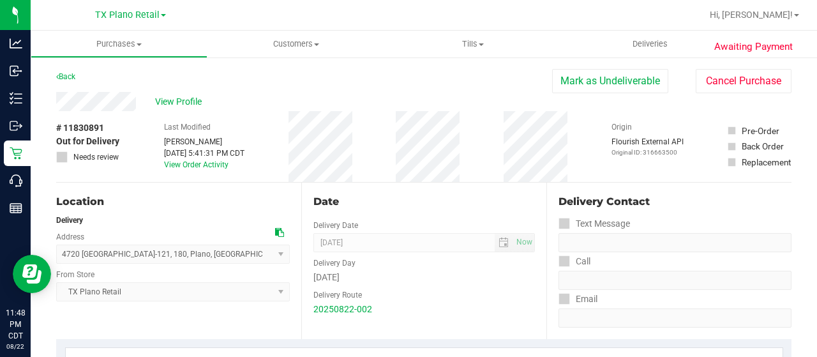
click at [107, 100] on div "View Profile" at bounding box center [304, 101] width 496 height 19
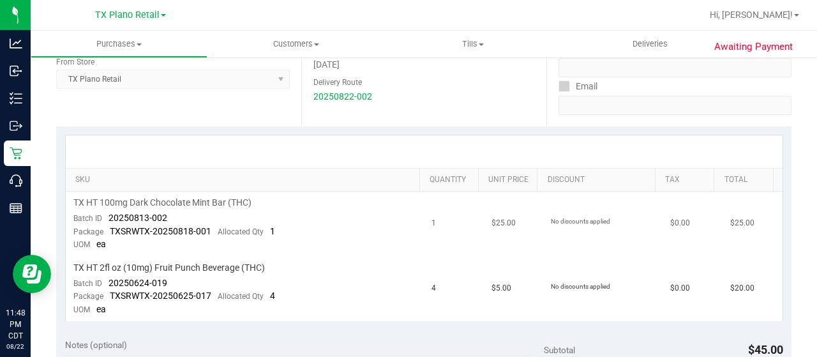
scroll to position [213, 0]
drag, startPoint x: 175, startPoint y: 214, endPoint x: 105, endPoint y: 214, distance: 70.2
click at [105, 214] on td "TX HT 100mg Dark Chocolate Mint Bar (THC) Batch ID 20250813-002 Package TXSRWTX…" at bounding box center [245, 223] width 359 height 65
drag, startPoint x: 171, startPoint y: 281, endPoint x: 106, endPoint y: 280, distance: 65.1
click at [106, 280] on td "TX HT 2fl oz (10mg) Fruit Punch Beverage (THC) Batch ID 20250624-019 Package TX…" at bounding box center [245, 288] width 359 height 64
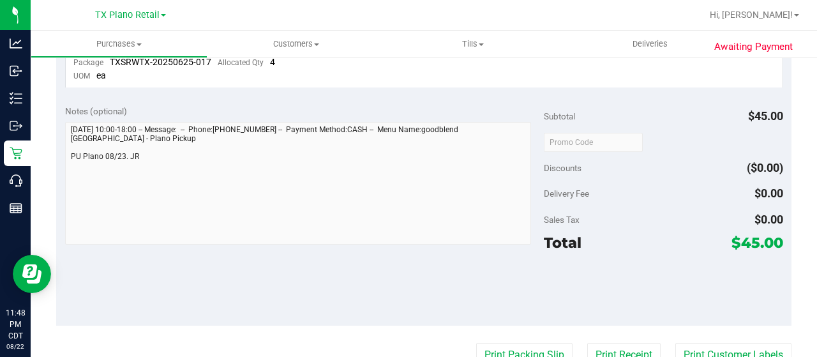
scroll to position [447, 0]
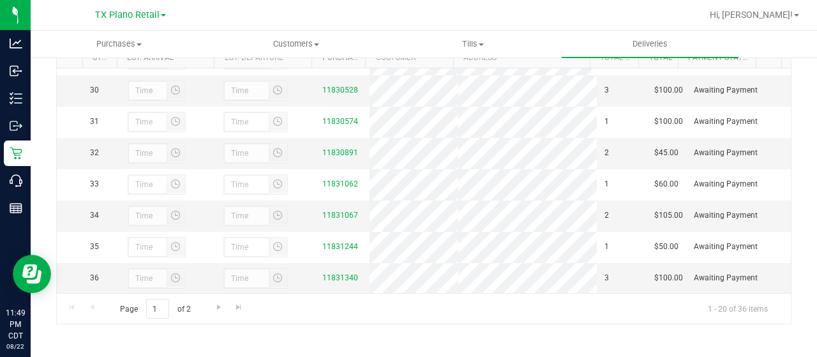
scroll to position [1010, 0]
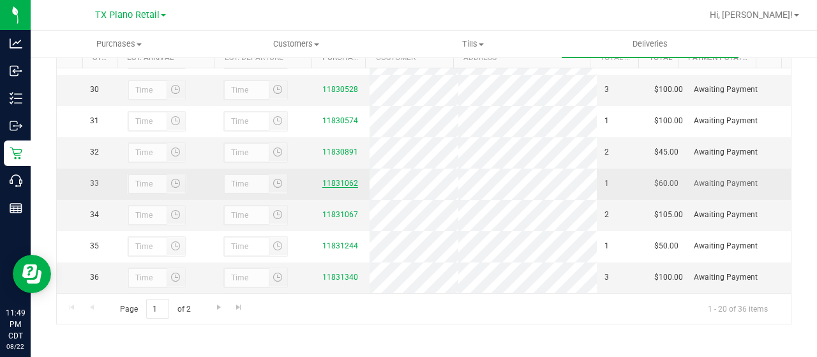
click at [325, 179] on link "11831062" at bounding box center [340, 183] width 36 height 9
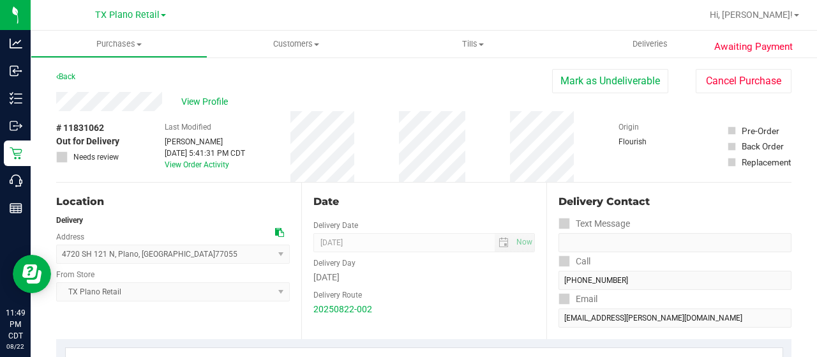
click at [117, 107] on div "View Profile" at bounding box center [304, 101] width 496 height 19
click at [198, 103] on span "View Profile" at bounding box center [206, 101] width 51 height 13
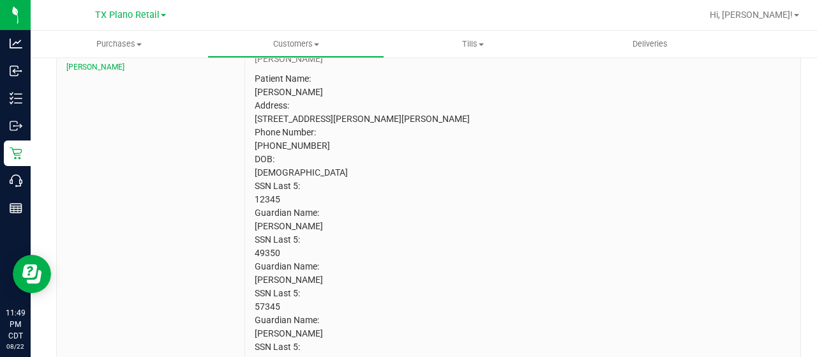
scroll to position [757, 0]
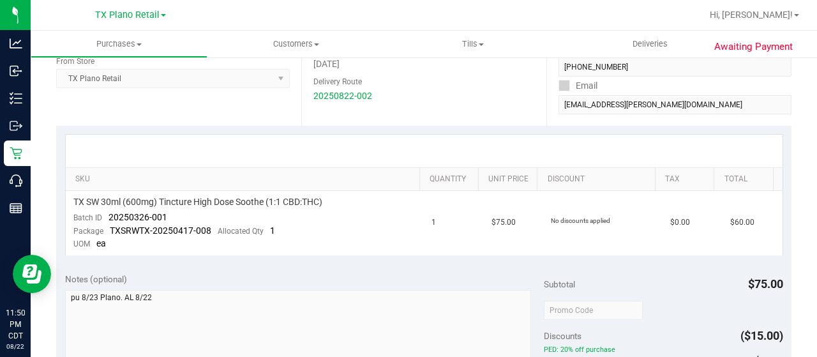
scroll to position [214, 0]
drag, startPoint x: 169, startPoint y: 210, endPoint x: 105, endPoint y: 211, distance: 64.5
click at [105, 211] on td "TX SW 30ml (600mg) Tincture High Dose Soothe (1:1 CBD:THC) Batch ID 20250326-00…" at bounding box center [245, 222] width 359 height 64
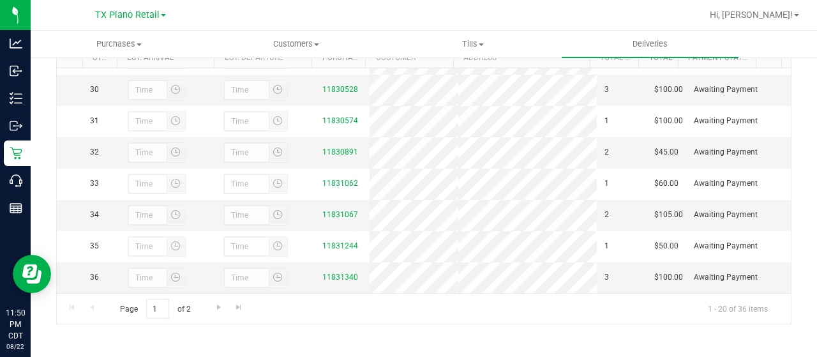
scroll to position [1010, 0]
click at [325, 210] on link "11831067" at bounding box center [340, 214] width 36 height 9
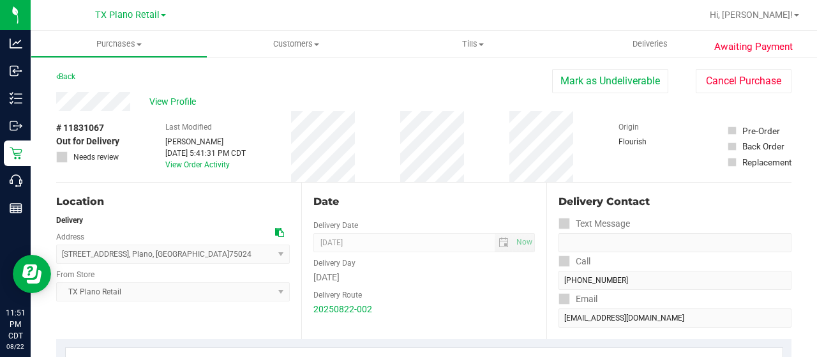
click at [102, 103] on div "View Profile" at bounding box center [304, 101] width 496 height 19
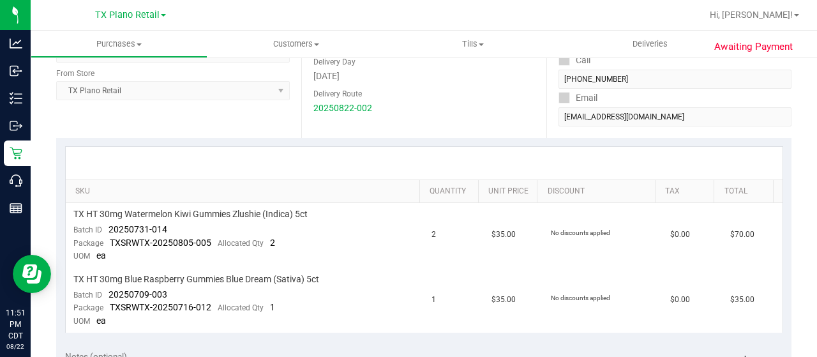
scroll to position [202, 0]
drag, startPoint x: 165, startPoint y: 227, endPoint x: 105, endPoint y: 228, distance: 60.0
click at [105, 228] on div "Batch ID 20250731-014" at bounding box center [120, 229] width 94 height 13
drag, startPoint x: 168, startPoint y: 288, endPoint x: 106, endPoint y: 292, distance: 62.7
click at [106, 292] on td "TX HT 30mg Blue Raspberry Gummies Blue Dream (Sativa) 5ct Batch ID 20250709-003…" at bounding box center [245, 299] width 359 height 64
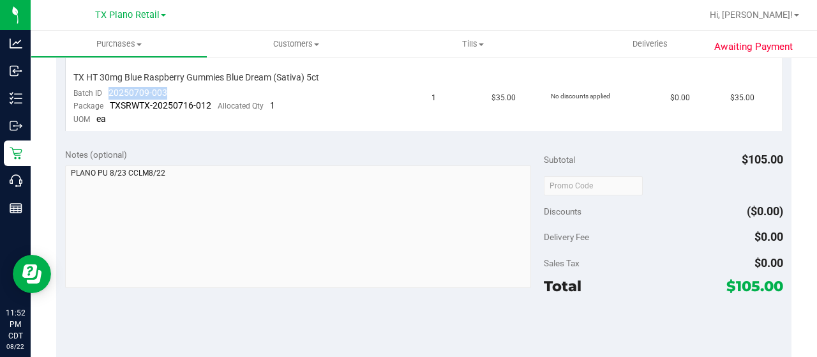
scroll to position [404, 0]
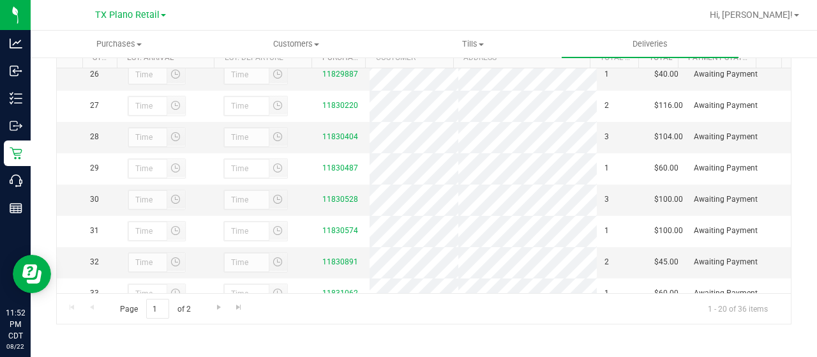
scroll to position [1010, 0]
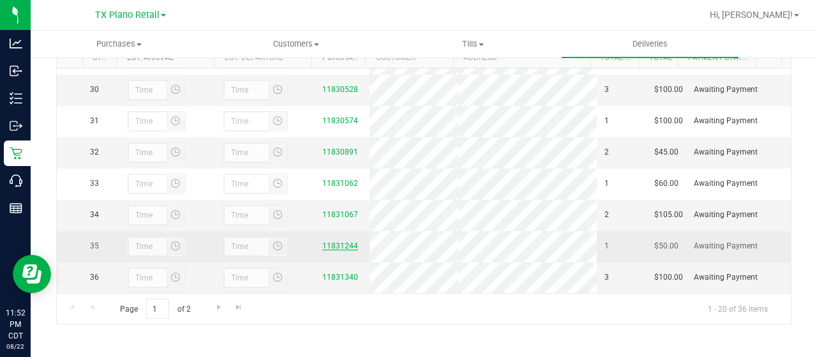
click at [345, 241] on link "11831244" at bounding box center [340, 245] width 36 height 9
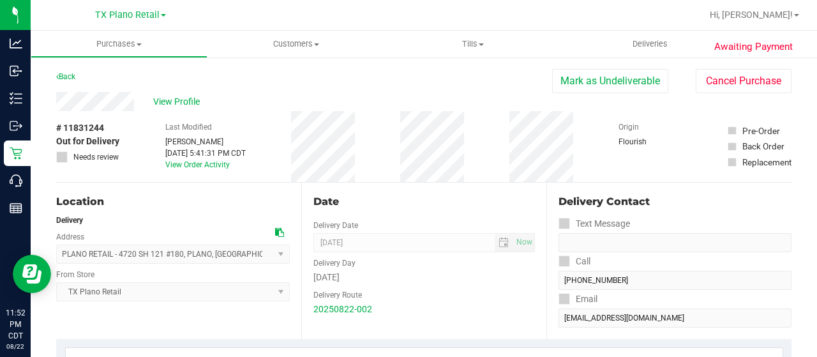
click at [97, 108] on div "View Profile" at bounding box center [304, 101] width 496 height 19
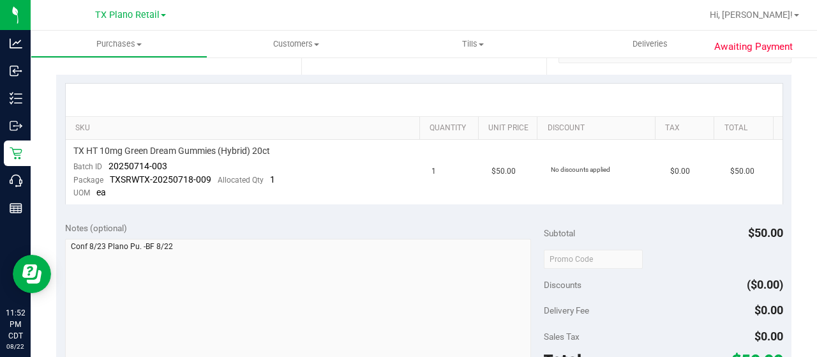
scroll to position [265, 0]
drag, startPoint x: 167, startPoint y: 163, endPoint x: 105, endPoint y: 166, distance: 62.6
click at [105, 166] on td "TX HT 10mg Green Dream Gummies (Hybrid) 20ct Batch ID 20250714-003 Package TXSR…" at bounding box center [245, 171] width 359 height 64
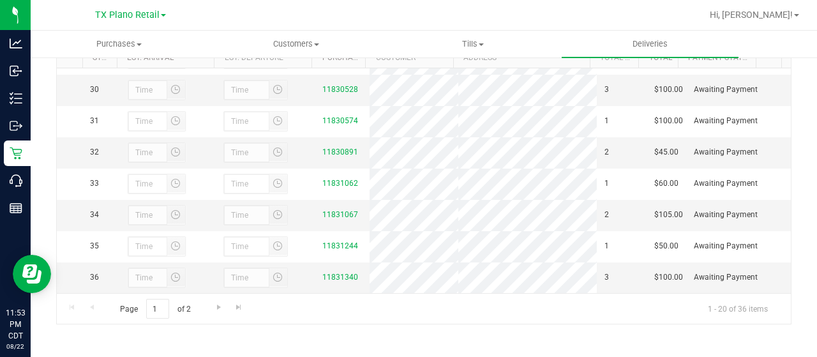
scroll to position [1010, 0]
click at [337, 272] on link "11831340" at bounding box center [340, 276] width 36 height 9
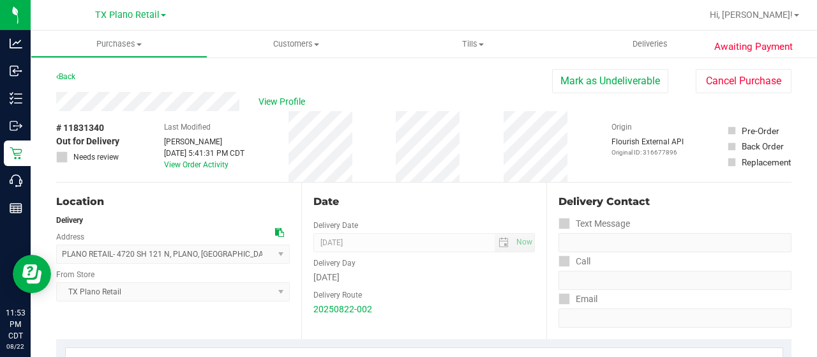
click at [109, 93] on div "View Profile" at bounding box center [304, 101] width 496 height 19
click at [271, 100] on span "View Profile" at bounding box center [283, 101] width 51 height 13
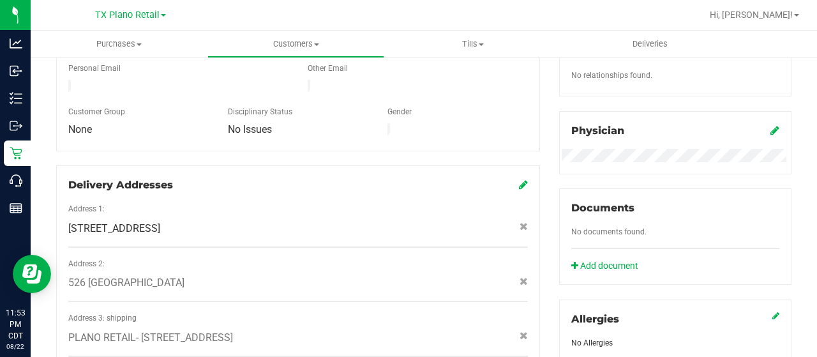
scroll to position [607, 0]
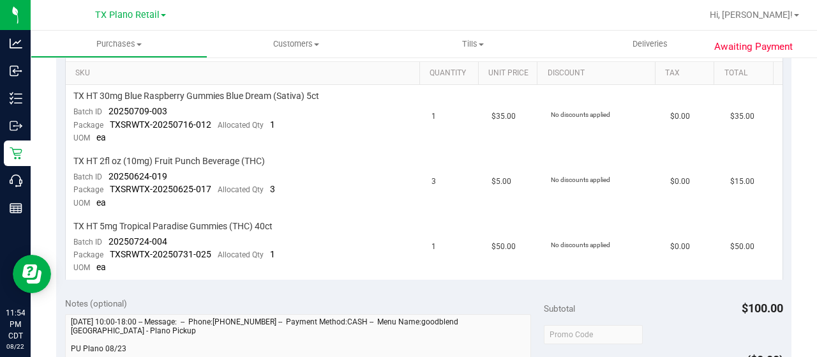
scroll to position [318, 0]
drag, startPoint x: 172, startPoint y: 108, endPoint x: 107, endPoint y: 114, distance: 66.0
click at [107, 114] on td "TX HT 30mg Blue Raspberry Gummies Blue Dream (Sativa) 5ct Batch ID 20250709-003…" at bounding box center [245, 118] width 359 height 65
drag, startPoint x: 171, startPoint y: 175, endPoint x: 106, endPoint y: 176, distance: 65.1
click at [106, 176] on td "TX HT 2fl oz (10mg) Fruit Punch Beverage (THC) Batch ID 20250624-019 Package TX…" at bounding box center [245, 183] width 359 height 65
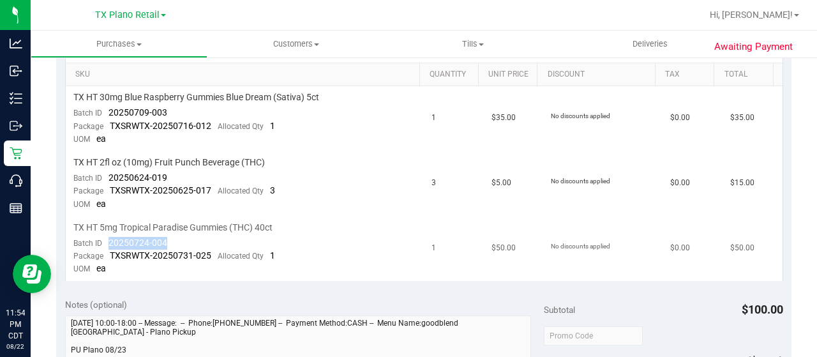
drag, startPoint x: 173, startPoint y: 237, endPoint x: 105, endPoint y: 240, distance: 67.7
click at [105, 241] on td "TX HT 5mg Tropical Paradise Gummies (THC) 40ct Batch ID 20250724-004 Package TX…" at bounding box center [245, 248] width 359 height 64
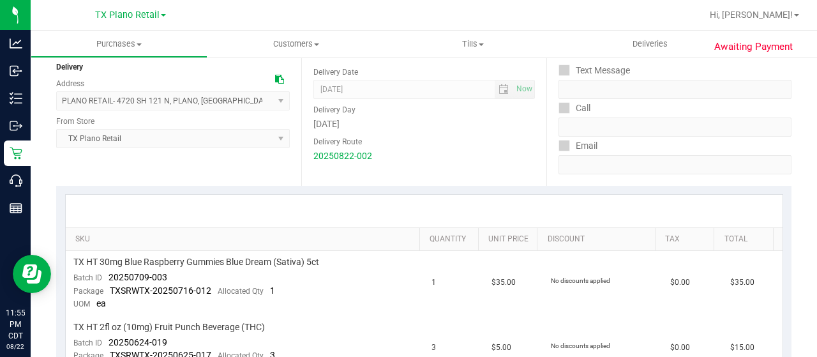
scroll to position [0, 0]
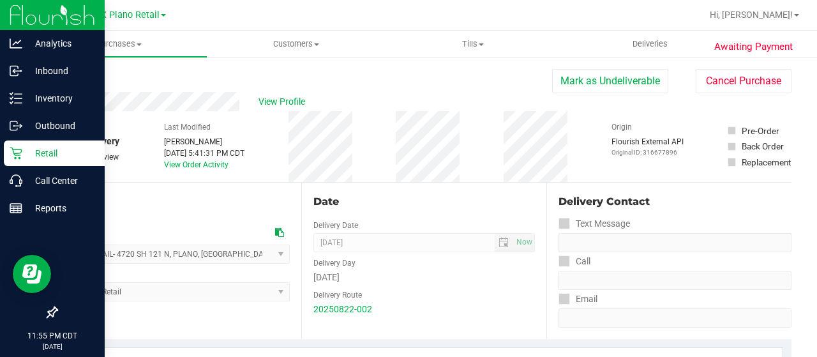
click at [19, 153] on icon at bounding box center [16, 153] width 13 height 13
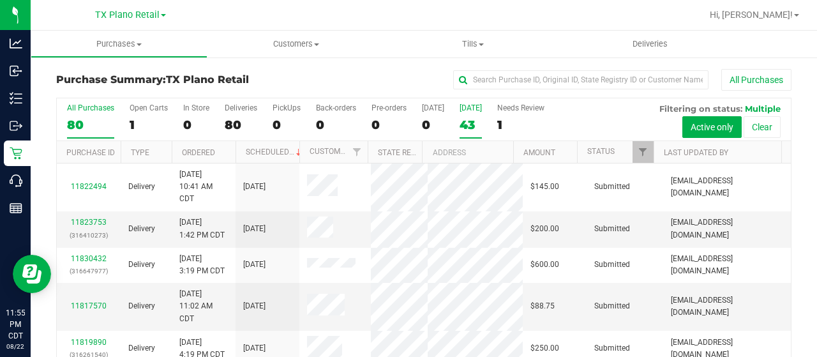
click at [465, 117] on div "43" at bounding box center [470, 124] width 22 height 15
click at [0, 0] on input "[DATE] 43" at bounding box center [0, 0] width 0 height 0
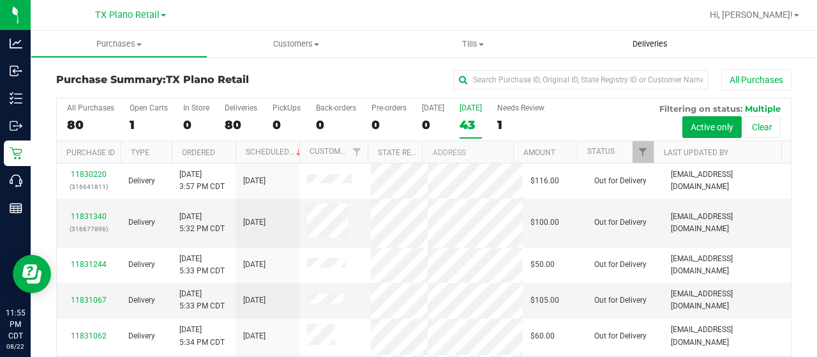
click at [650, 41] on span "Deliveries" at bounding box center [650, 43] width 70 height 11
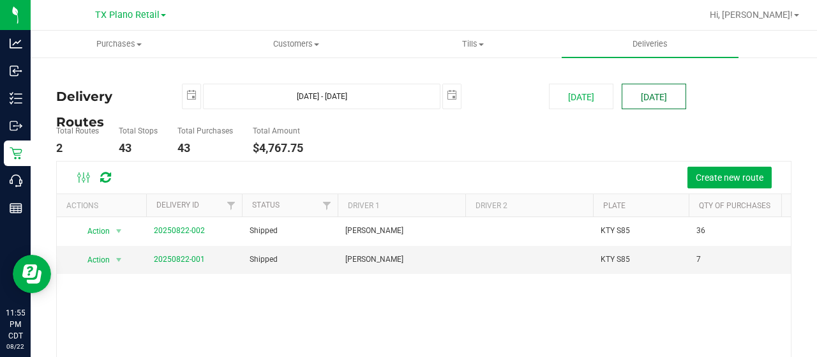
click at [633, 89] on button "[DATE]" at bounding box center [654, 97] width 64 height 26
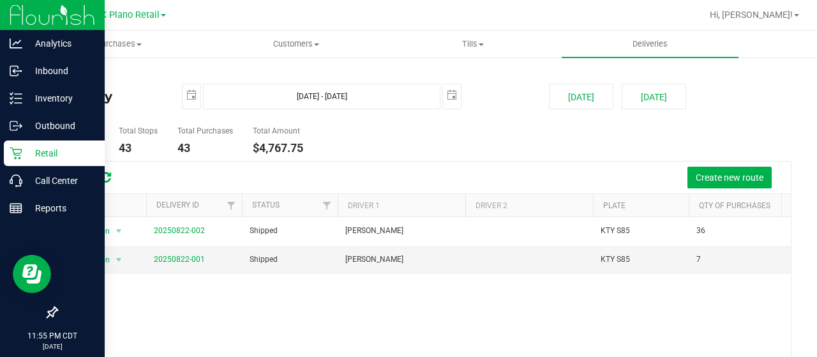
click at [46, 159] on p "Retail" at bounding box center [60, 152] width 77 height 15
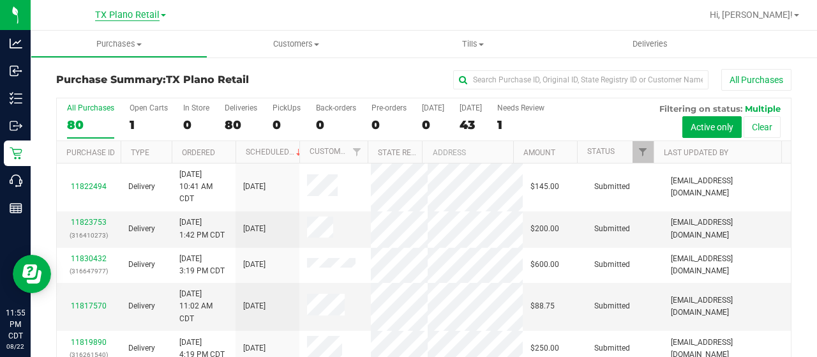
click at [115, 19] on span "TX Plano Retail" at bounding box center [127, 15] width 64 height 11
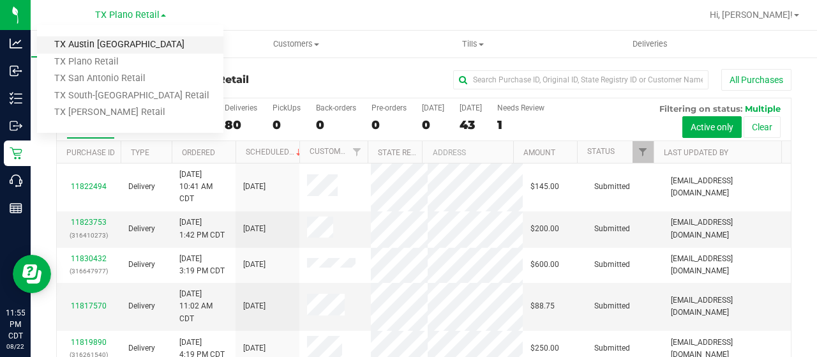
click at [105, 44] on link "TX Austin [GEOGRAPHIC_DATA]" at bounding box center [130, 44] width 186 height 17
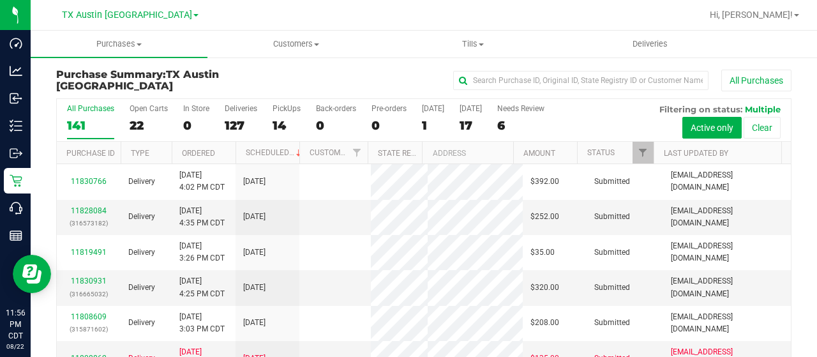
click at [133, 124] on div "22" at bounding box center [149, 125] width 38 height 15
click at [0, 0] on input "Open Carts 22" at bounding box center [0, 0] width 0 height 0
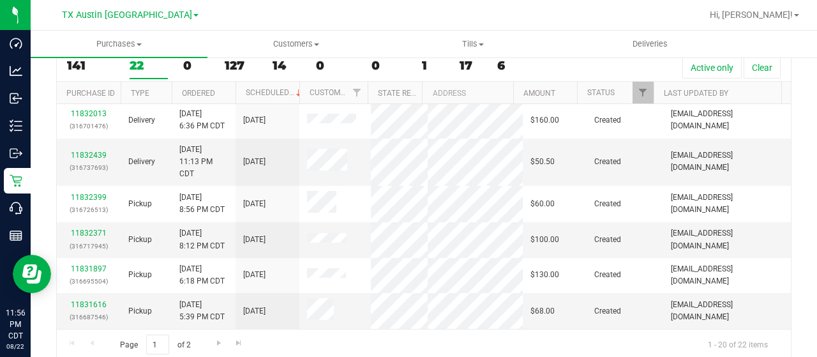
scroll to position [73, 0]
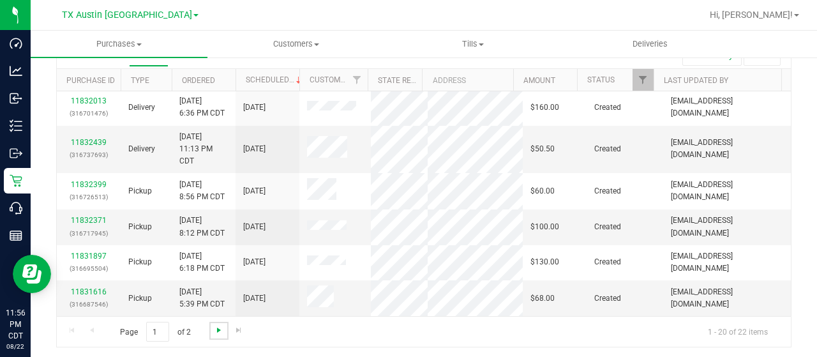
click at [216, 325] on span "Go to the next page" at bounding box center [219, 330] width 10 height 10
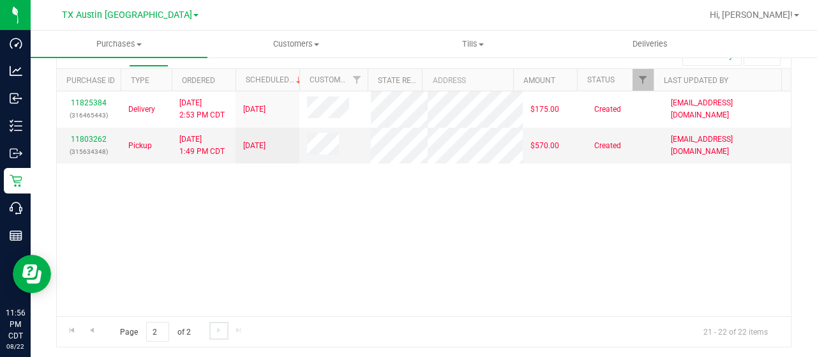
scroll to position [0, 0]
click at [93, 327] on span "Go to the previous page" at bounding box center [92, 330] width 10 height 10
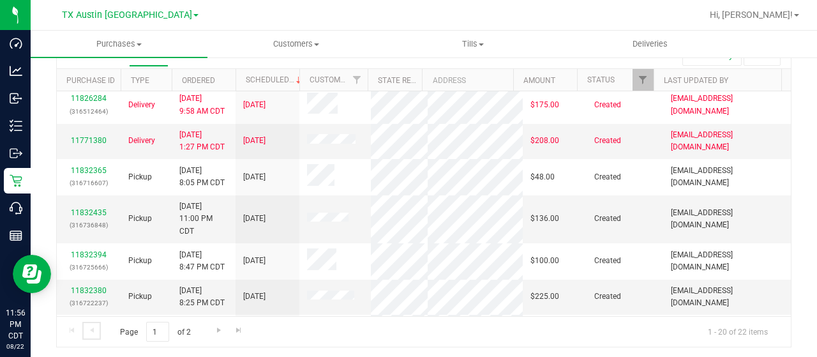
scroll to position [539, 0]
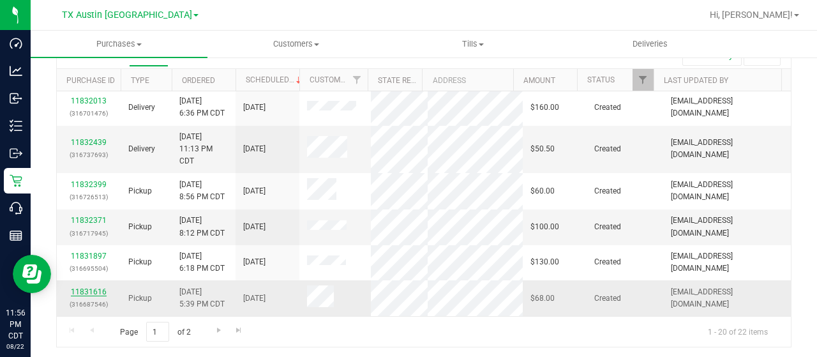
click at [91, 289] on link "11831616" at bounding box center [89, 291] width 36 height 9
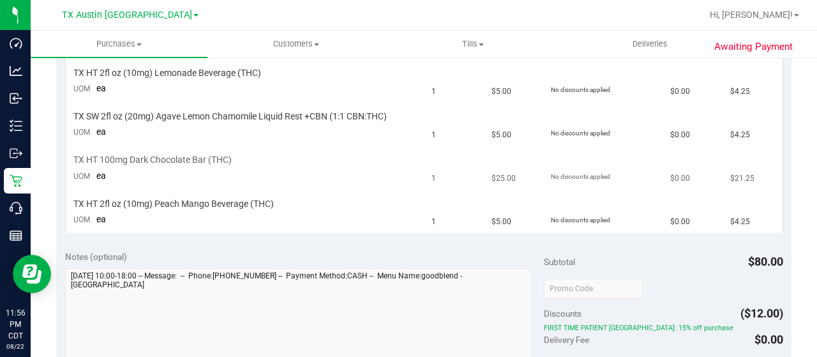
scroll to position [431, 0]
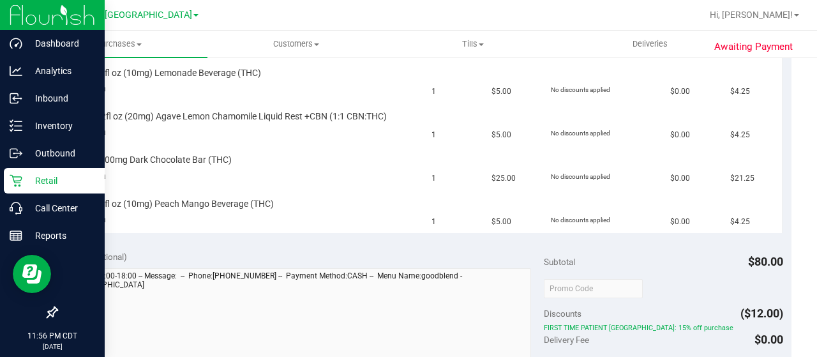
click at [19, 178] on icon at bounding box center [16, 180] width 13 height 13
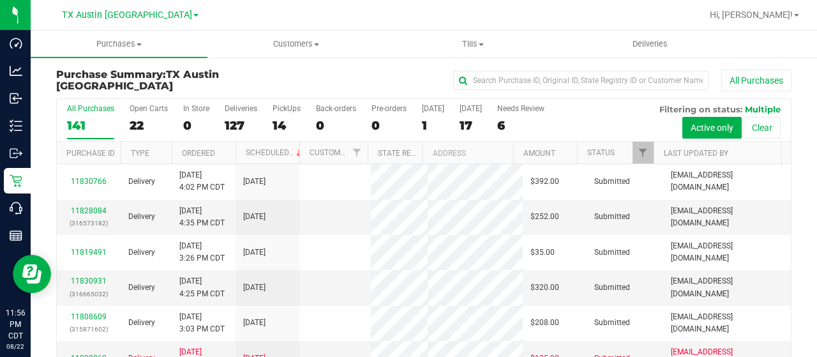
click at [139, 119] on div "22" at bounding box center [149, 125] width 38 height 15
click at [0, 0] on input "Open Carts 22" at bounding box center [0, 0] width 0 height 0
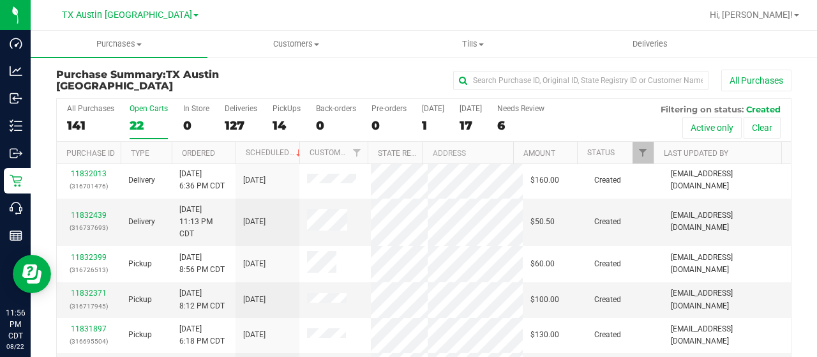
scroll to position [73, 0]
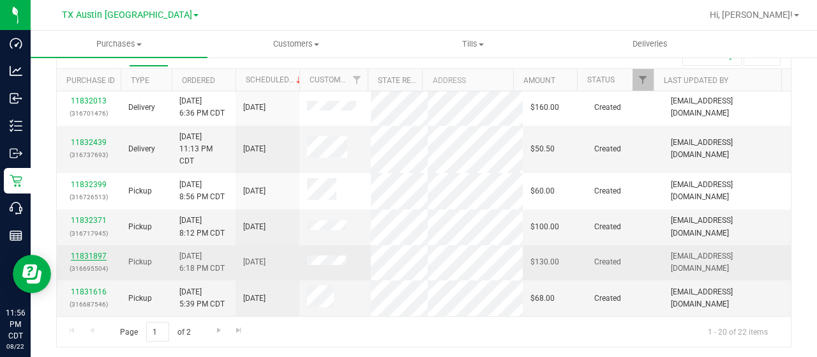
click at [79, 253] on link "11831897" at bounding box center [89, 255] width 36 height 9
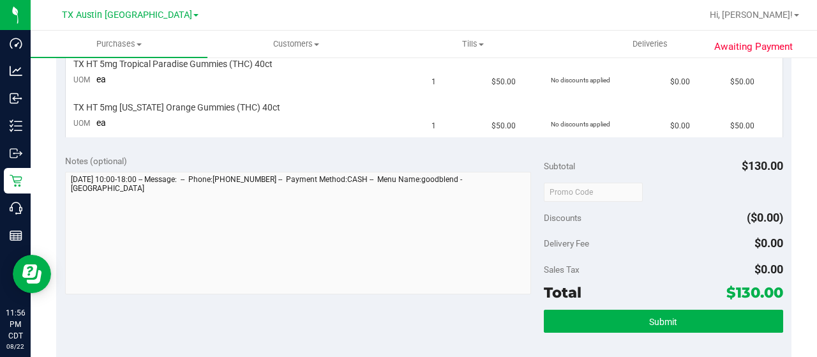
scroll to position [398, 0]
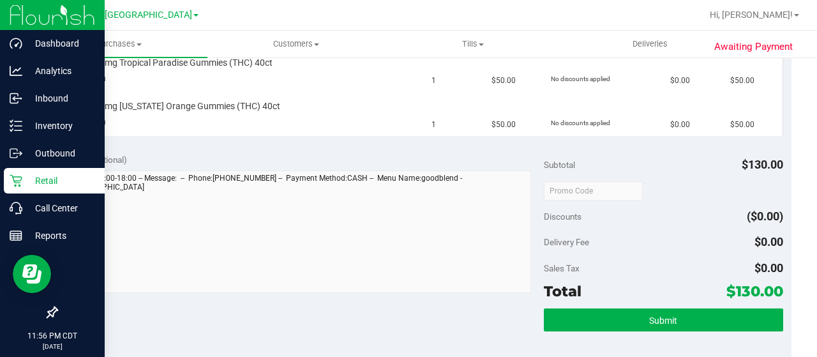
click at [19, 183] on icon at bounding box center [16, 180] width 13 height 13
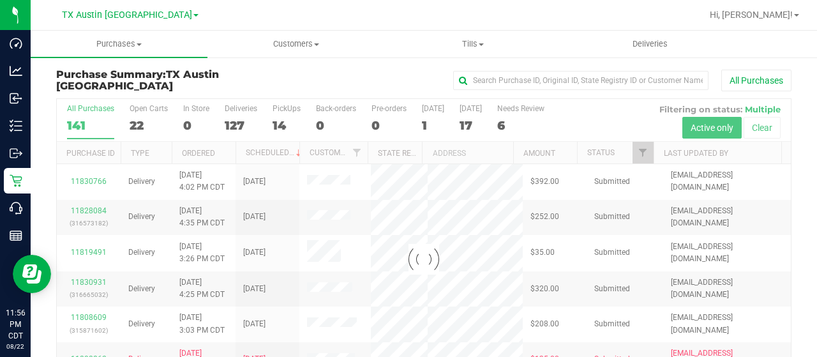
click at [140, 117] on div at bounding box center [424, 259] width 734 height 320
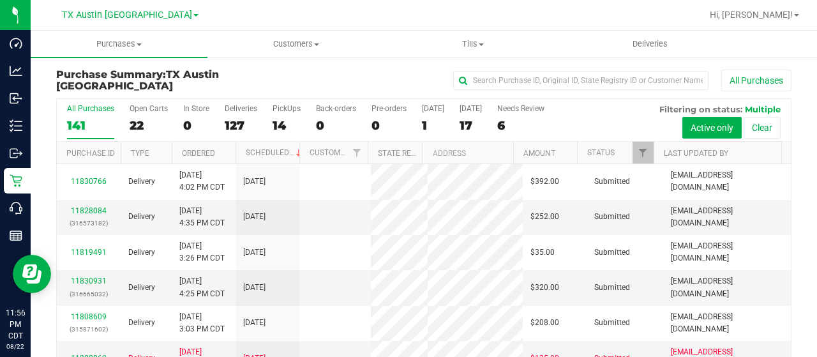
click at [140, 118] on div "22" at bounding box center [149, 125] width 38 height 15
click at [0, 0] on input "Open Carts 22" at bounding box center [0, 0] width 0 height 0
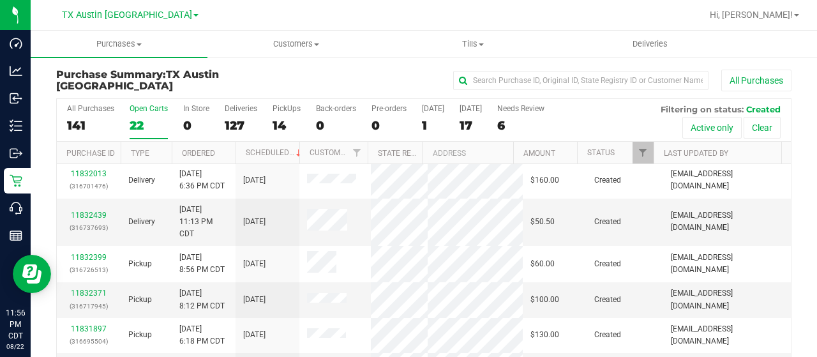
scroll to position [73, 0]
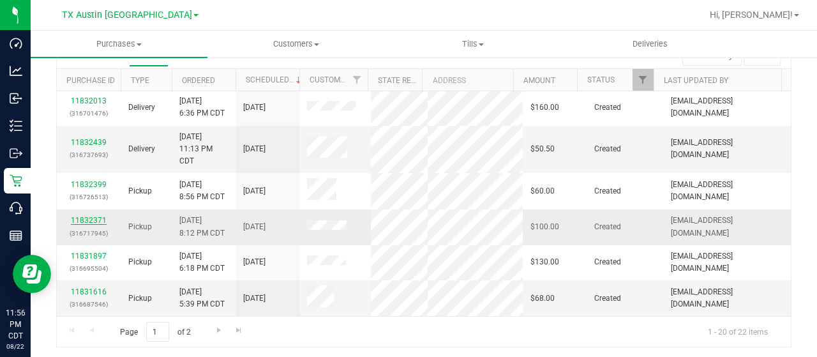
click at [86, 219] on link "11832371" at bounding box center [89, 220] width 36 height 9
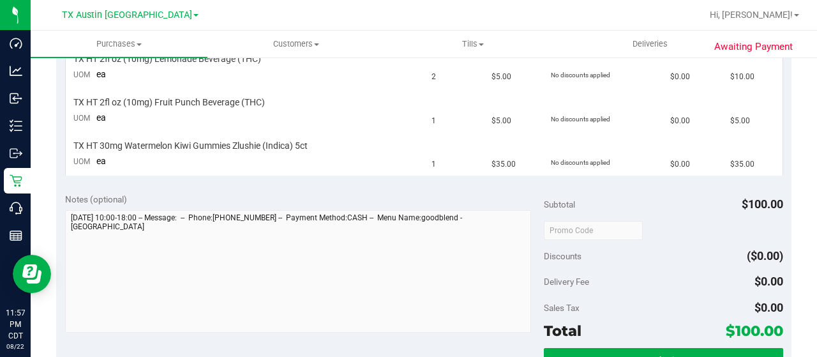
scroll to position [403, 0]
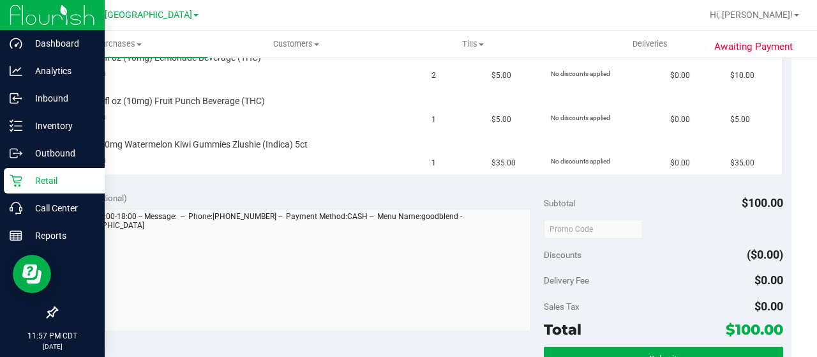
click at [14, 178] on icon at bounding box center [16, 180] width 13 height 13
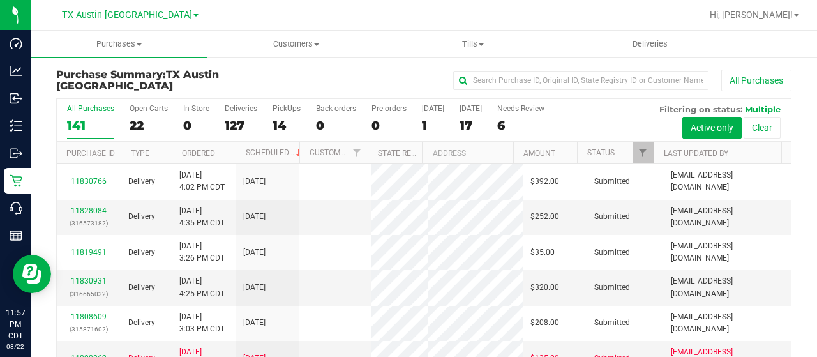
click at [133, 110] on div "Open Carts" at bounding box center [149, 108] width 38 height 9
click at [0, 0] on input "Open Carts 22" at bounding box center [0, 0] width 0 height 0
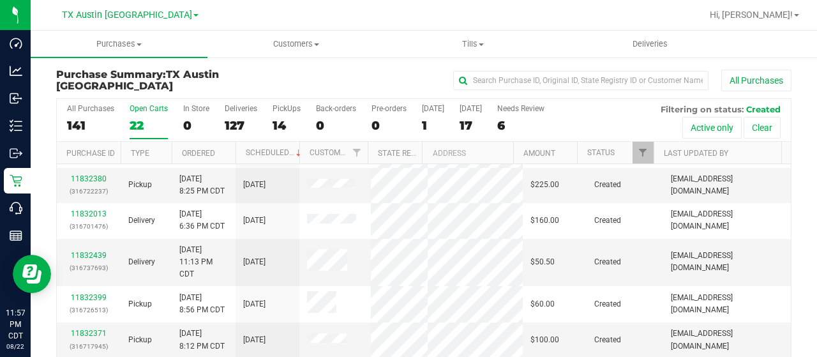
scroll to position [490, 0]
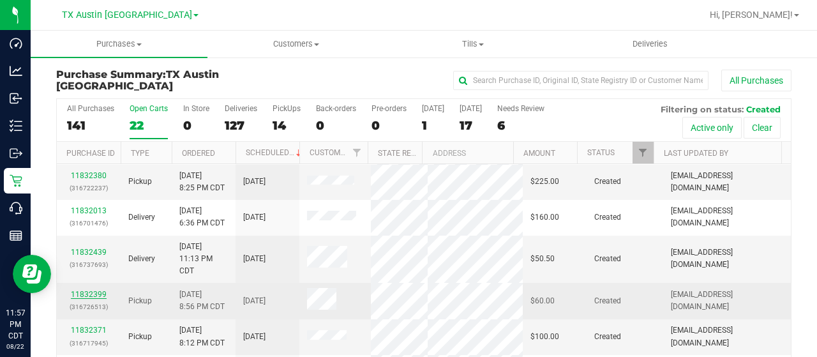
click at [88, 299] on link "11832399" at bounding box center [89, 294] width 36 height 9
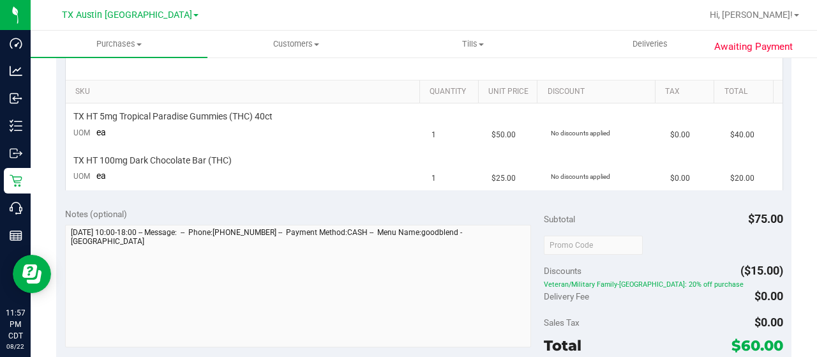
scroll to position [302, 0]
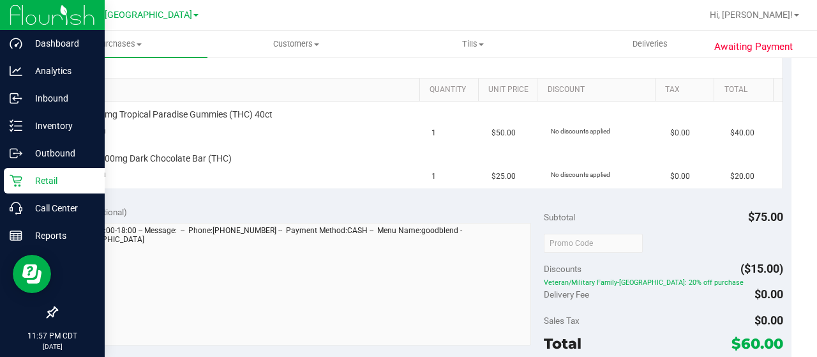
click at [11, 181] on icon at bounding box center [16, 180] width 13 height 13
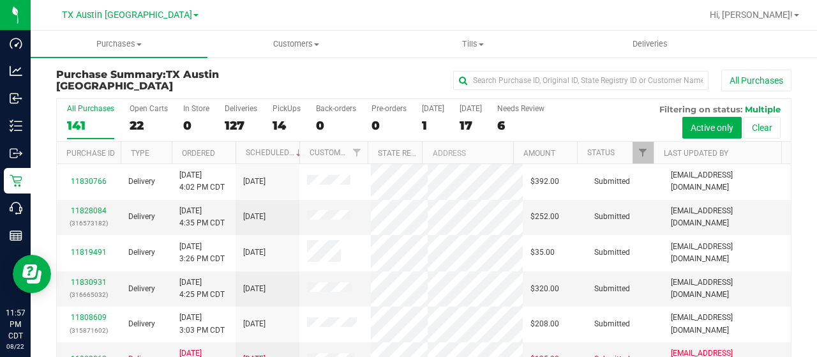
click at [137, 112] on div "Open Carts" at bounding box center [149, 108] width 38 height 9
click at [0, 0] on input "Open Carts 22" at bounding box center [0, 0] width 0 height 0
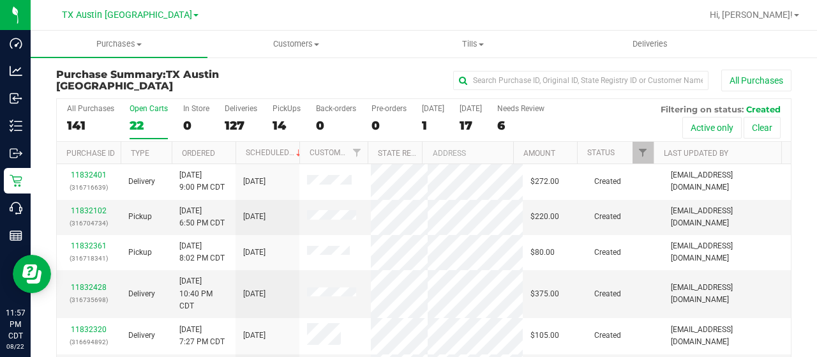
drag, startPoint x: 167, startPoint y: 94, endPoint x: 535, endPoint y: -61, distance: 399.3
click at [535, 0] on html "Dashboard Analytics Inbound Inventory Outbound Retail Call Center Reports 11:57…" at bounding box center [408, 178] width 817 height 357
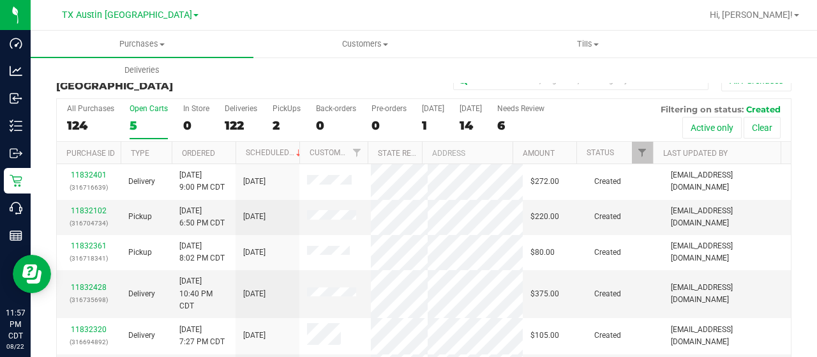
click at [134, 112] on label "Open Carts 5" at bounding box center [149, 121] width 38 height 35
click at [0, 0] on input "Open Carts 5" at bounding box center [0, 0] width 0 height 0
click at [147, 110] on div "Open Carts" at bounding box center [149, 108] width 38 height 9
click at [0, 0] on input "Open Carts 5" at bounding box center [0, 0] width 0 height 0
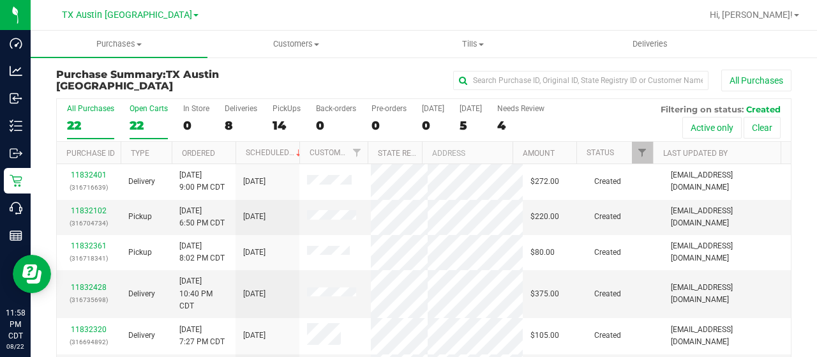
click at [144, 118] on div "22" at bounding box center [149, 125] width 38 height 15
click at [0, 0] on input "Open Carts 22" at bounding box center [0, 0] width 0 height 0
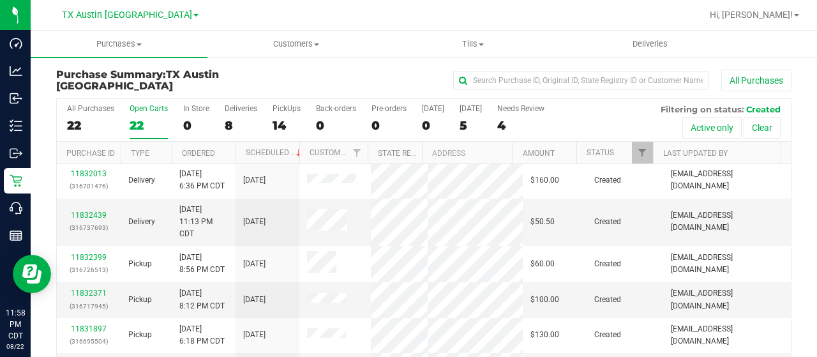
scroll to position [73, 0]
